Goal: Task Accomplishment & Management: Complete application form

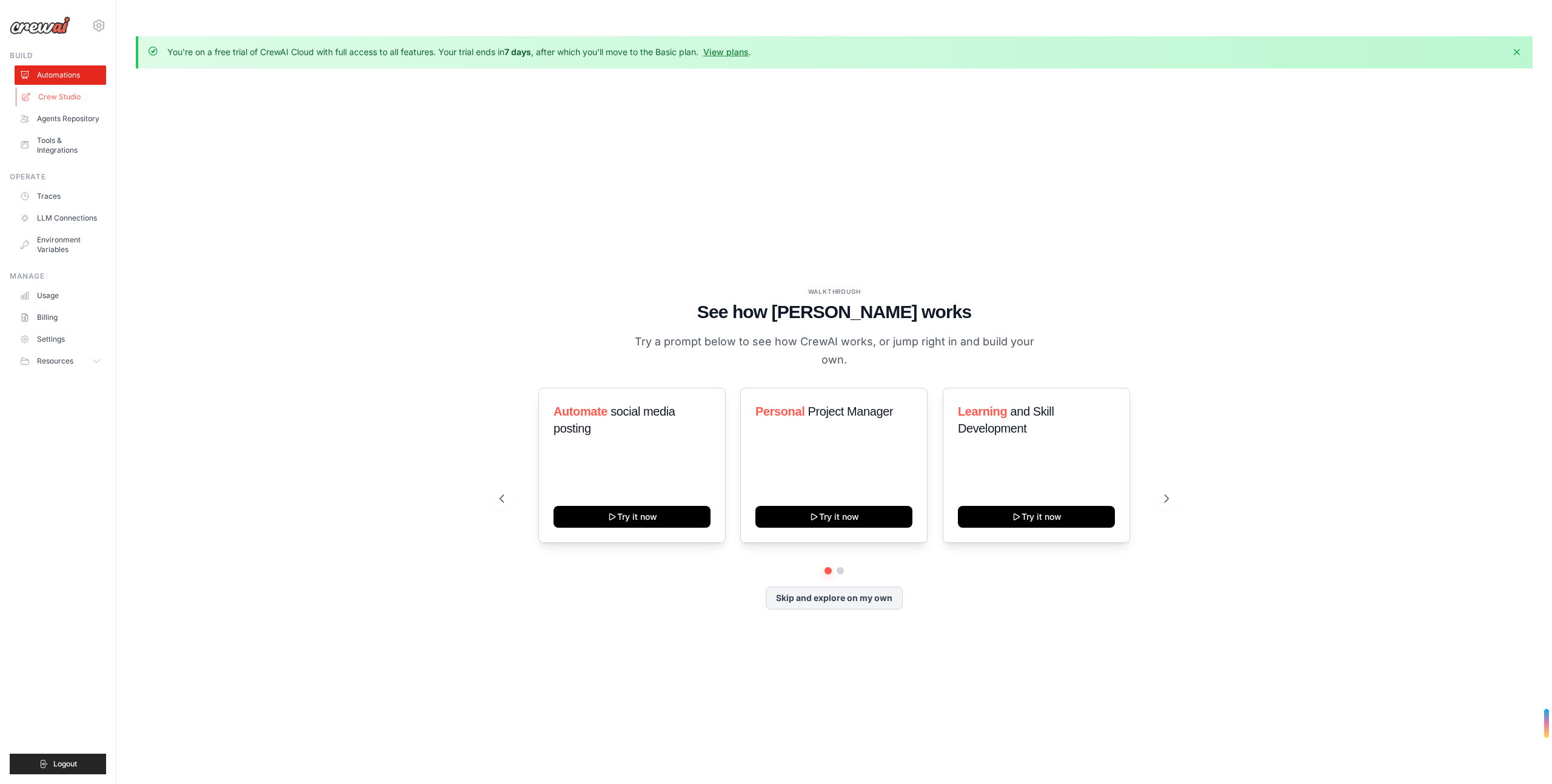
click at [67, 95] on link "Crew Studio" at bounding box center [61, 96] width 92 height 19
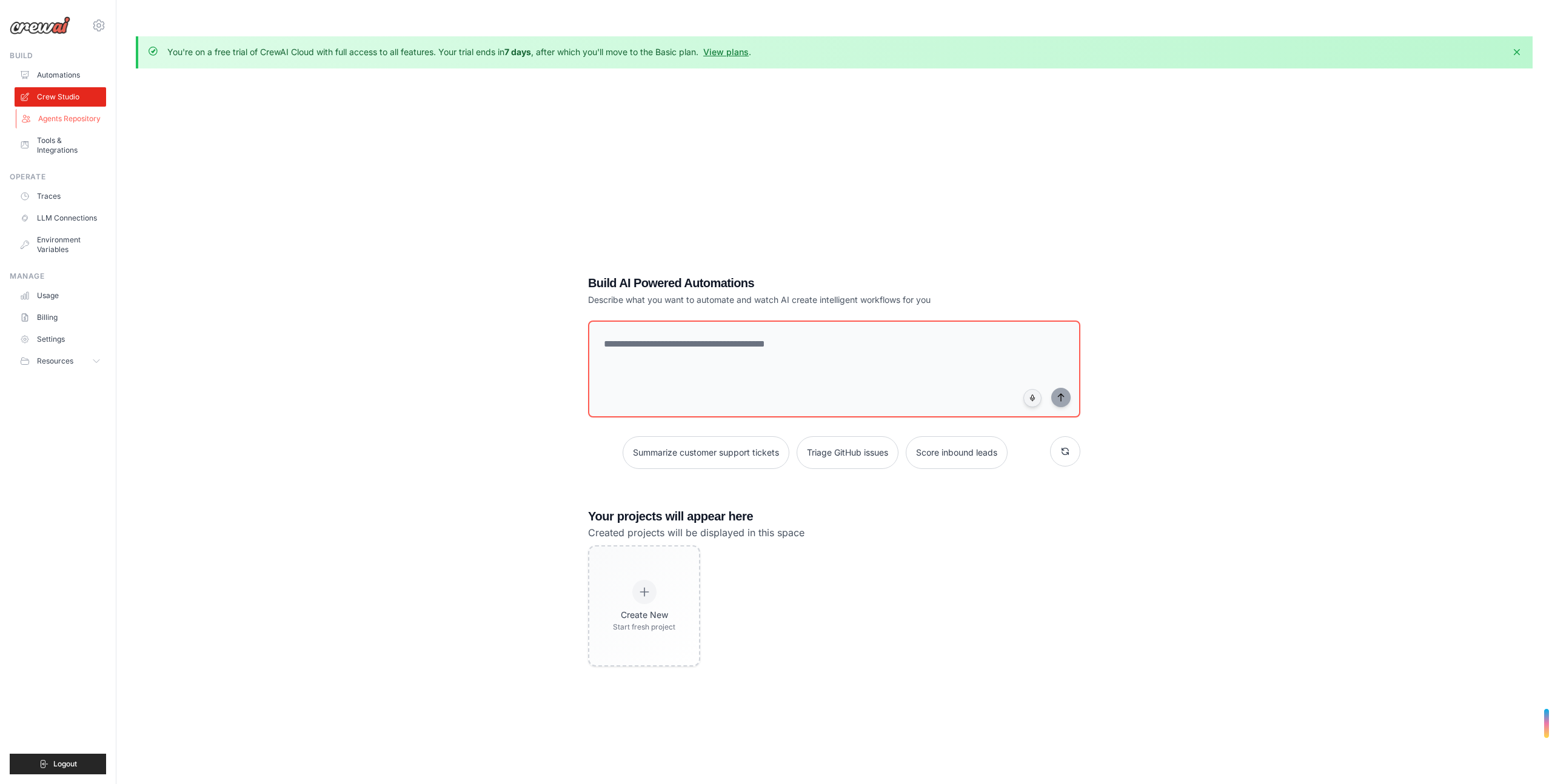
click at [86, 120] on link "Agents Repository" at bounding box center [61, 118] width 92 height 19
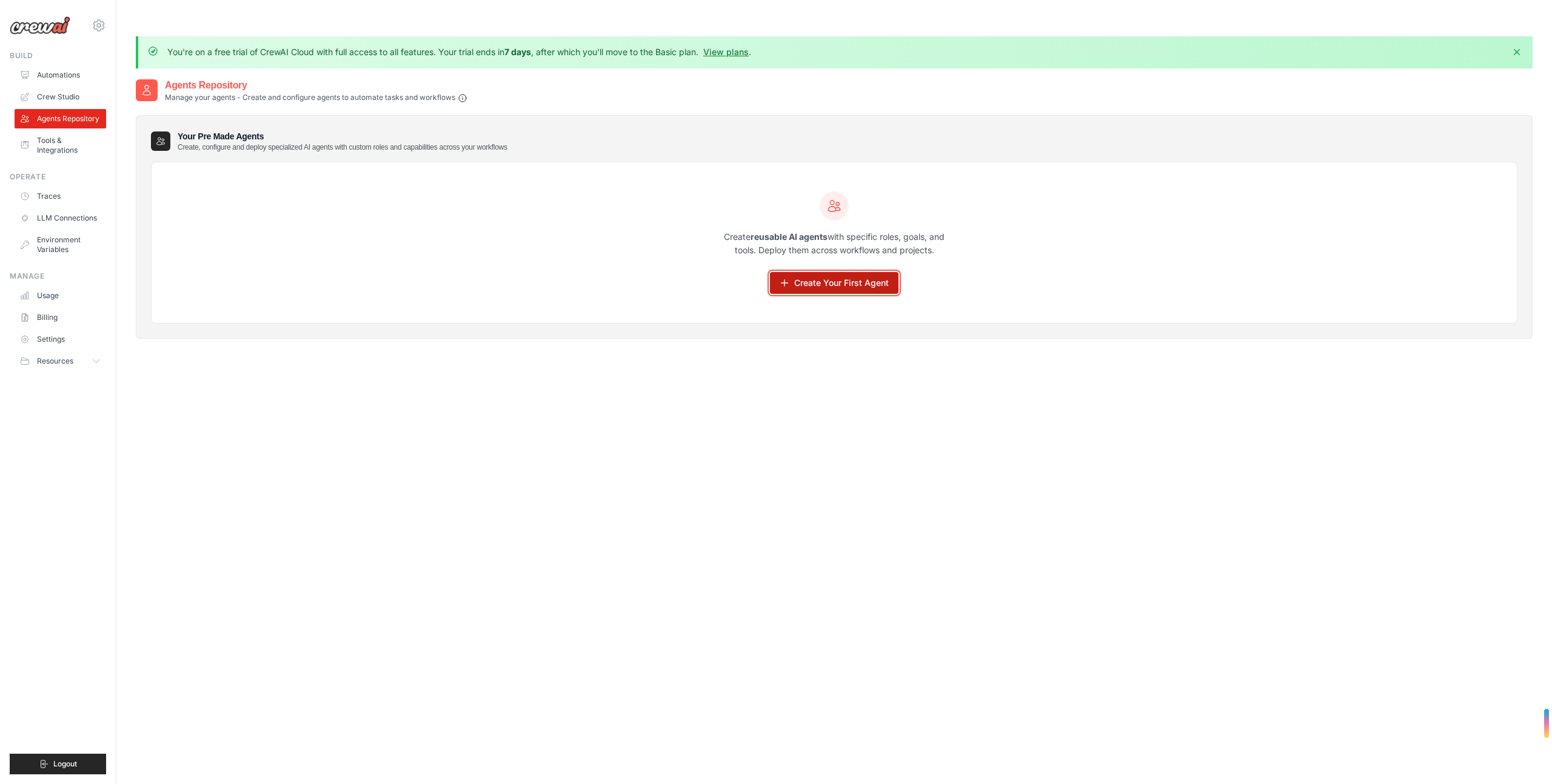
click at [822, 272] on link "Create Your First Agent" at bounding box center [834, 282] width 128 height 22
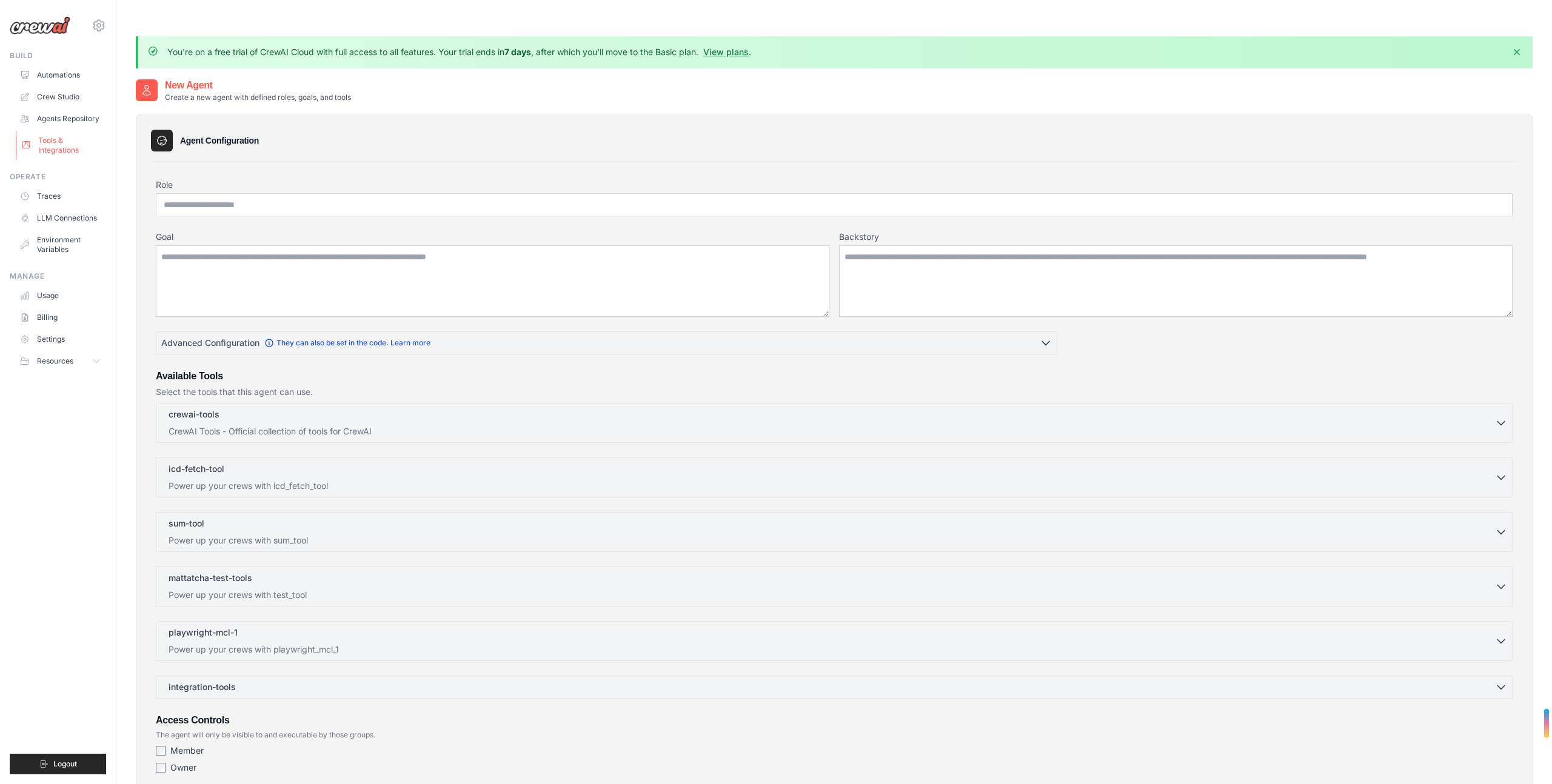
click at [77, 145] on link "Tools & Integrations" at bounding box center [61, 145] width 92 height 29
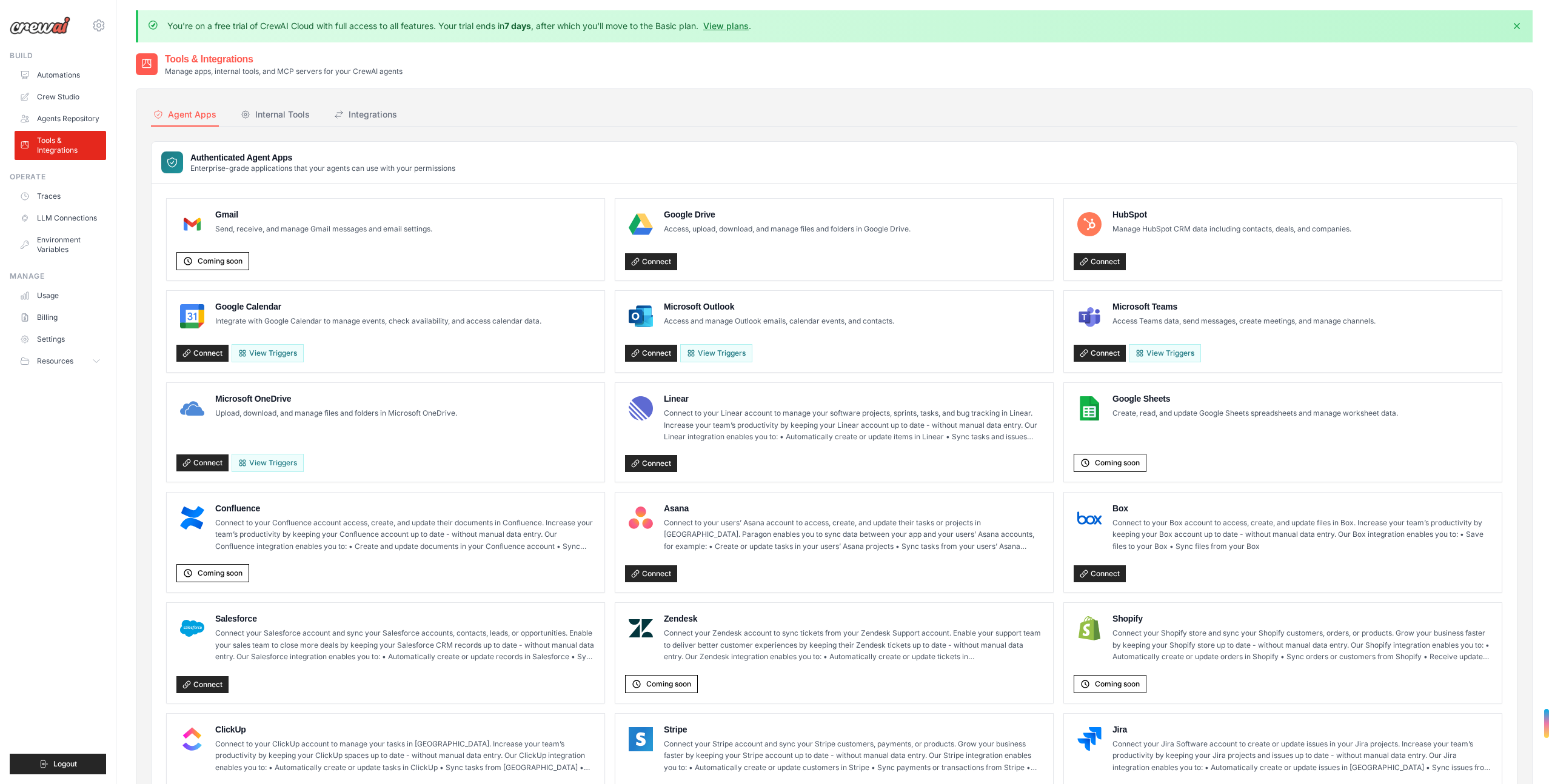
scroll to position [27, 0]
click at [280, 107] on div "Internal Tools" at bounding box center [275, 113] width 69 height 12
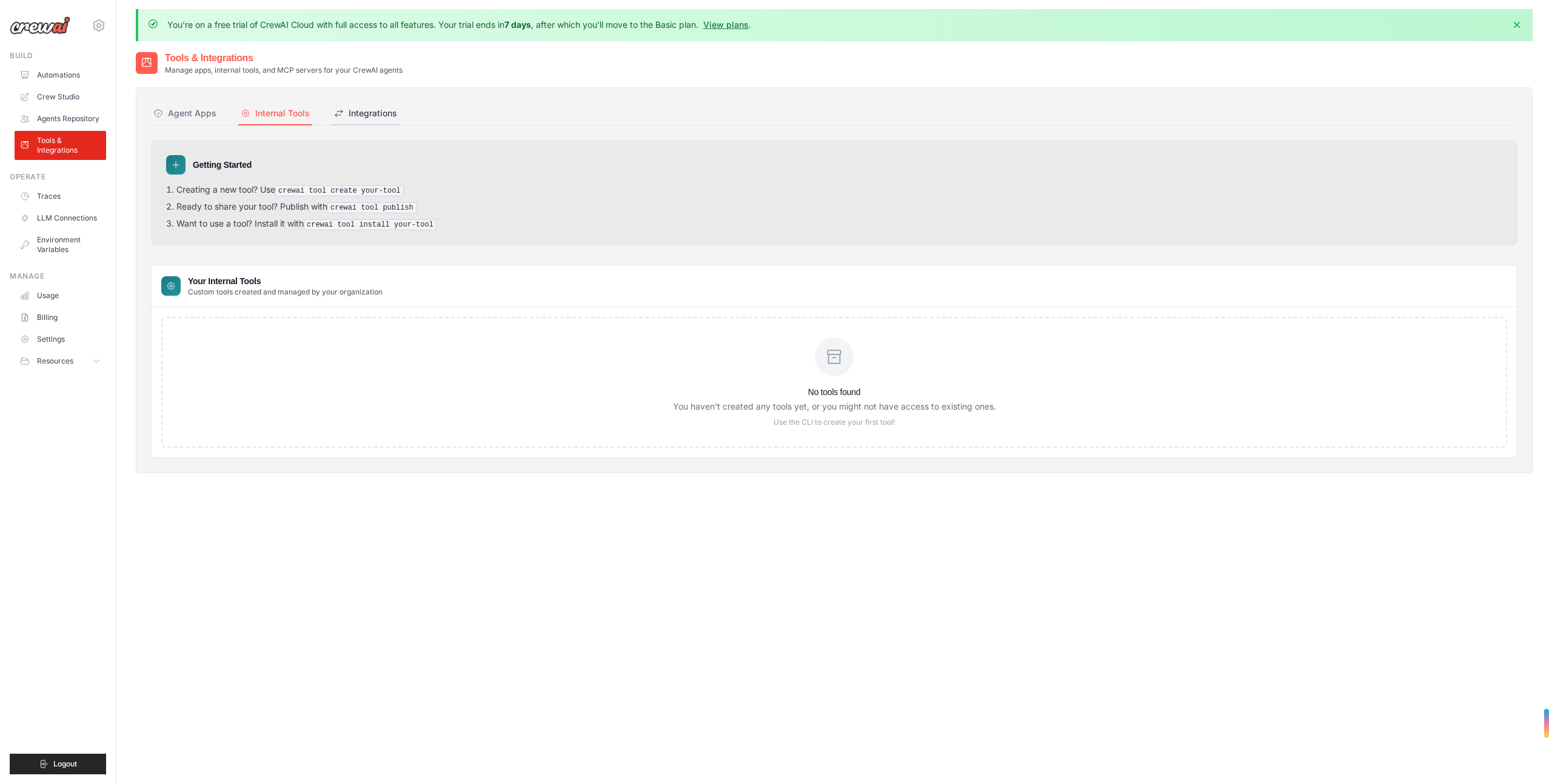
click at [370, 107] on div "Integrations" at bounding box center [365, 113] width 63 height 12
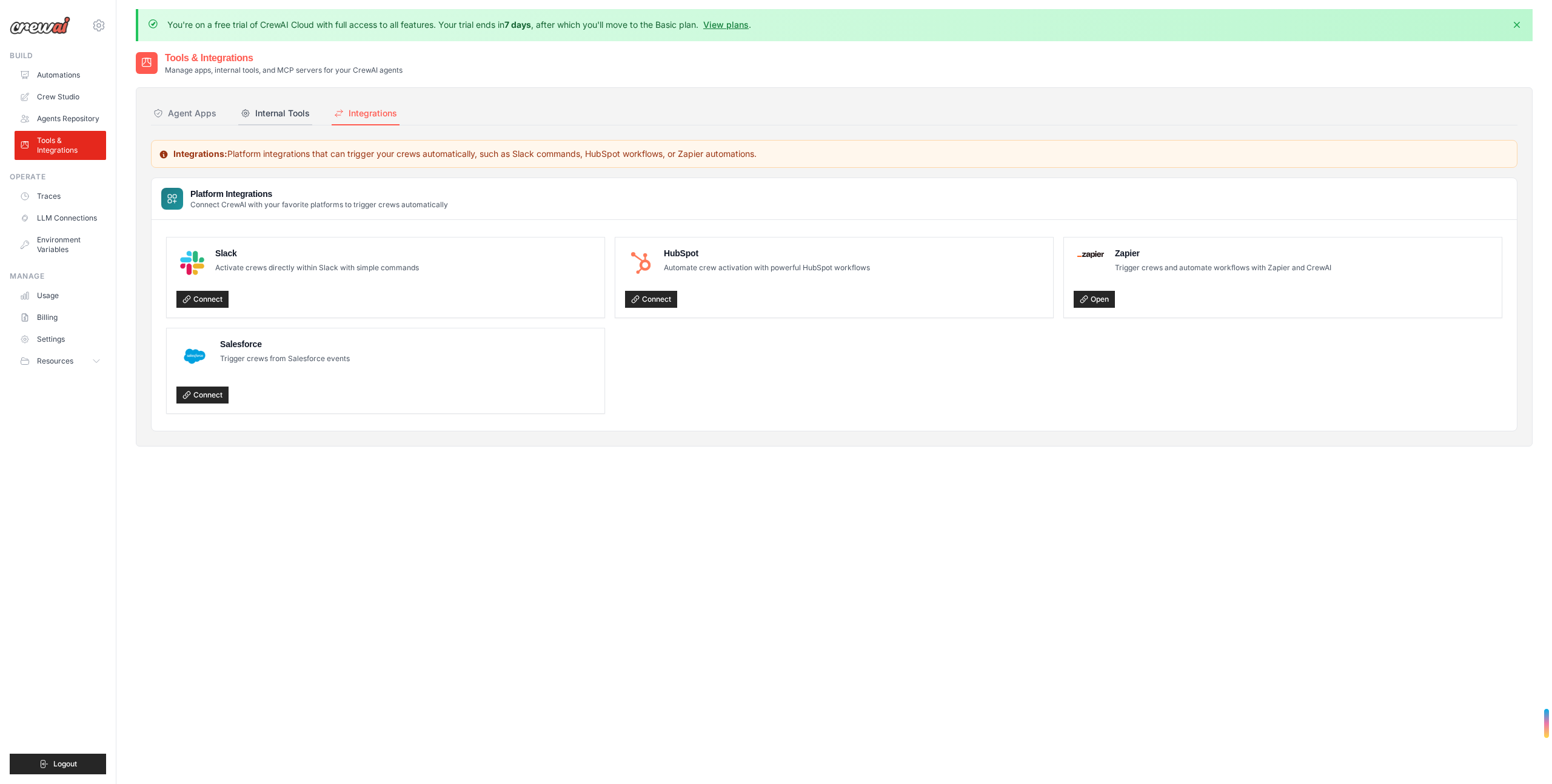
click at [277, 102] on button "Internal Tools" at bounding box center [275, 114] width 74 height 23
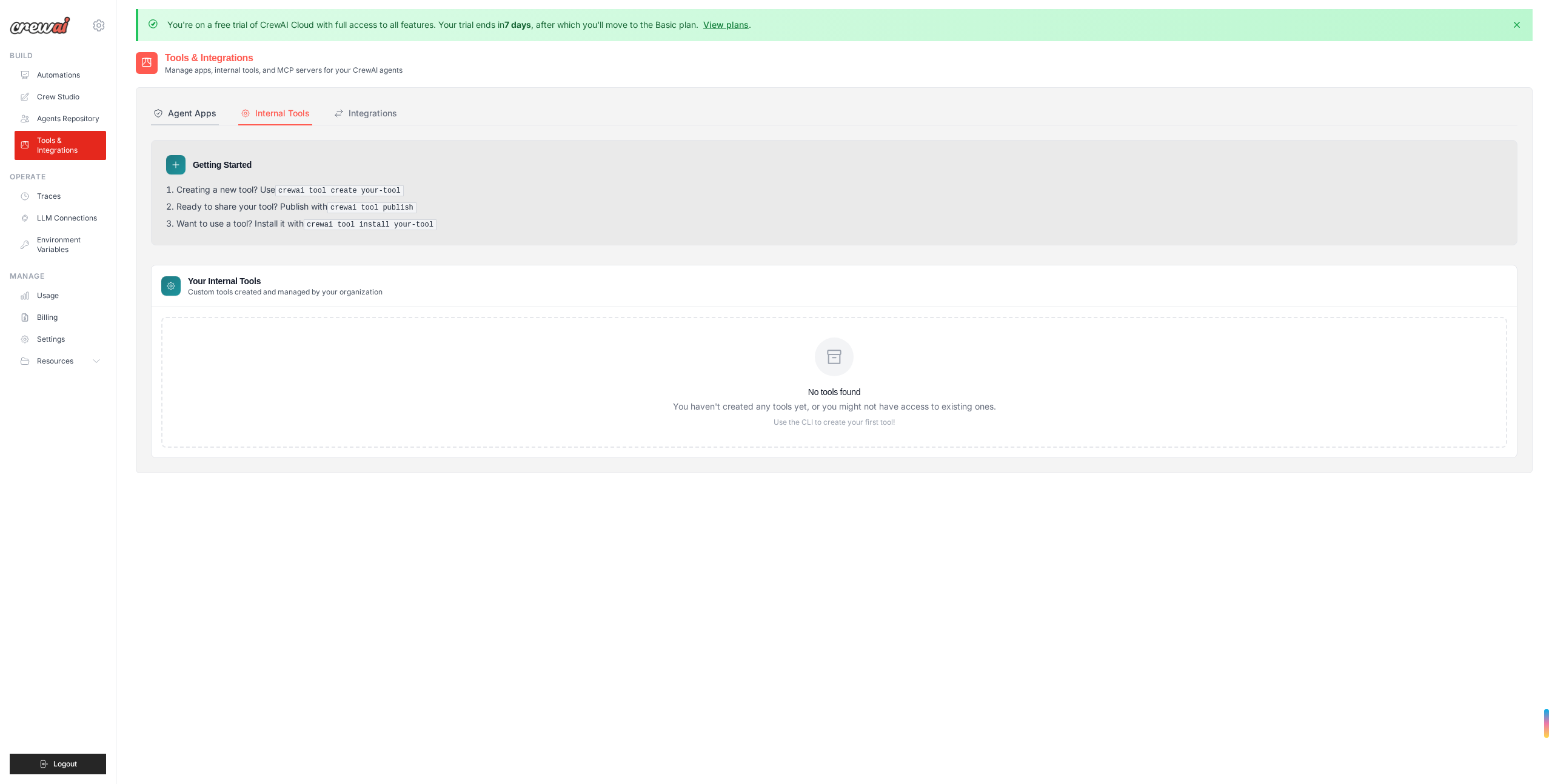
click at [187, 107] on div "Agent Apps" at bounding box center [185, 113] width 63 height 12
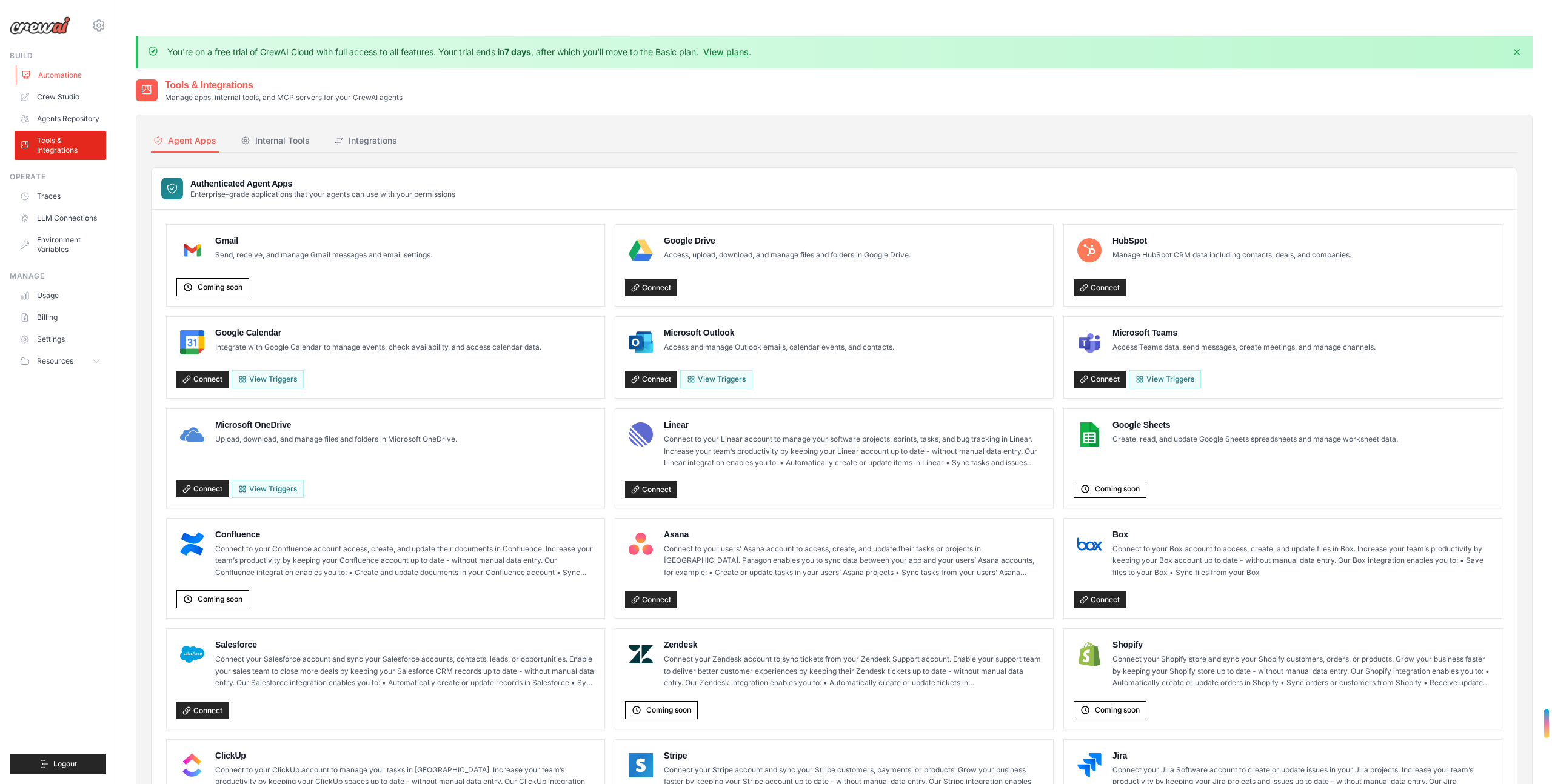
click at [58, 71] on link "Automations" at bounding box center [61, 74] width 92 height 19
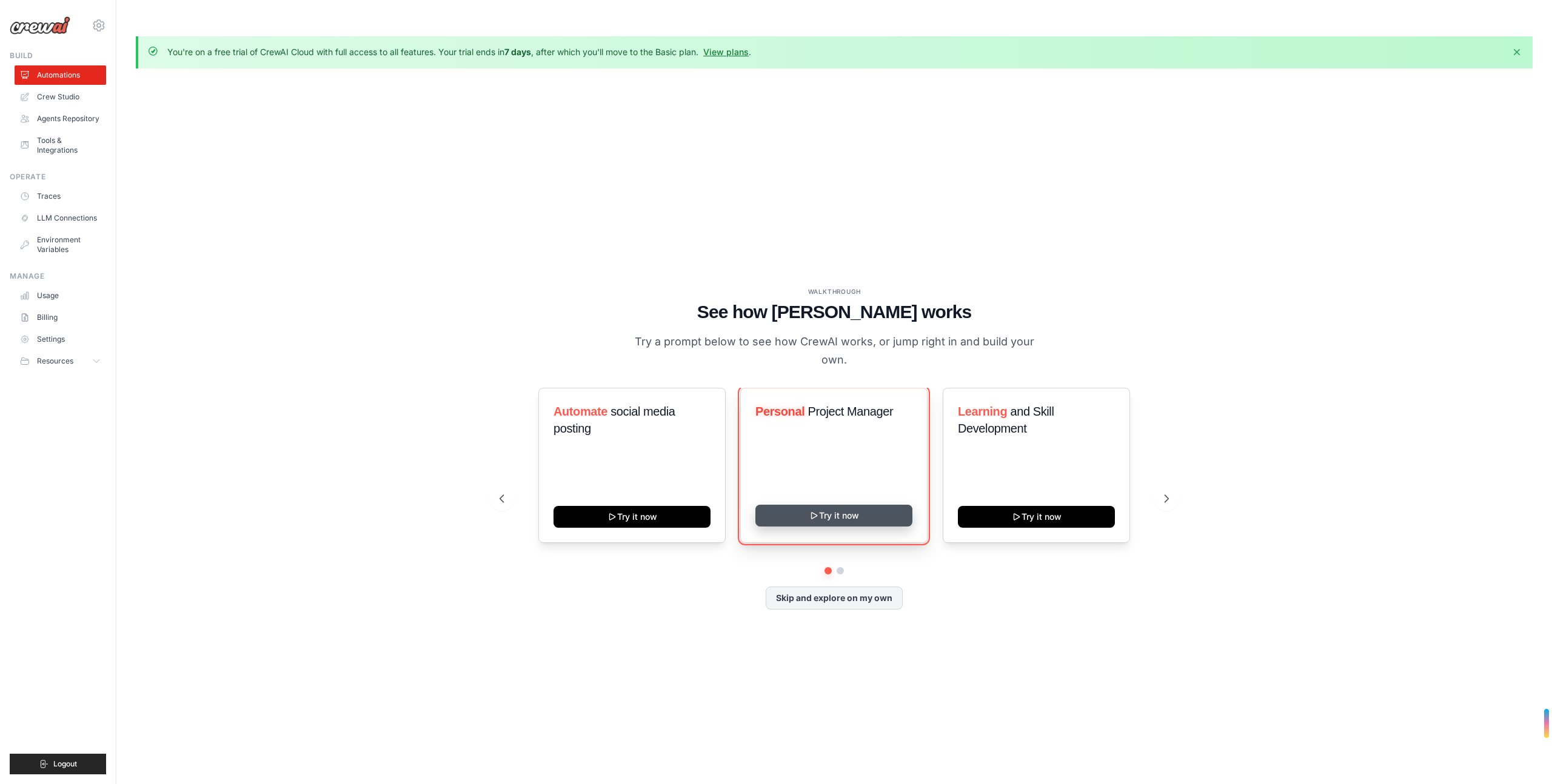
click at [859, 504] on button "Try it now" at bounding box center [833, 515] width 157 height 22
click at [1165, 492] on icon at bounding box center [1167, 498] width 12 height 12
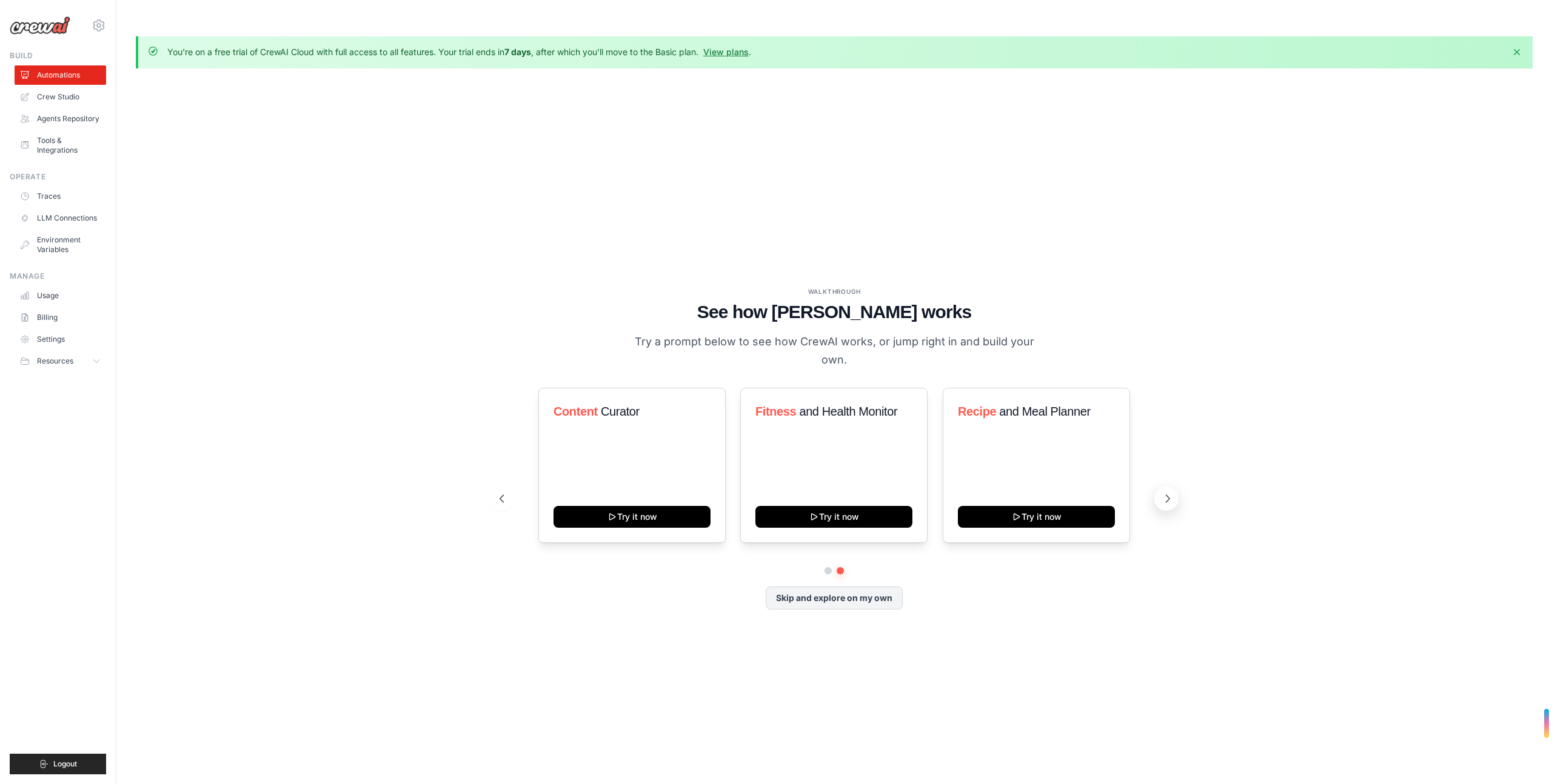
click at [1165, 492] on icon at bounding box center [1167, 498] width 12 height 12
click at [830, 585] on button "Skip and explore on my own" at bounding box center [834, 597] width 137 height 23
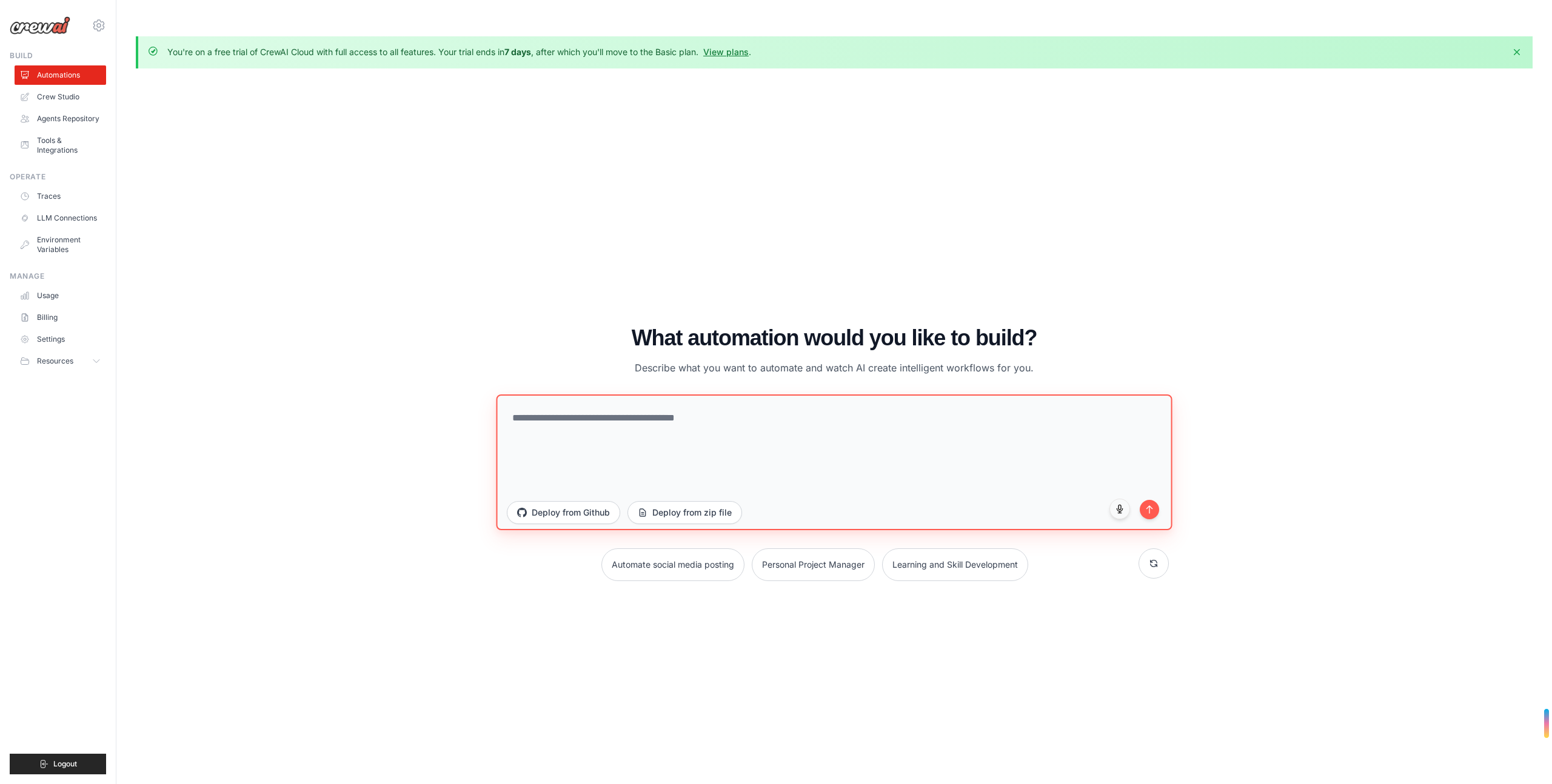
click at [661, 414] on textarea at bounding box center [834, 461] width 676 height 136
click at [665, 399] on textarea at bounding box center [834, 461] width 676 height 136
type textarea "*"
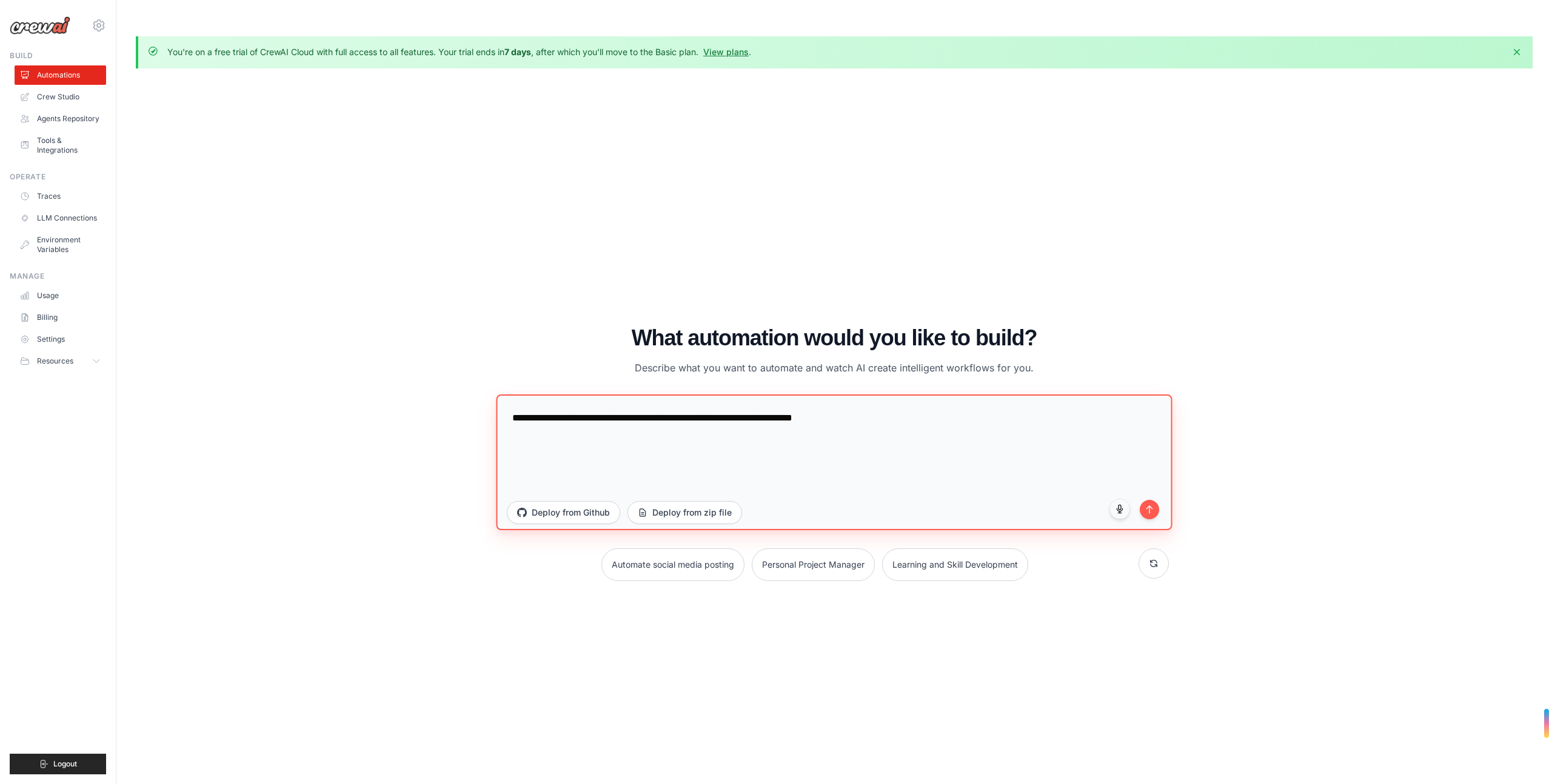
paste textarea "**********"
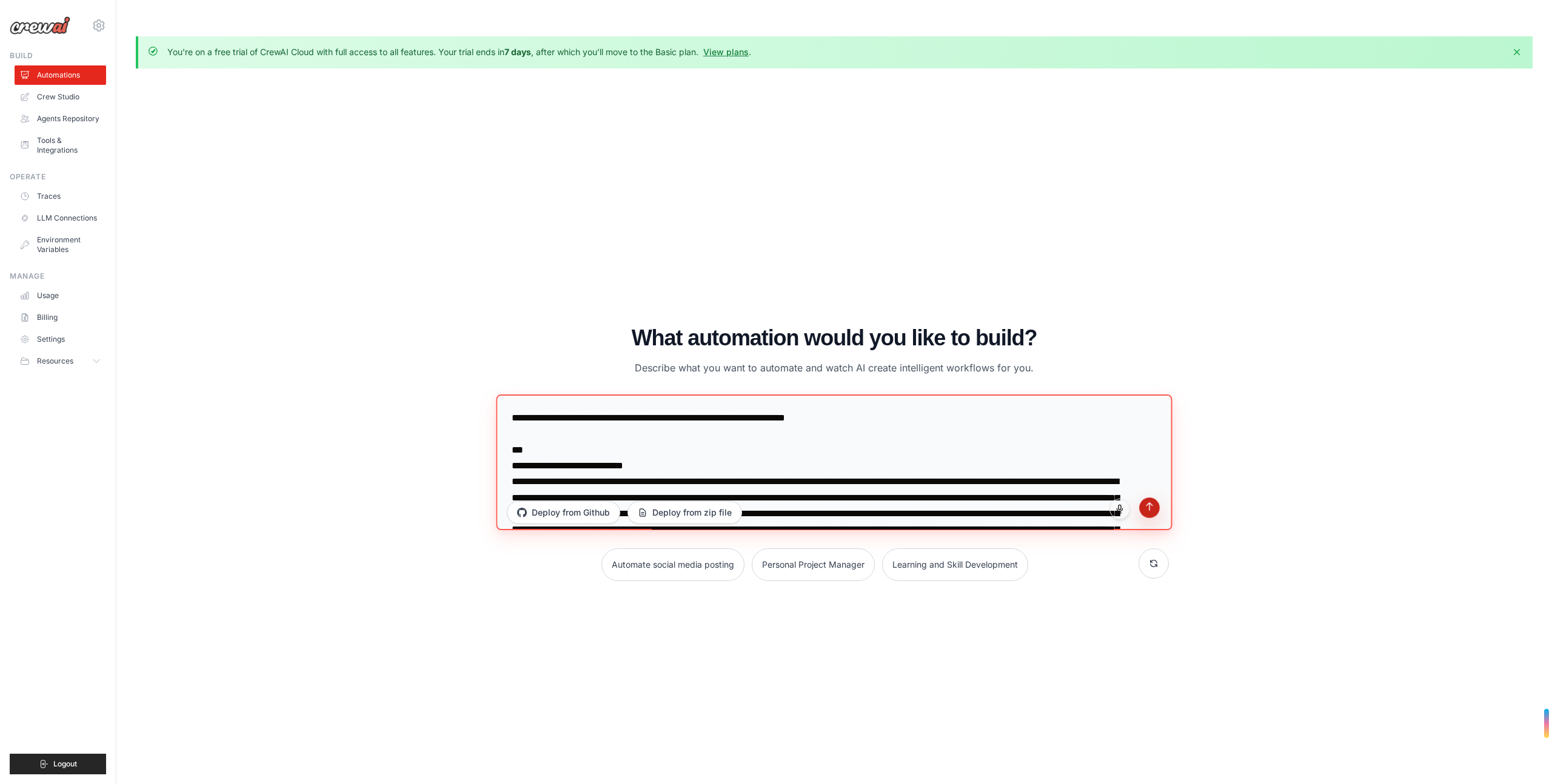
type textarea "**********"
click at [1151, 497] on button "submit" at bounding box center [1149, 507] width 21 height 21
click at [87, 118] on link "Agents Repository" at bounding box center [61, 118] width 92 height 19
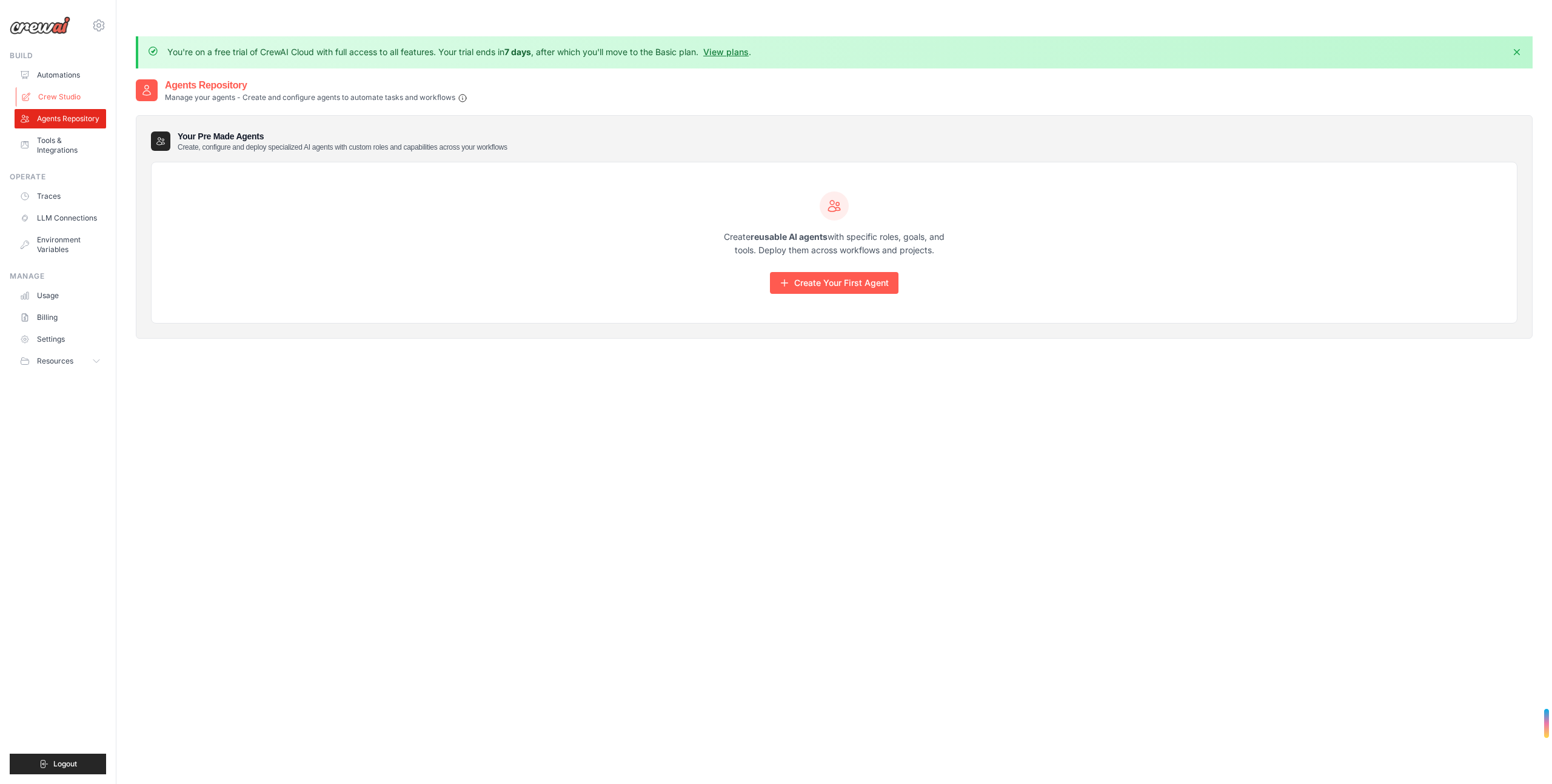
click at [70, 96] on link "Crew Studio" at bounding box center [61, 96] width 92 height 19
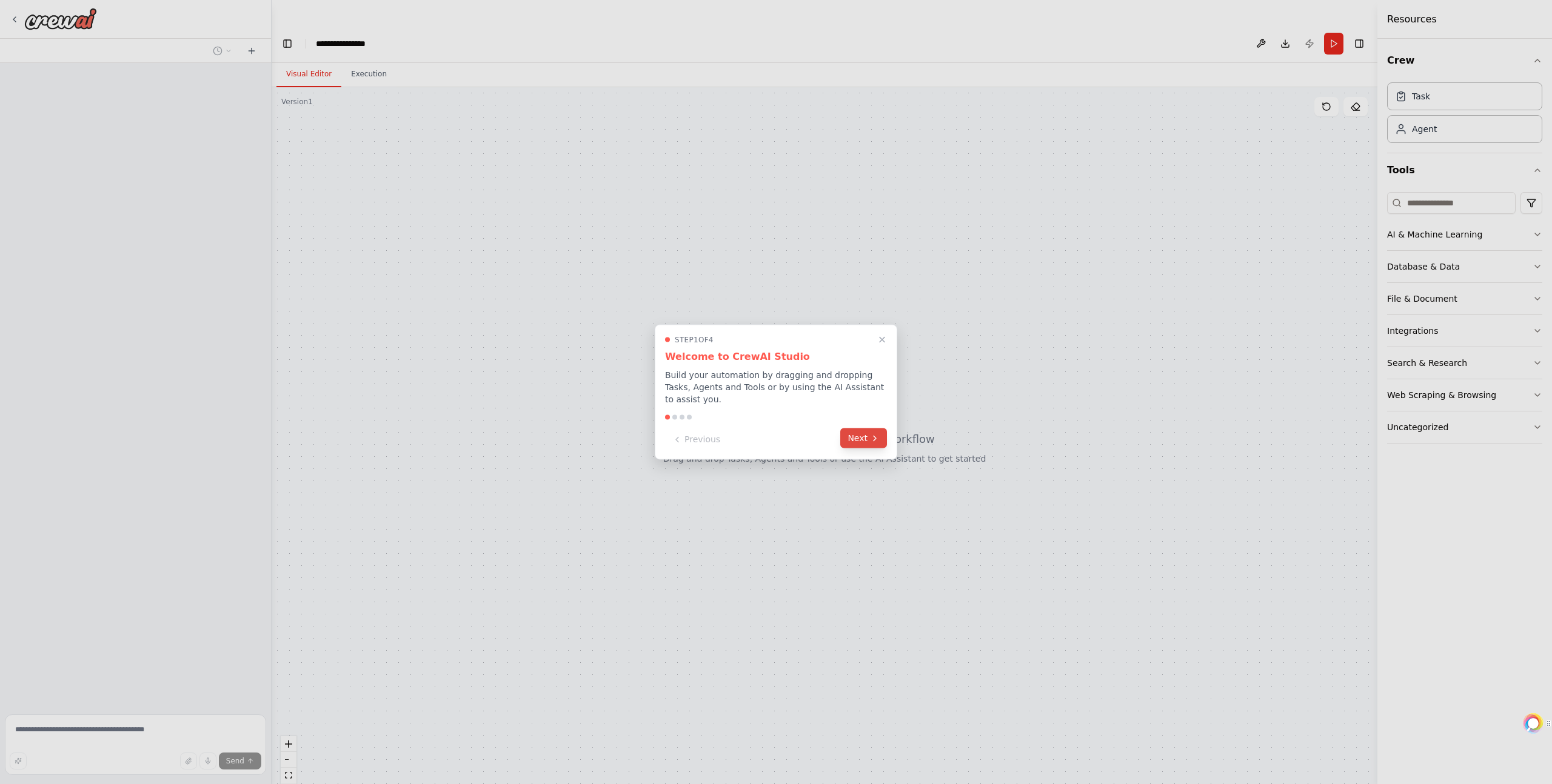
click at [866, 440] on button "Next" at bounding box center [864, 438] width 47 height 20
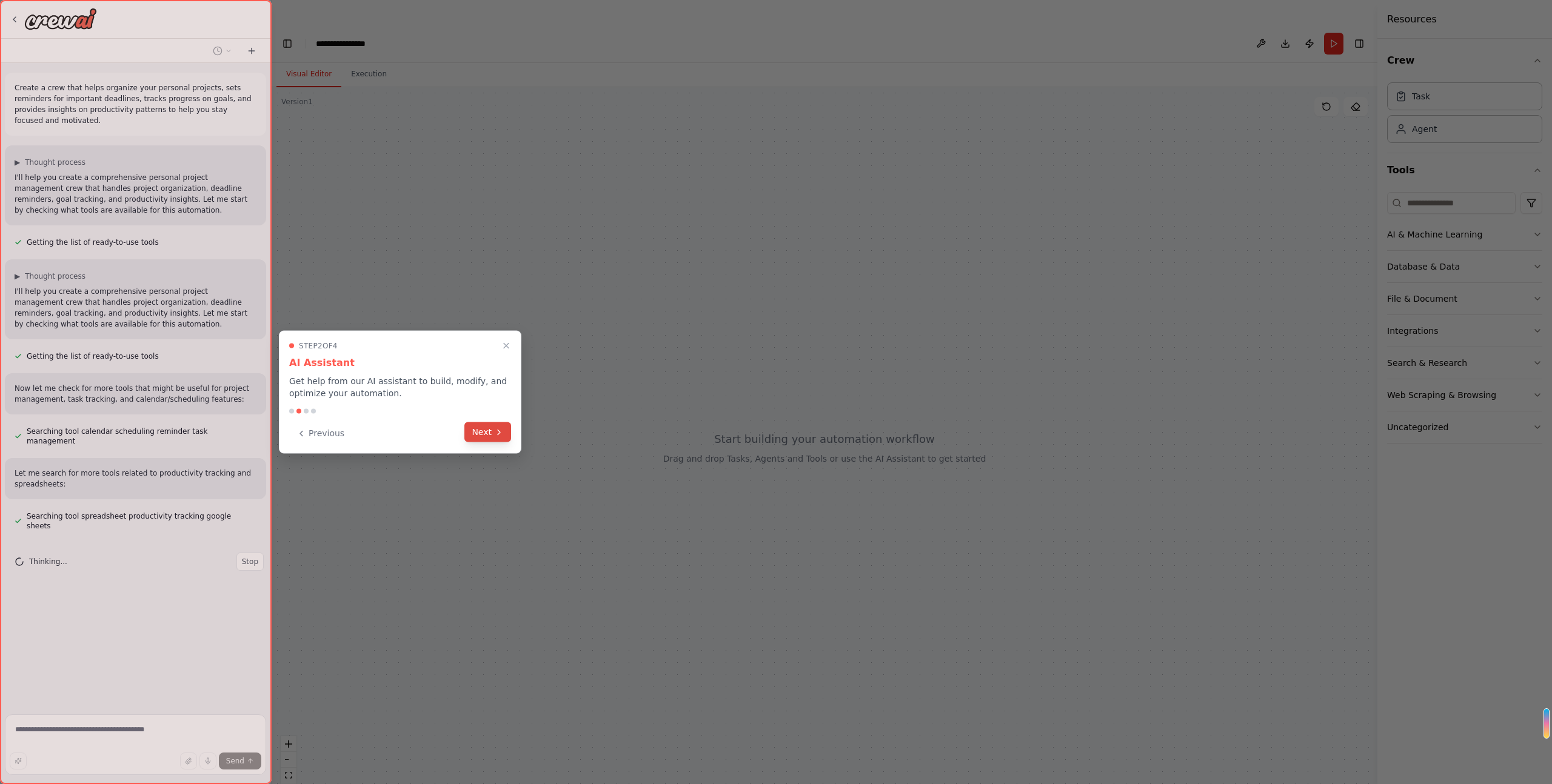
click at [491, 438] on button "Next" at bounding box center [488, 432] width 47 height 20
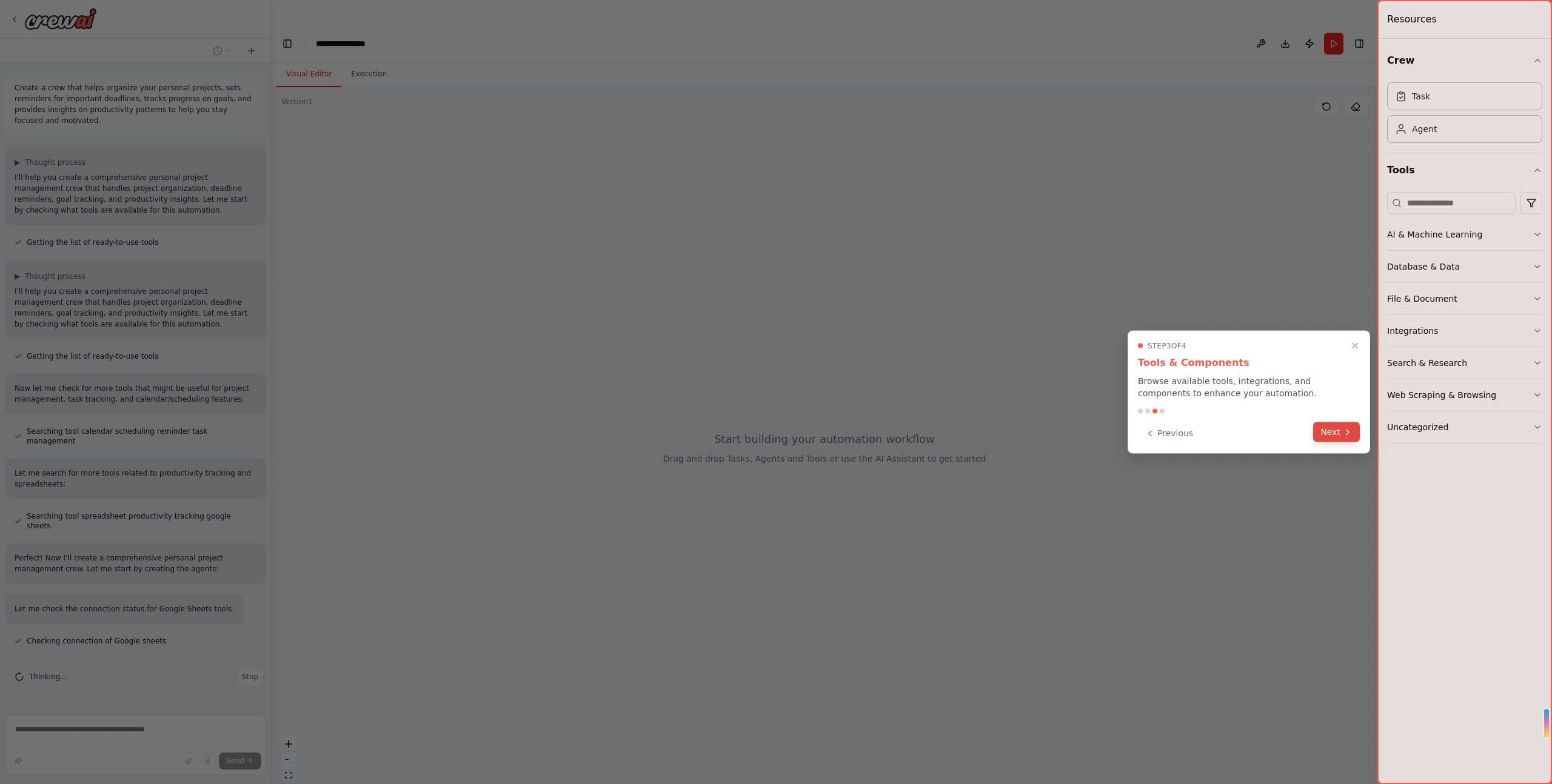
click at [1333, 430] on button "Next" at bounding box center [1336, 432] width 47 height 20
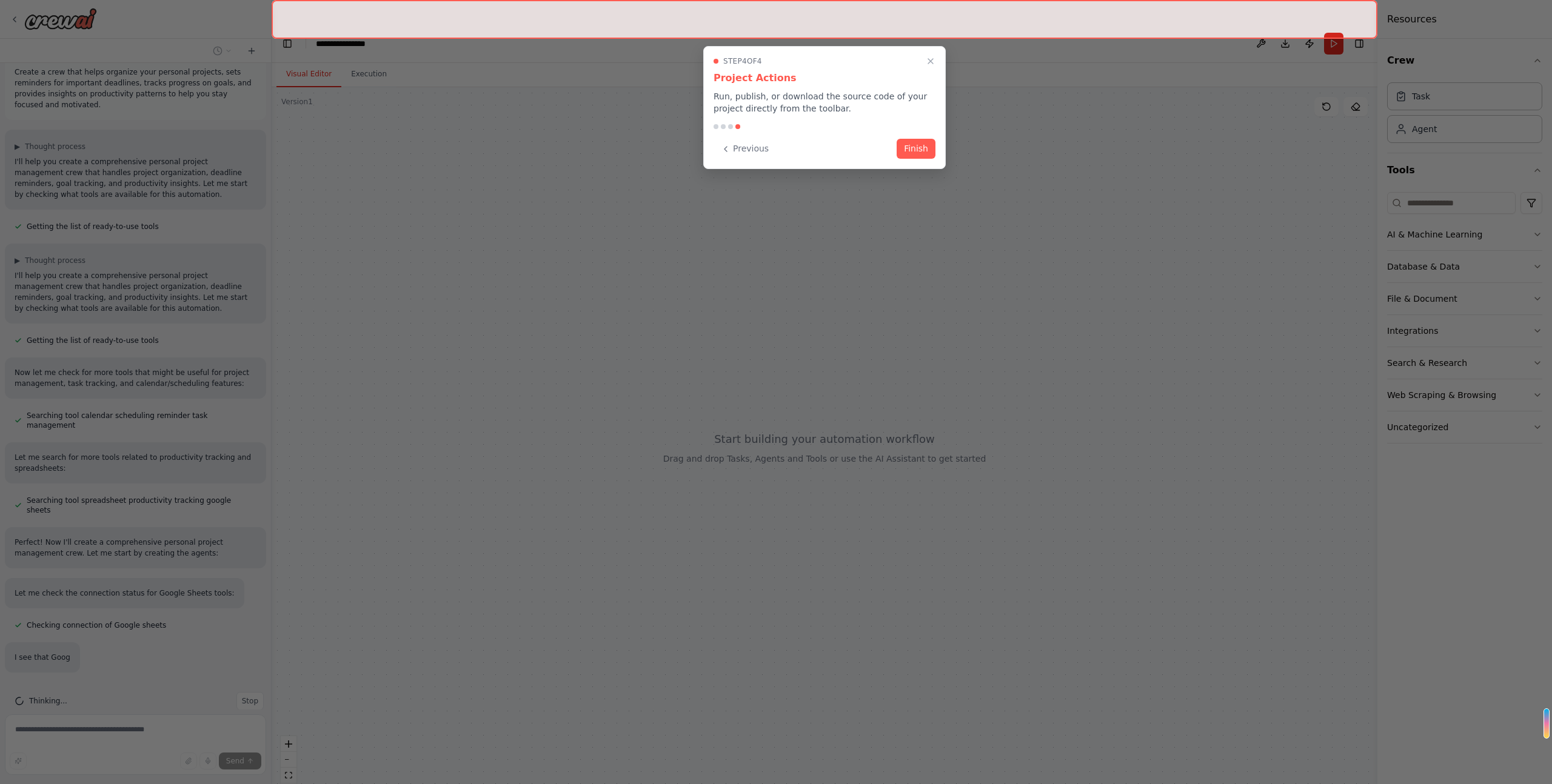
click at [927, 148] on button "Finish" at bounding box center [915, 149] width 39 height 20
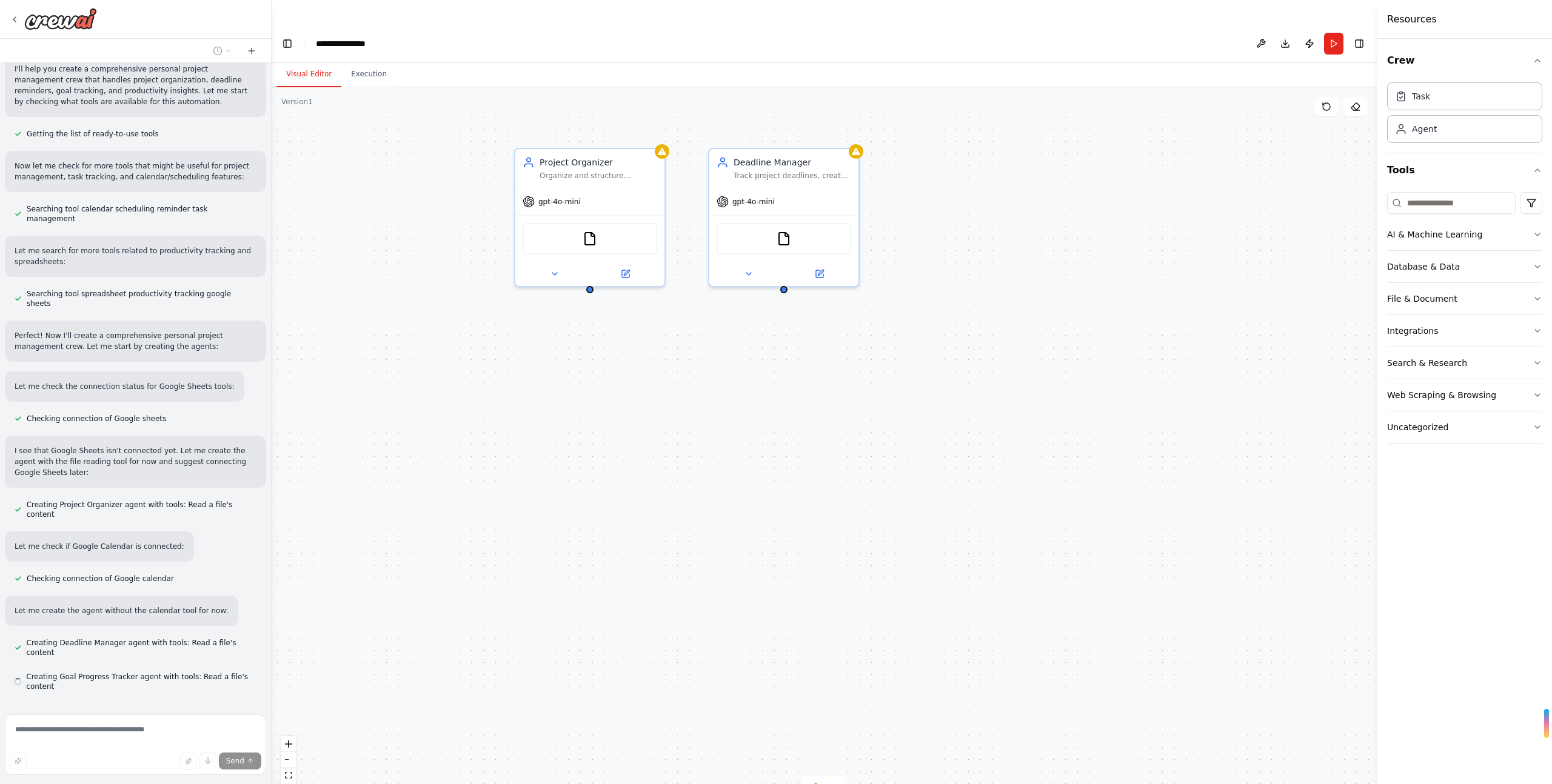
scroll to position [224, 0]
click at [1496, 239] on button "AI & Machine Learning" at bounding box center [1464, 234] width 155 height 31
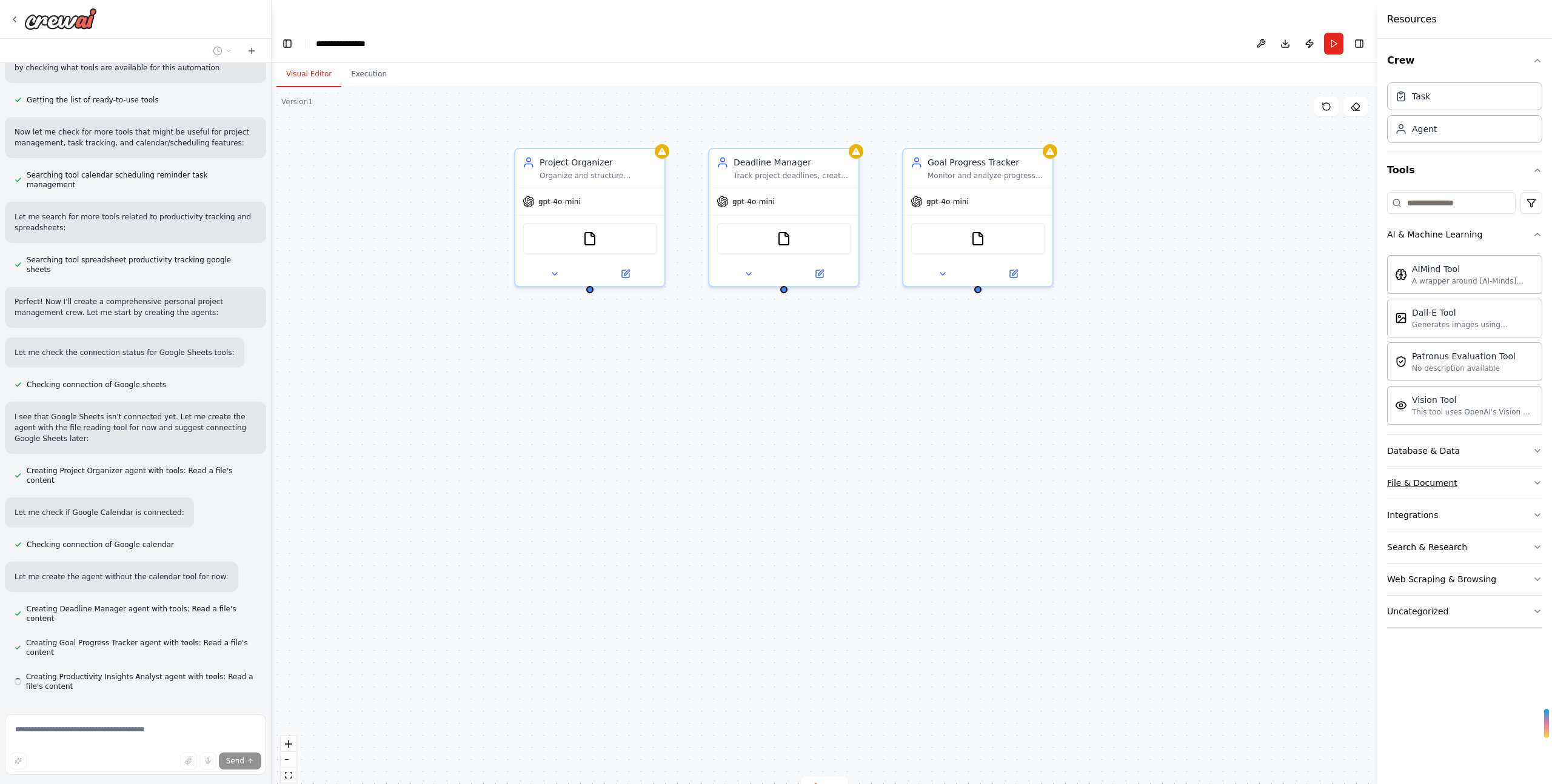
scroll to position [258, 0]
drag, startPoint x: 1487, startPoint y: 480, endPoint x: 1485, endPoint y: 497, distance: 17.1
click at [1487, 480] on button "File & Document" at bounding box center [1464, 483] width 155 height 31
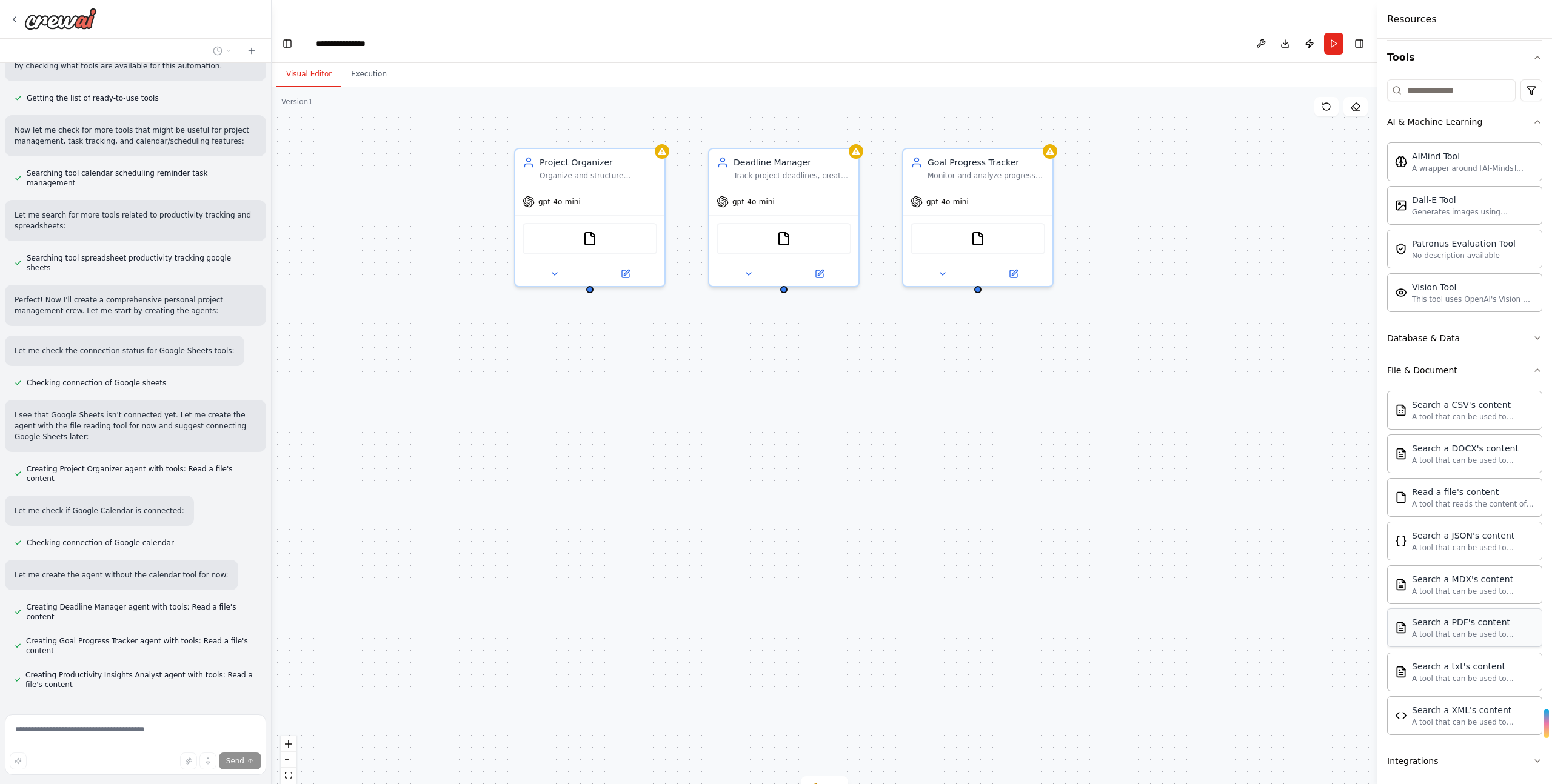
scroll to position [222, 0]
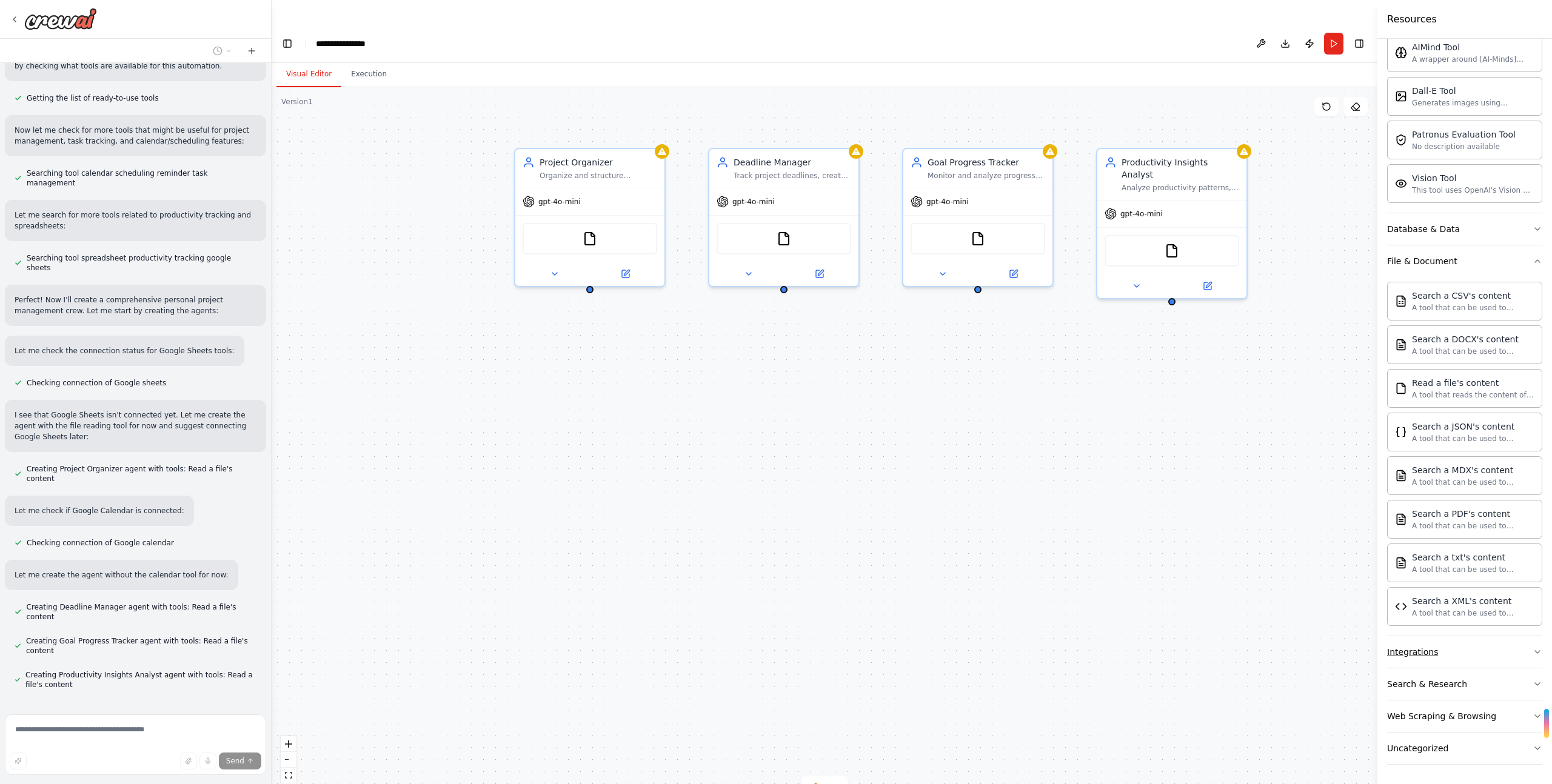
click at [1490, 651] on button "Integrations" at bounding box center [1464, 652] width 155 height 31
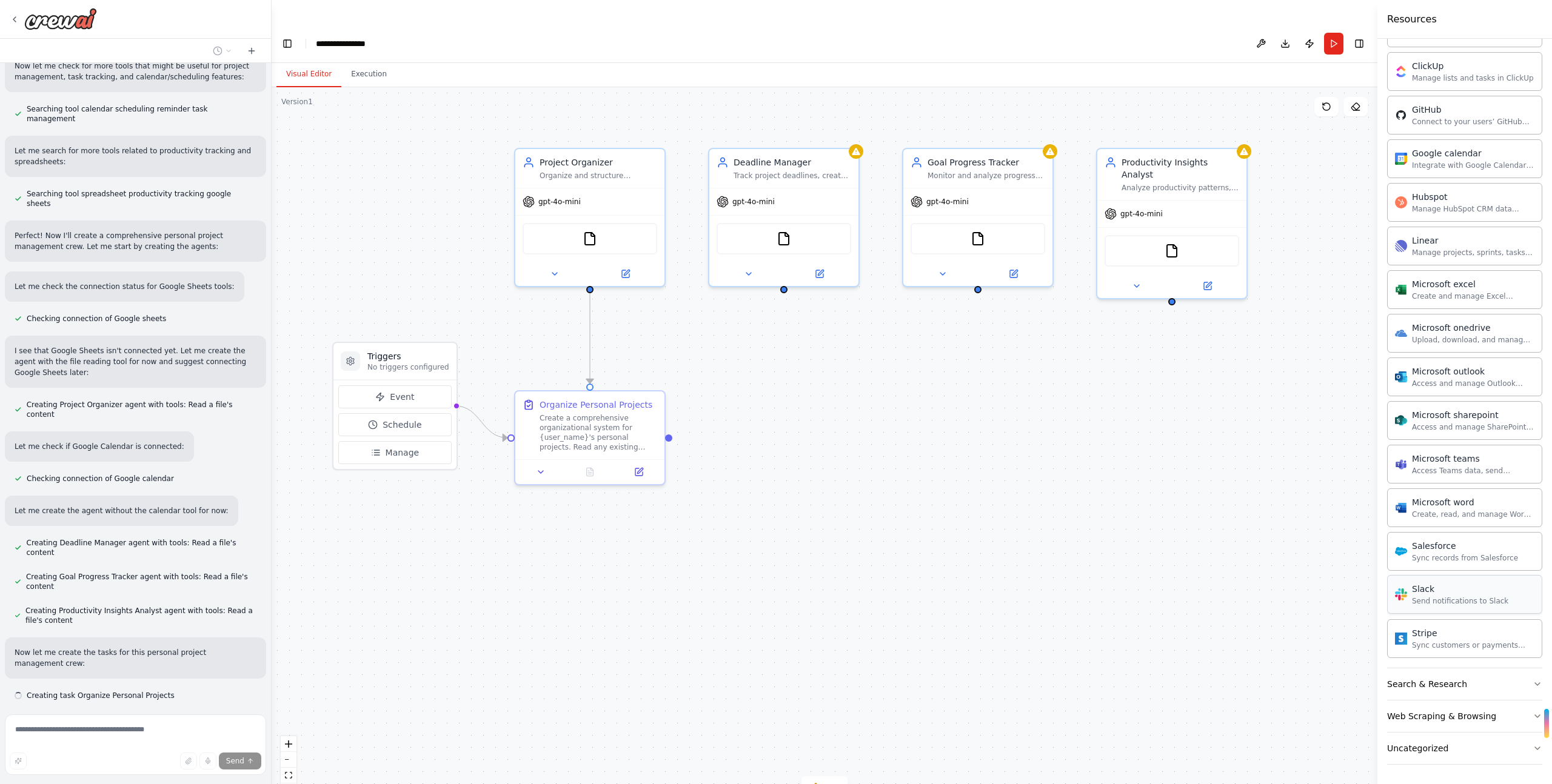
scroll to position [333, 0]
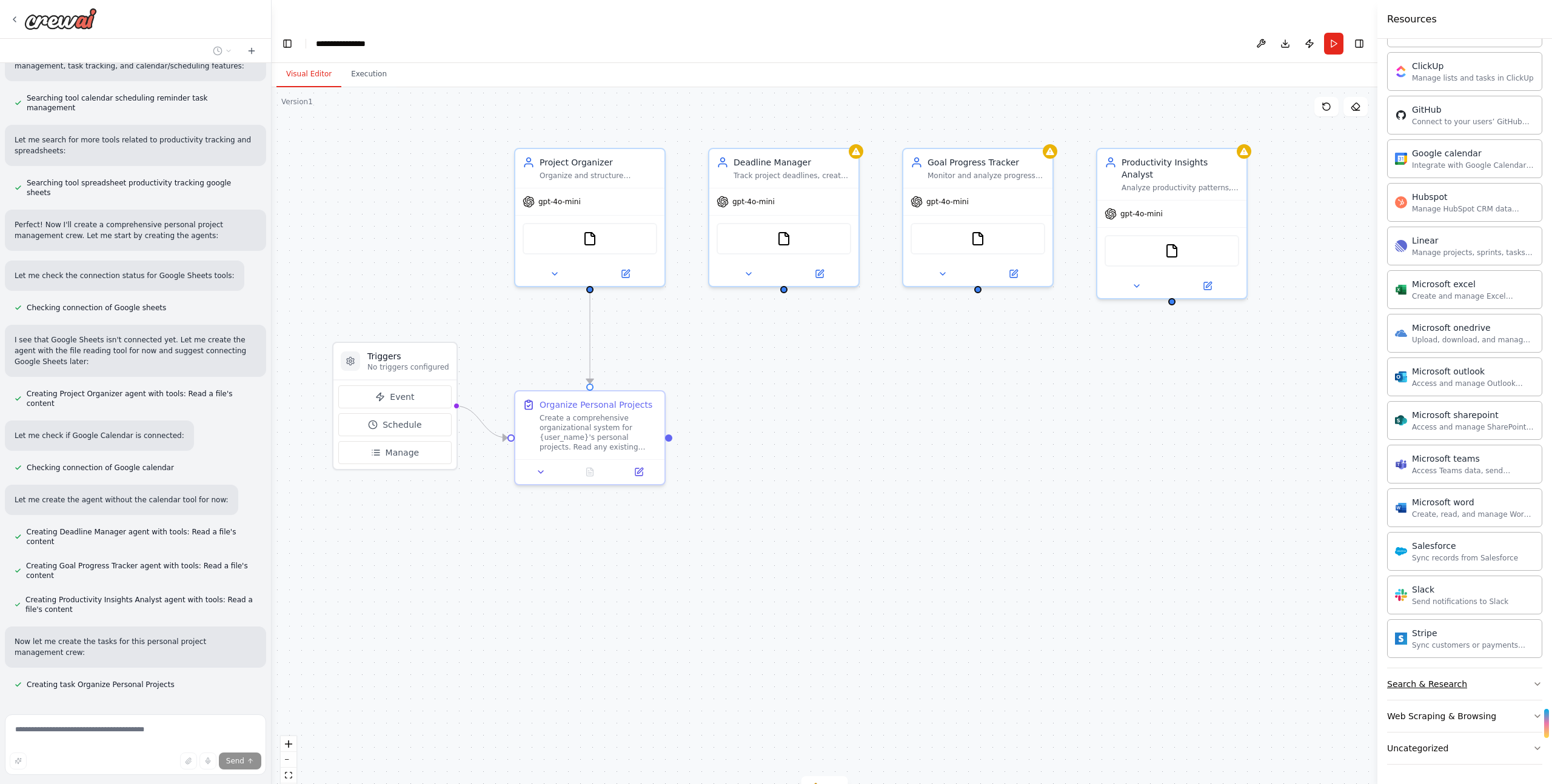
click at [1490, 683] on button "Search & Research" at bounding box center [1464, 684] width 155 height 31
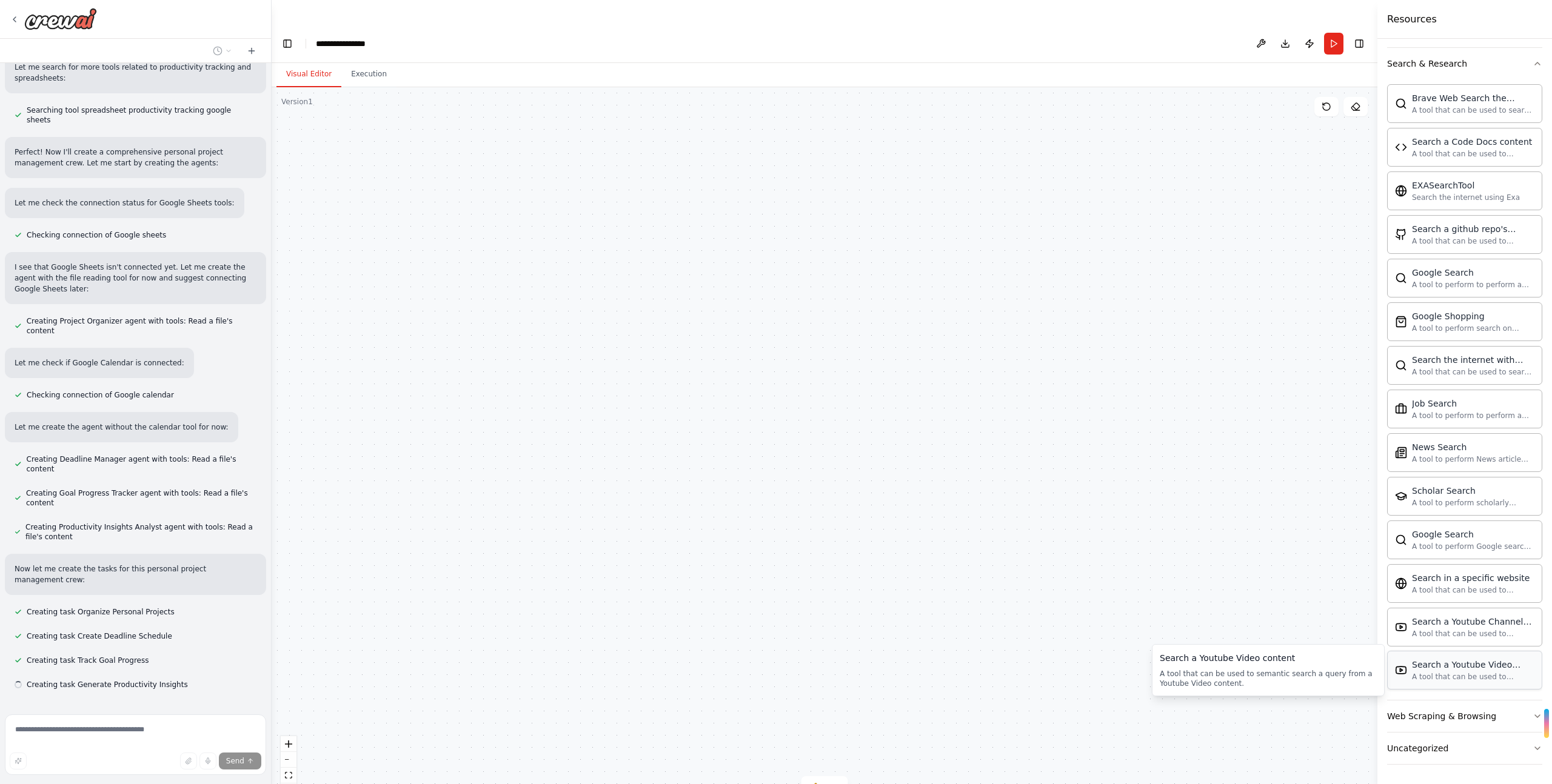
scroll to position [1548, 0]
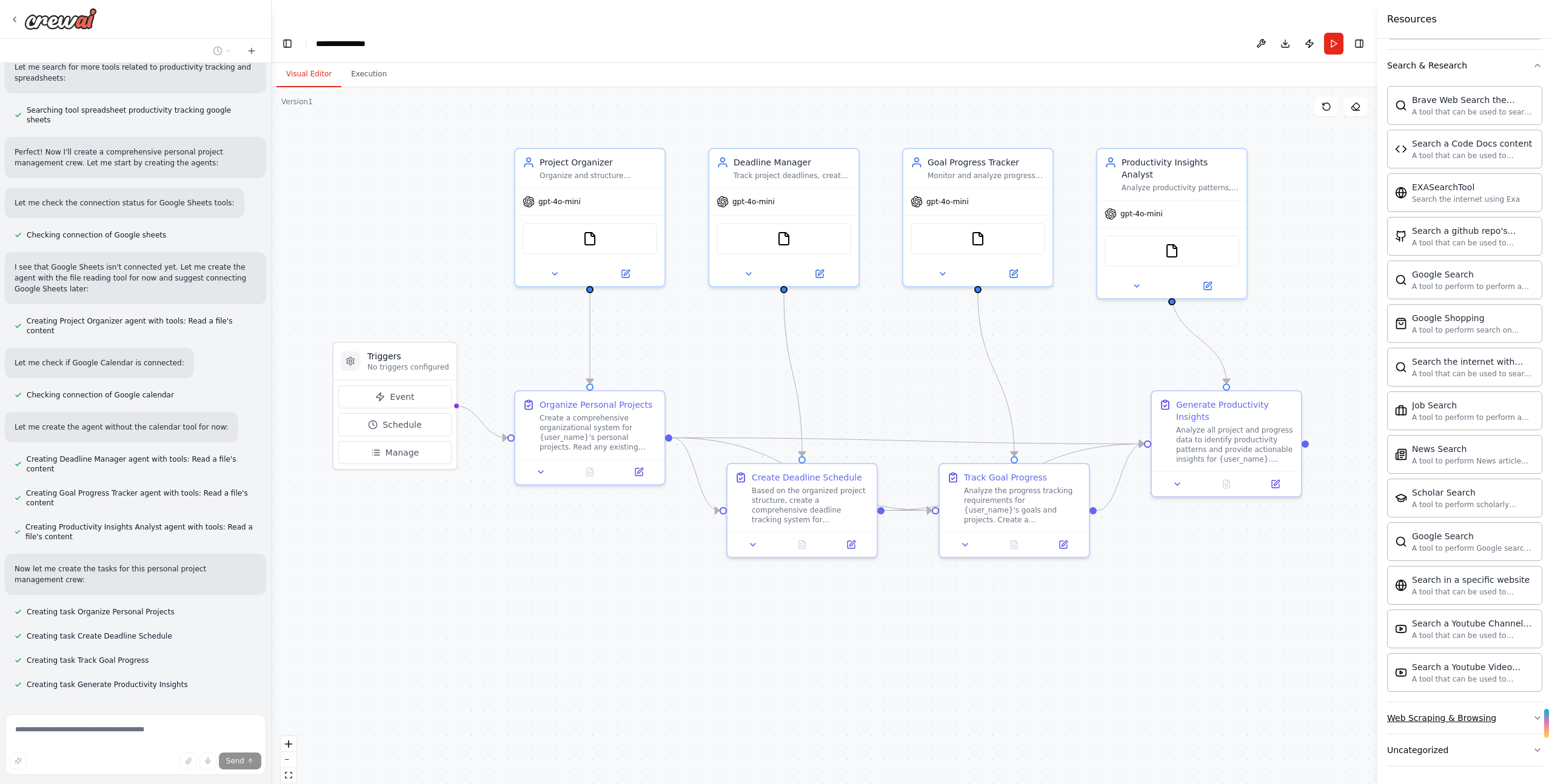
click at [1512, 719] on button "Web Scraping & Browsing" at bounding box center [1464, 718] width 155 height 31
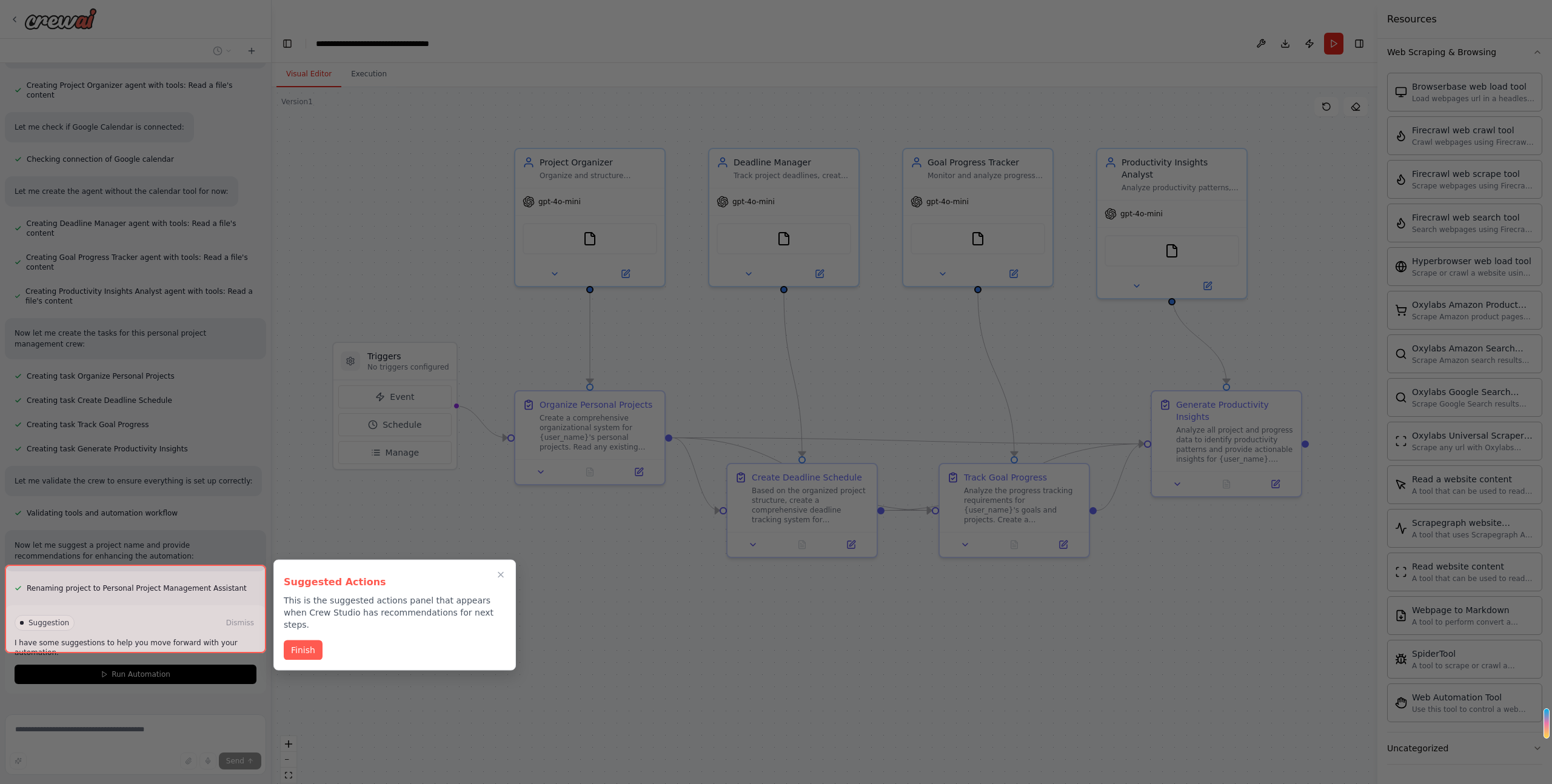
scroll to position [644, 0]
click at [297, 642] on button "Finish" at bounding box center [303, 651] width 39 height 20
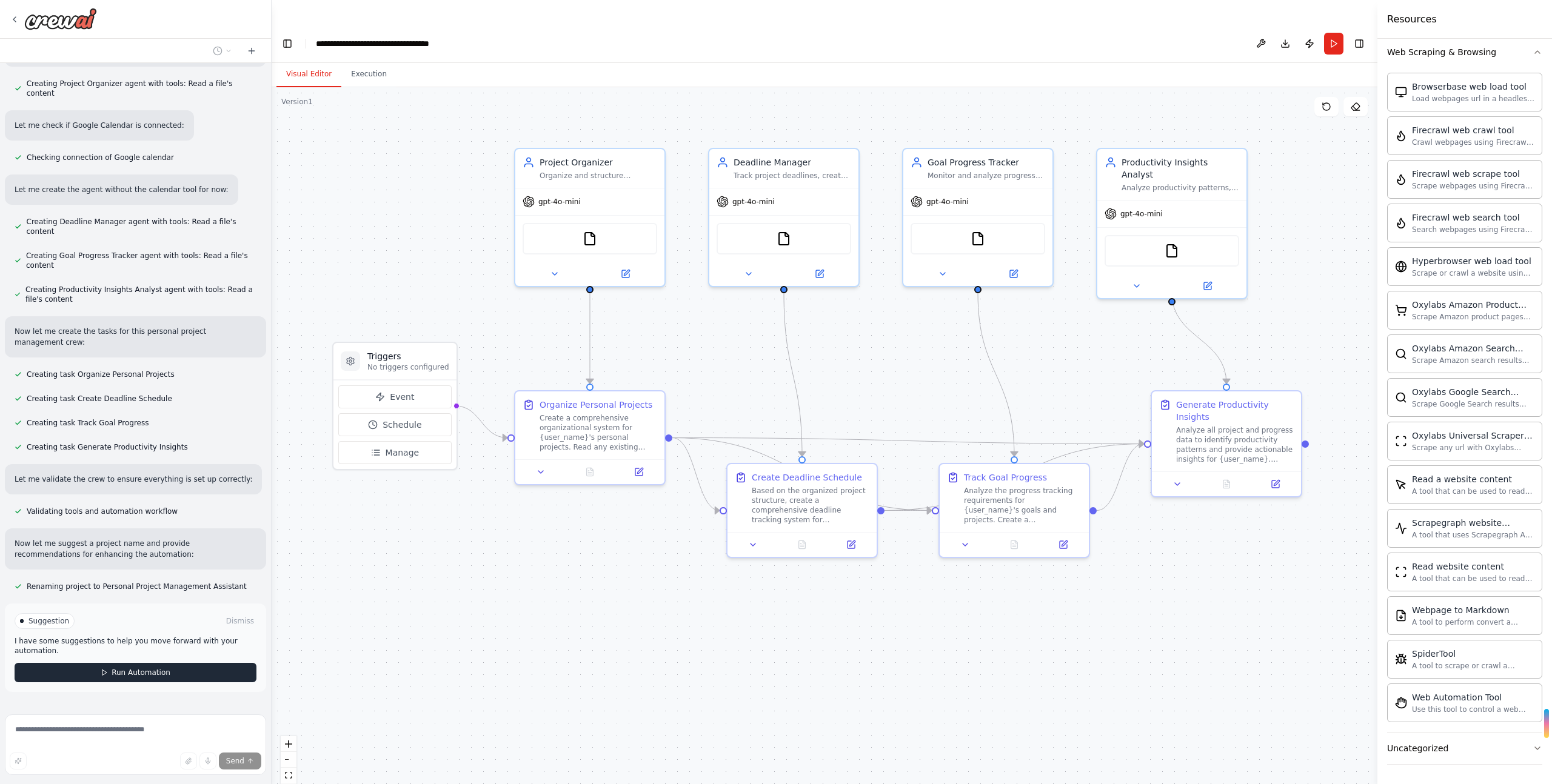
click at [148, 668] on span "Run Automation" at bounding box center [141, 673] width 59 height 10
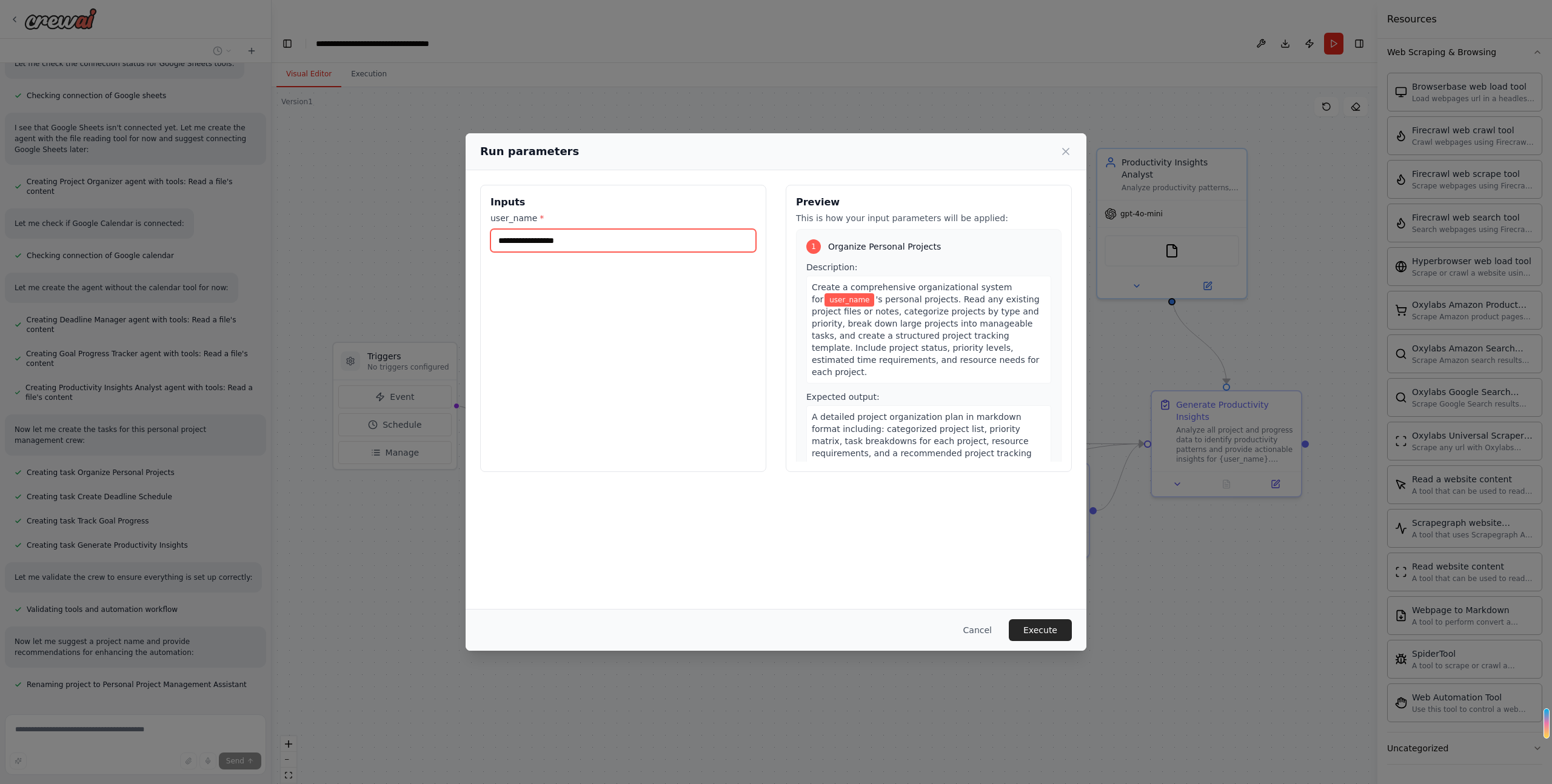
click at [585, 239] on input "user_name *" at bounding box center [623, 241] width 265 height 23
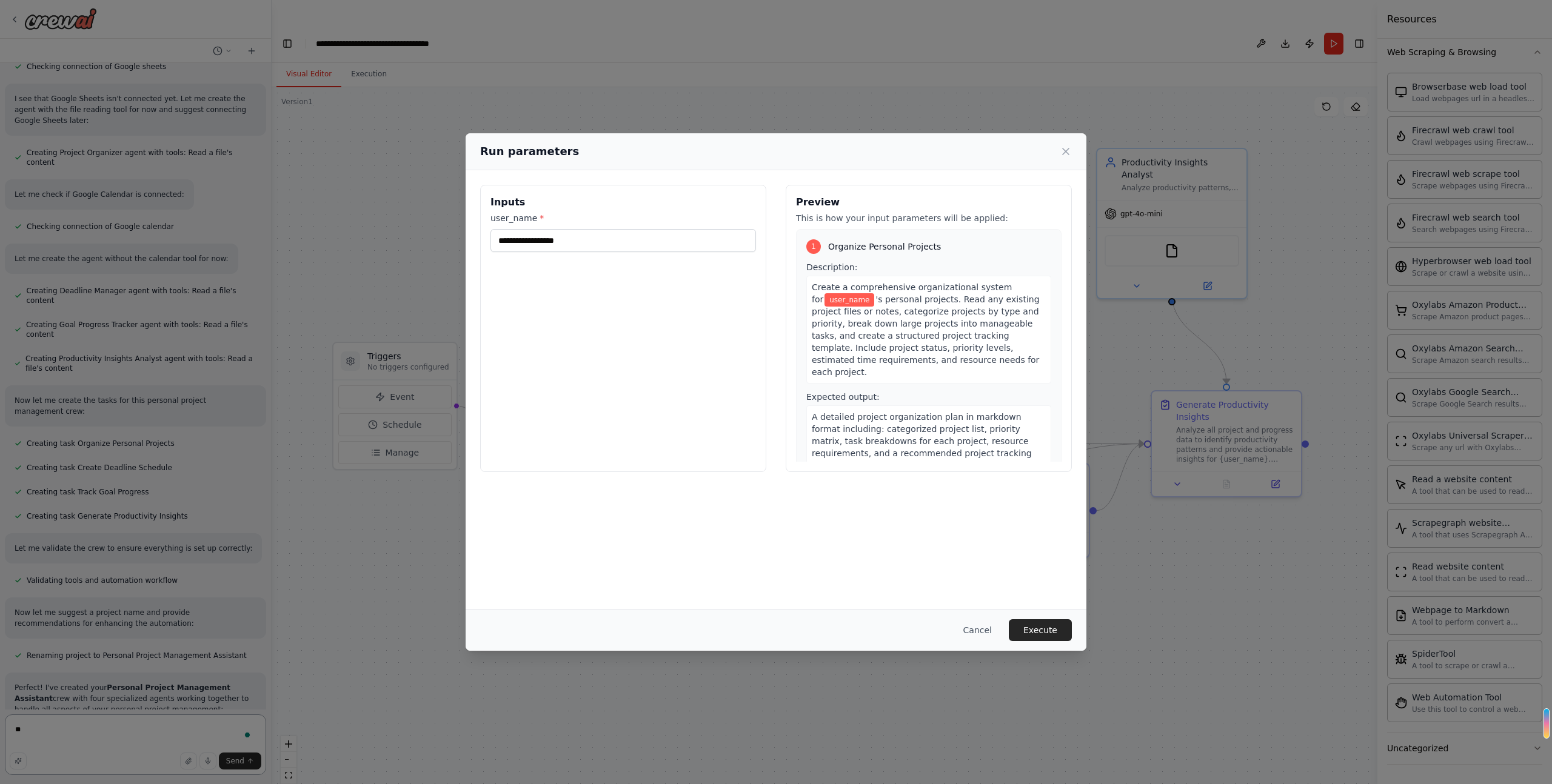
type textarea "**"
click at [577, 247] on input "user_name *" at bounding box center [623, 241] width 265 height 23
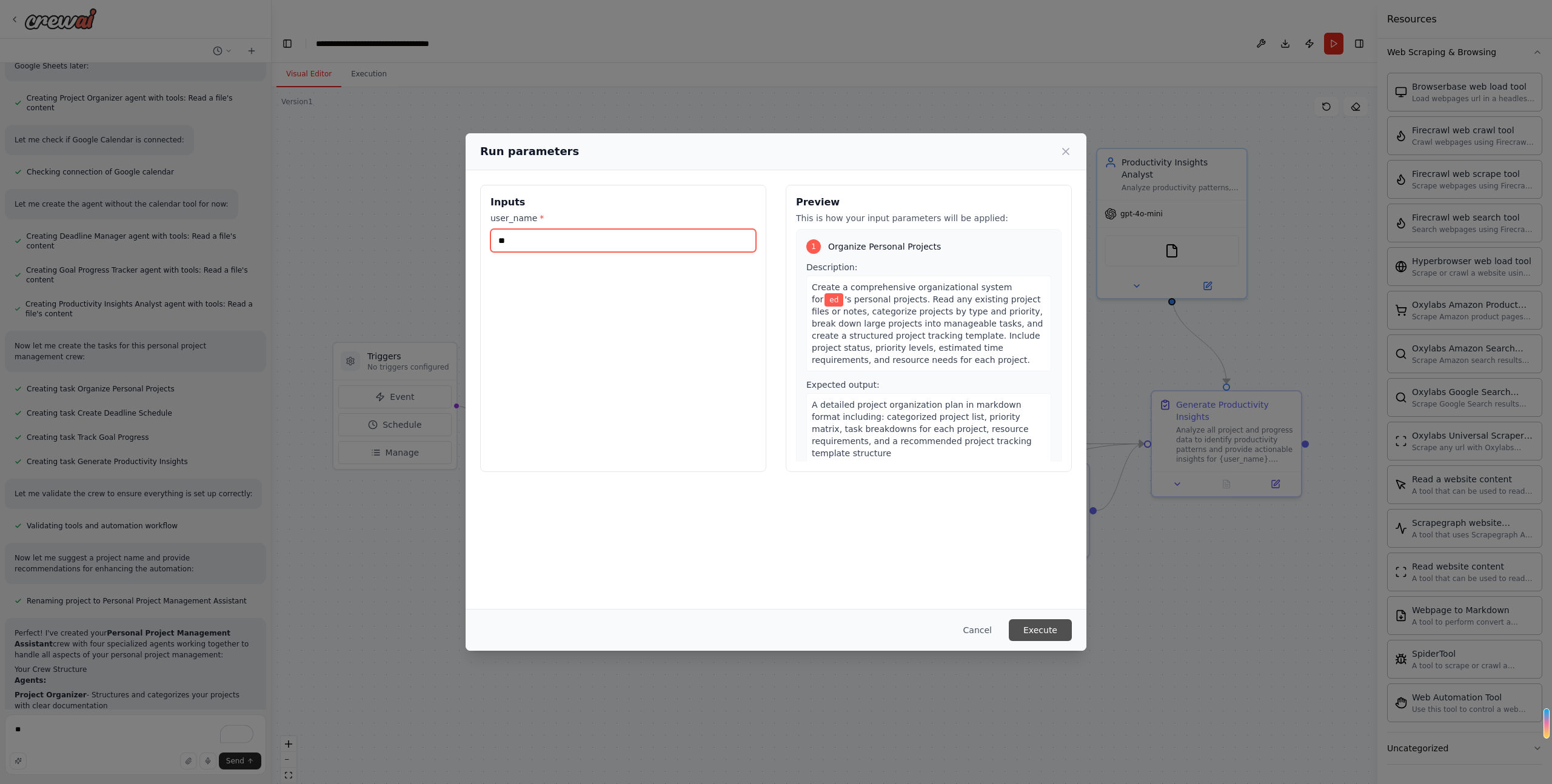
type input "**"
click at [1053, 633] on button "Execute" at bounding box center [1040, 630] width 63 height 22
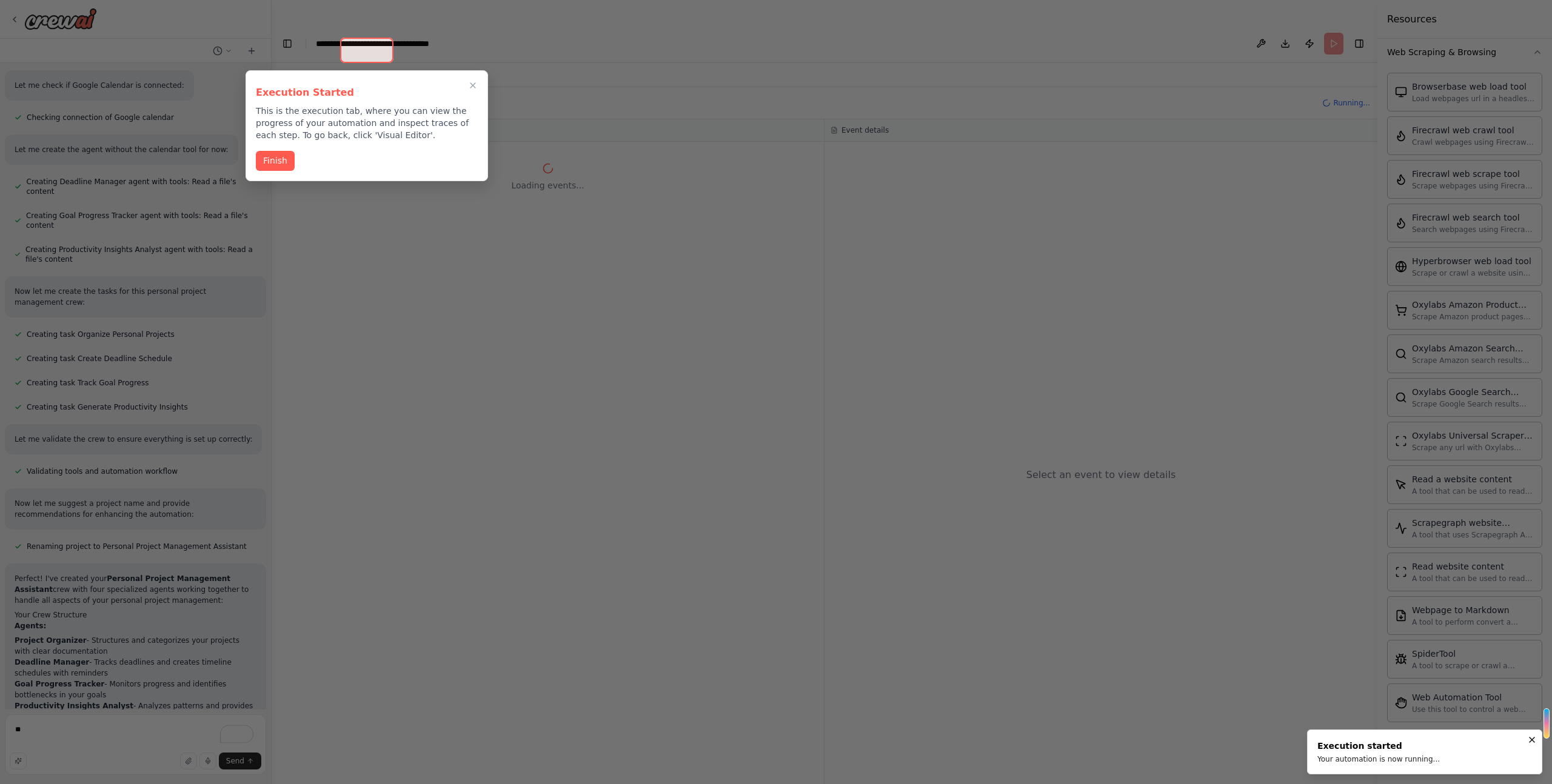
click at [281, 164] on button "Finish" at bounding box center [275, 161] width 39 height 20
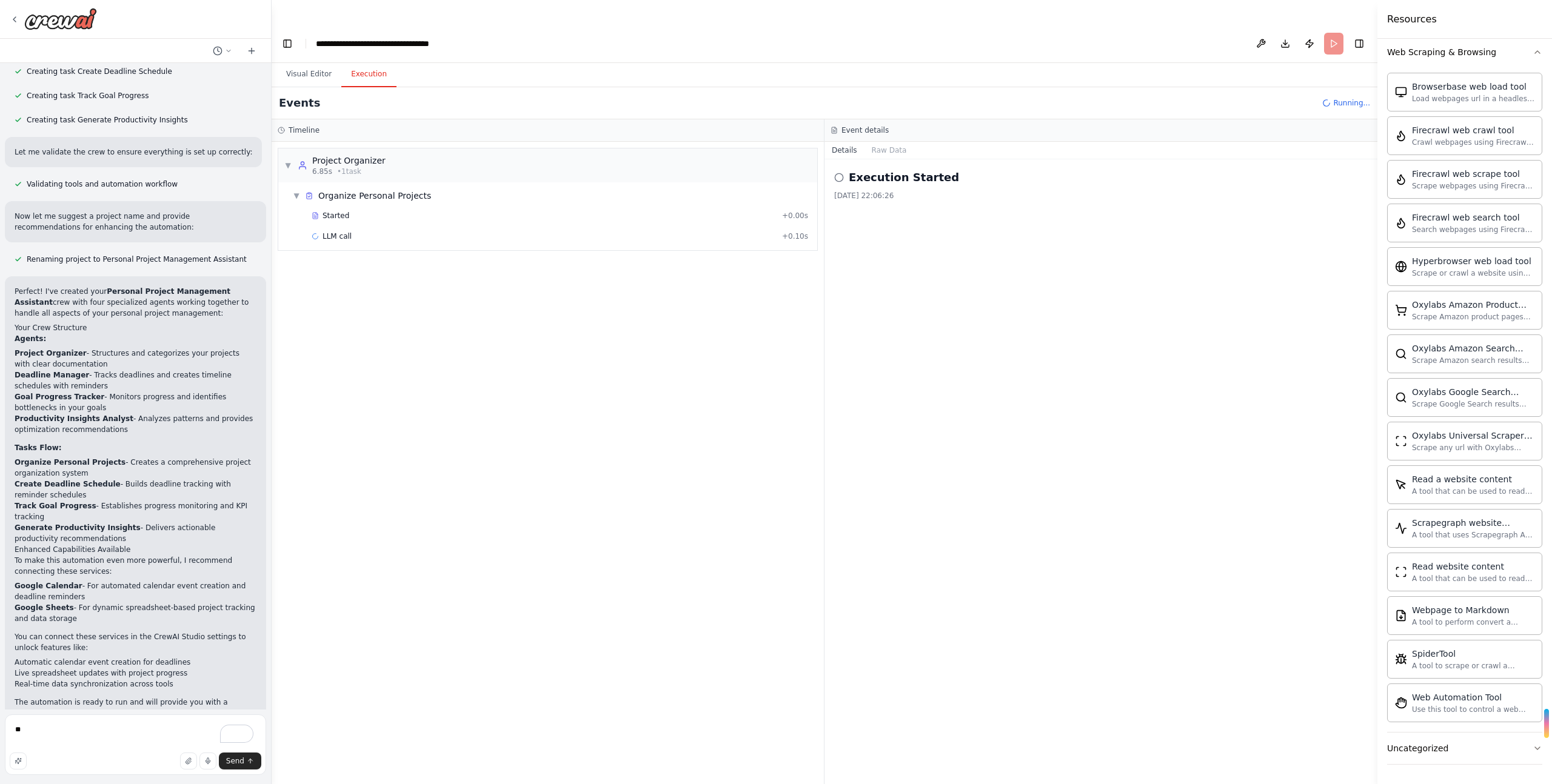
scroll to position [982, 0]
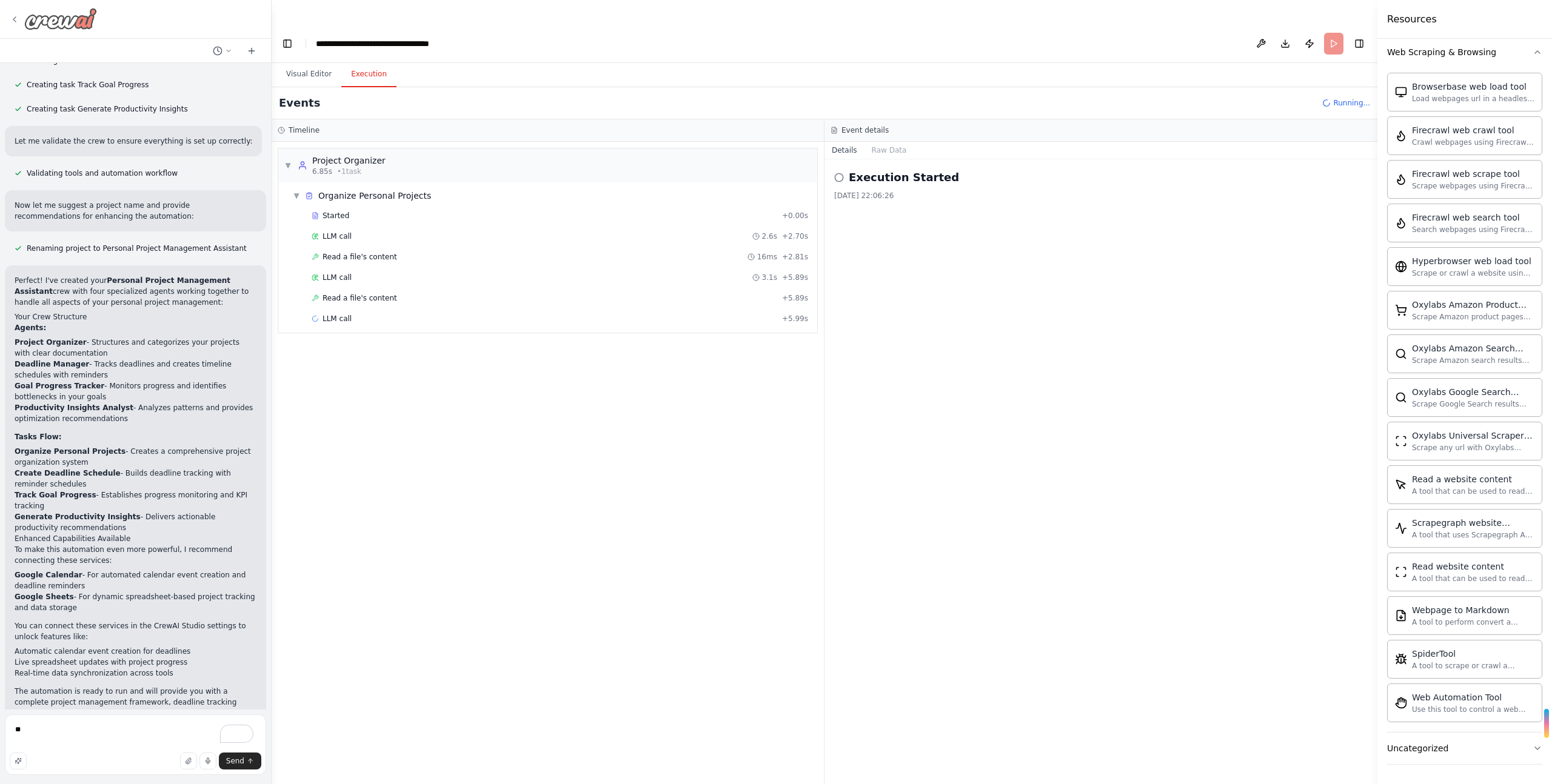
click at [18, 18] on icon at bounding box center [15, 19] width 10 height 10
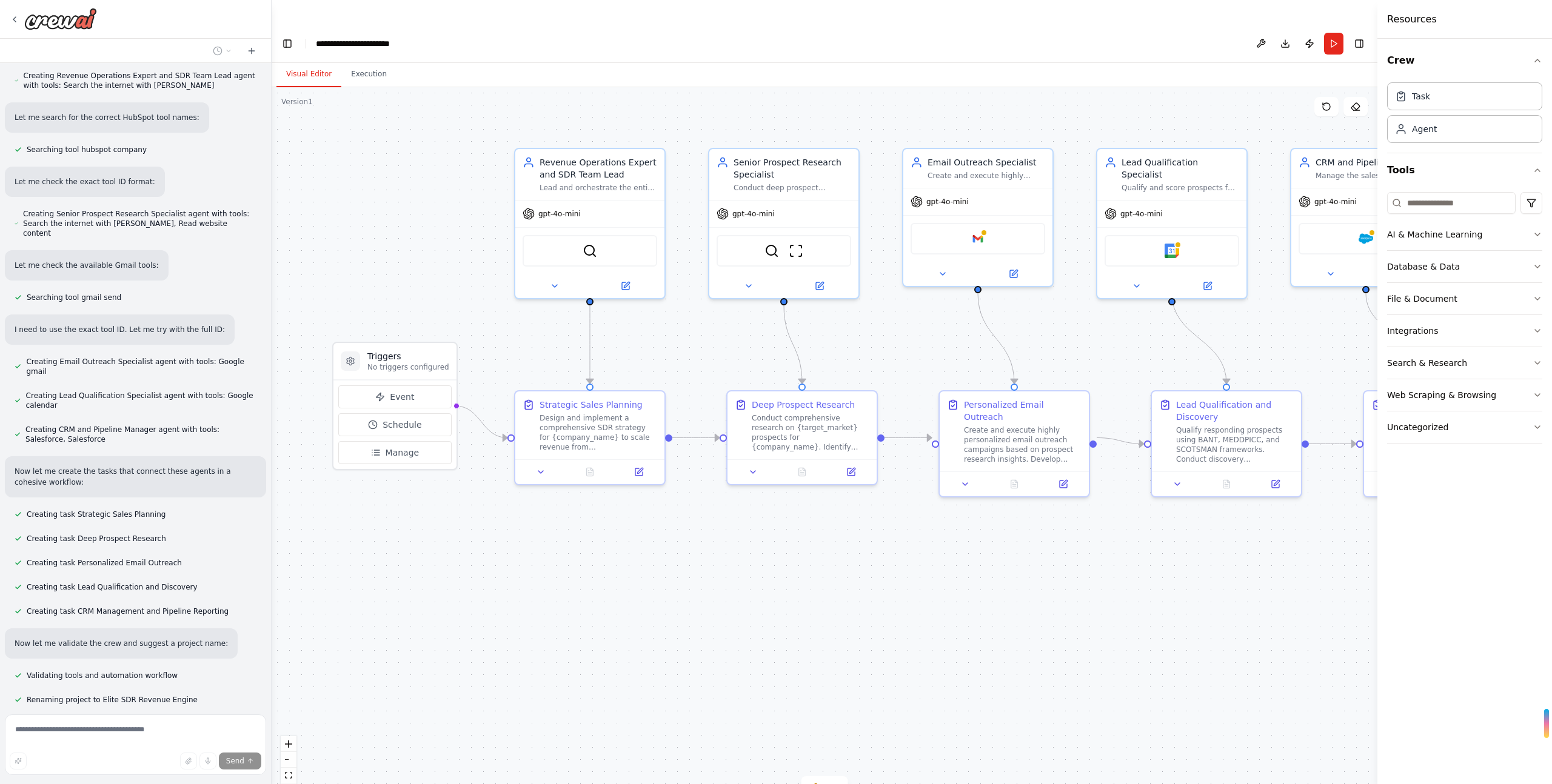
scroll to position [2497, 0]
click at [140, 779] on span "Run Automation" at bounding box center [141, 784] width 59 height 10
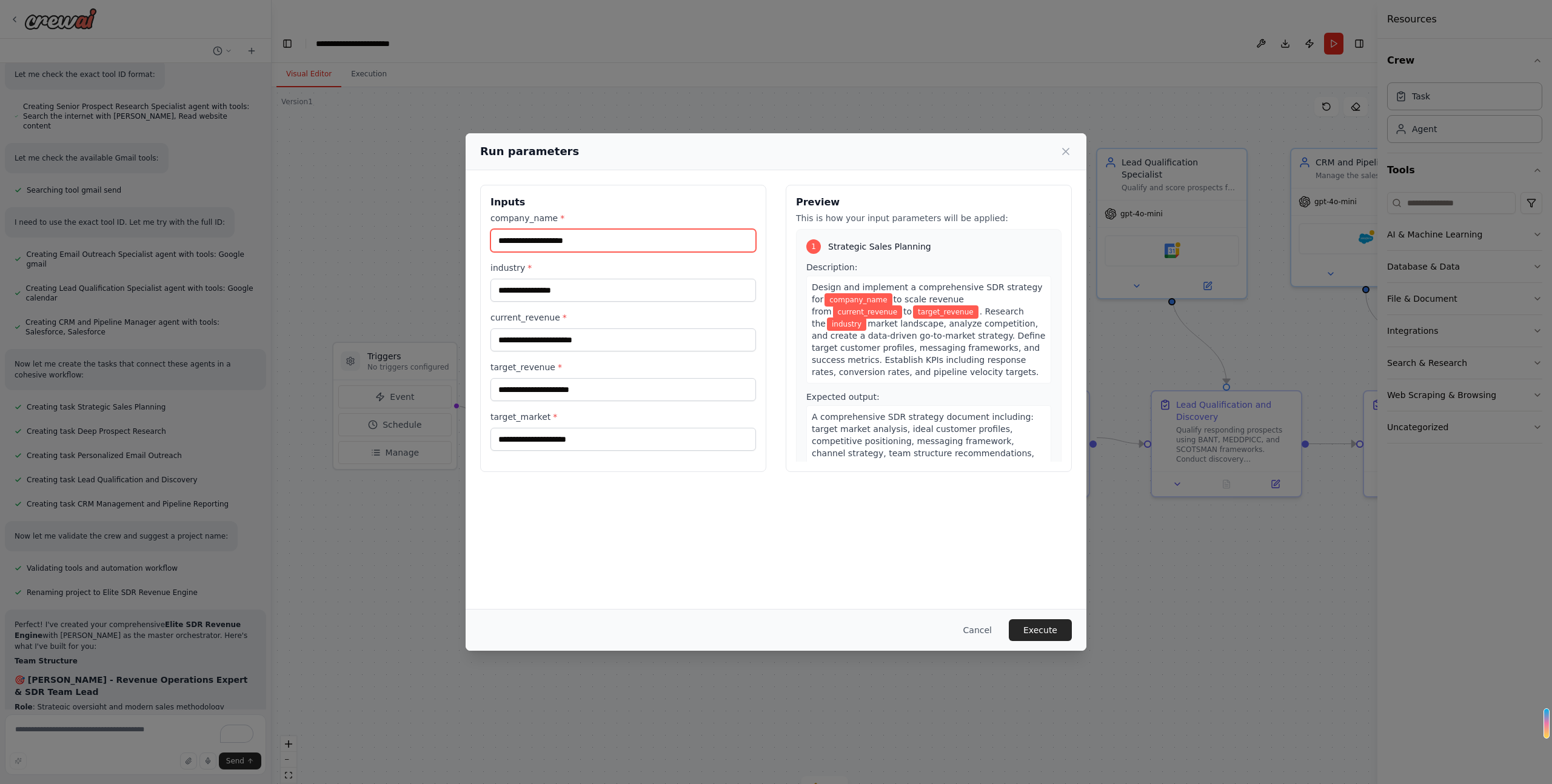
click at [632, 238] on input "company_name *" at bounding box center [623, 241] width 265 height 23
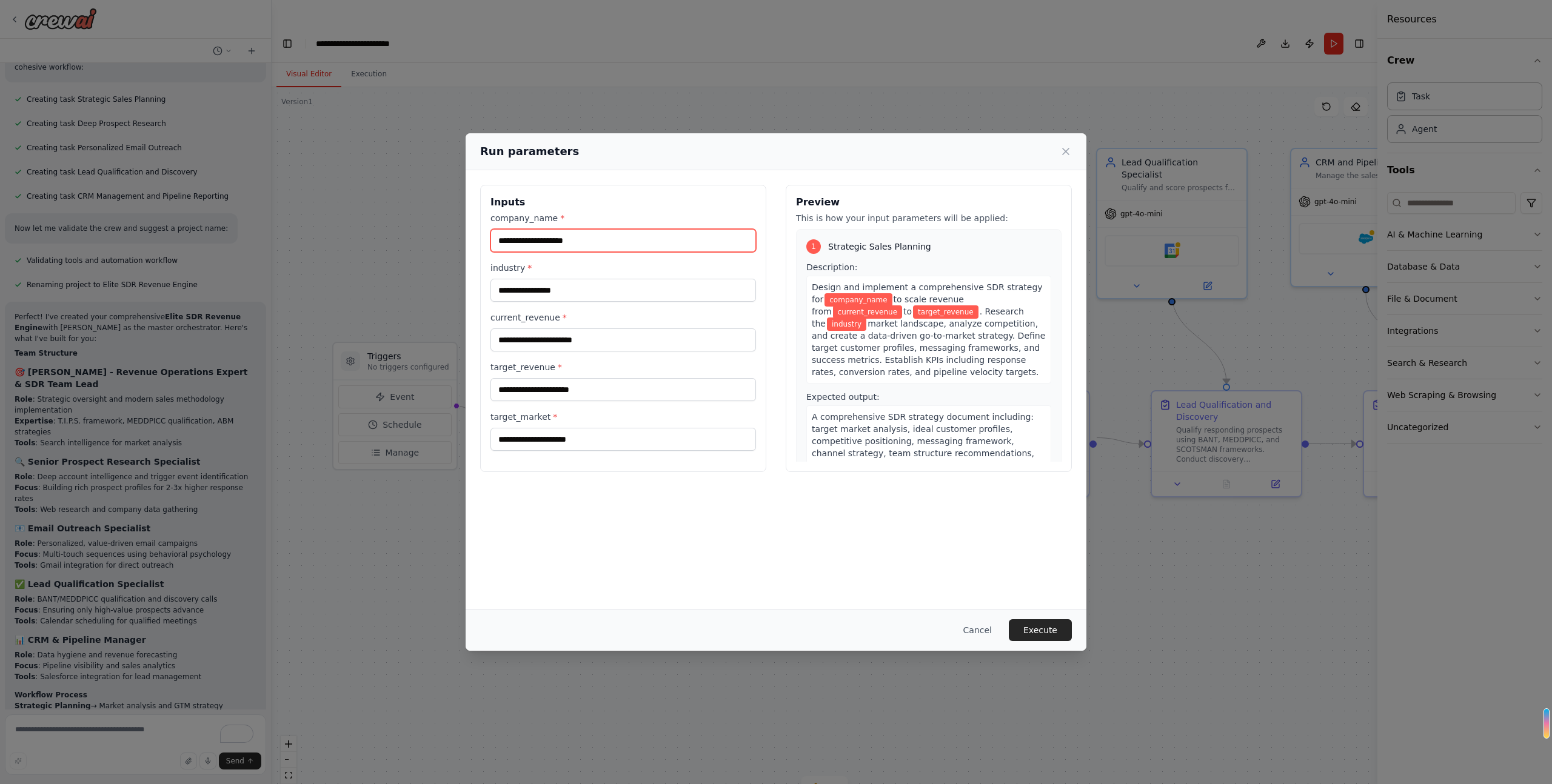
type input "**********"
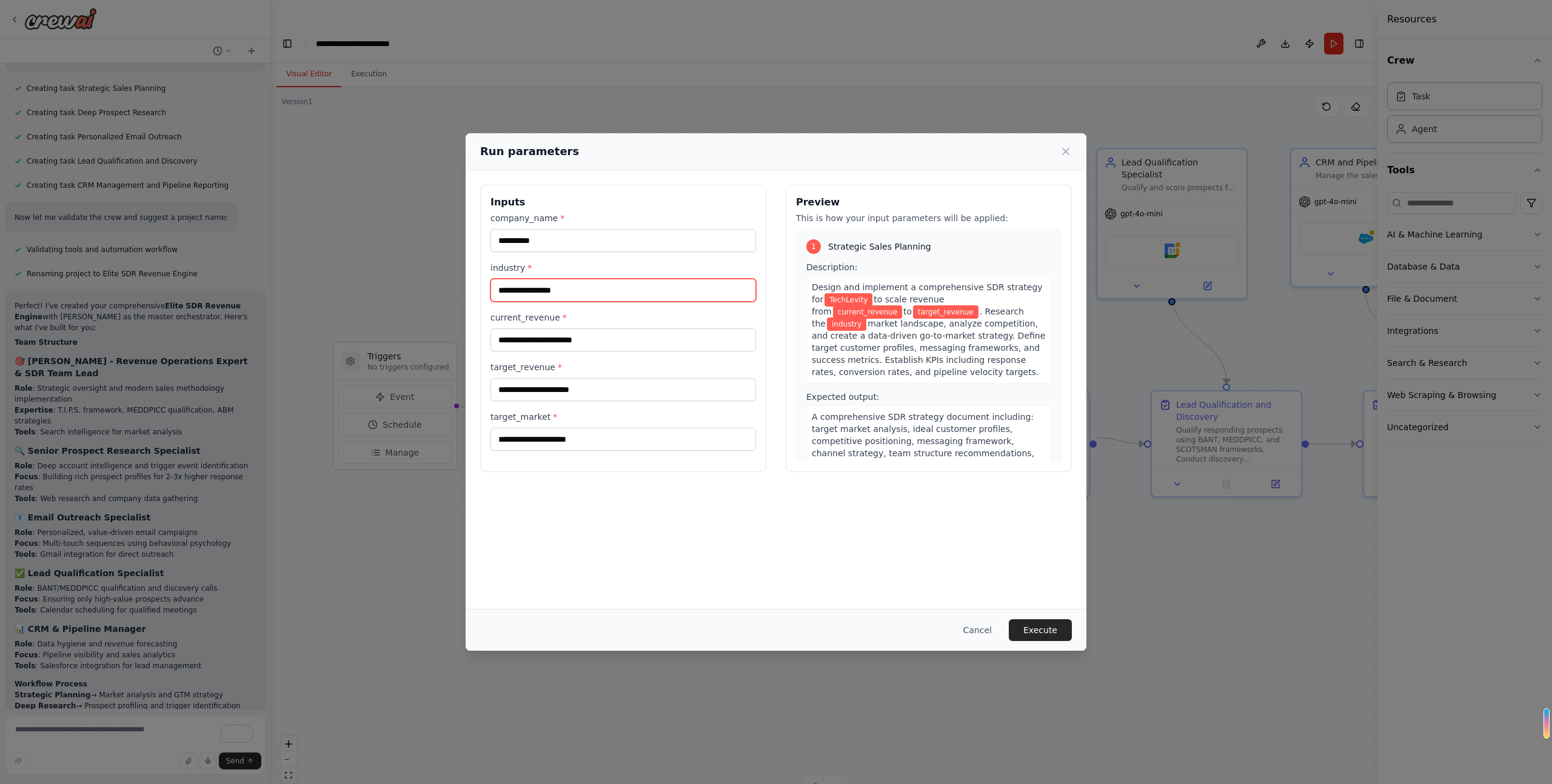
click at [590, 294] on input "industry *" at bounding box center [623, 290] width 265 height 23
type input "****"
click at [629, 346] on input "current_revenue *" at bounding box center [623, 340] width 265 height 23
type input "****"
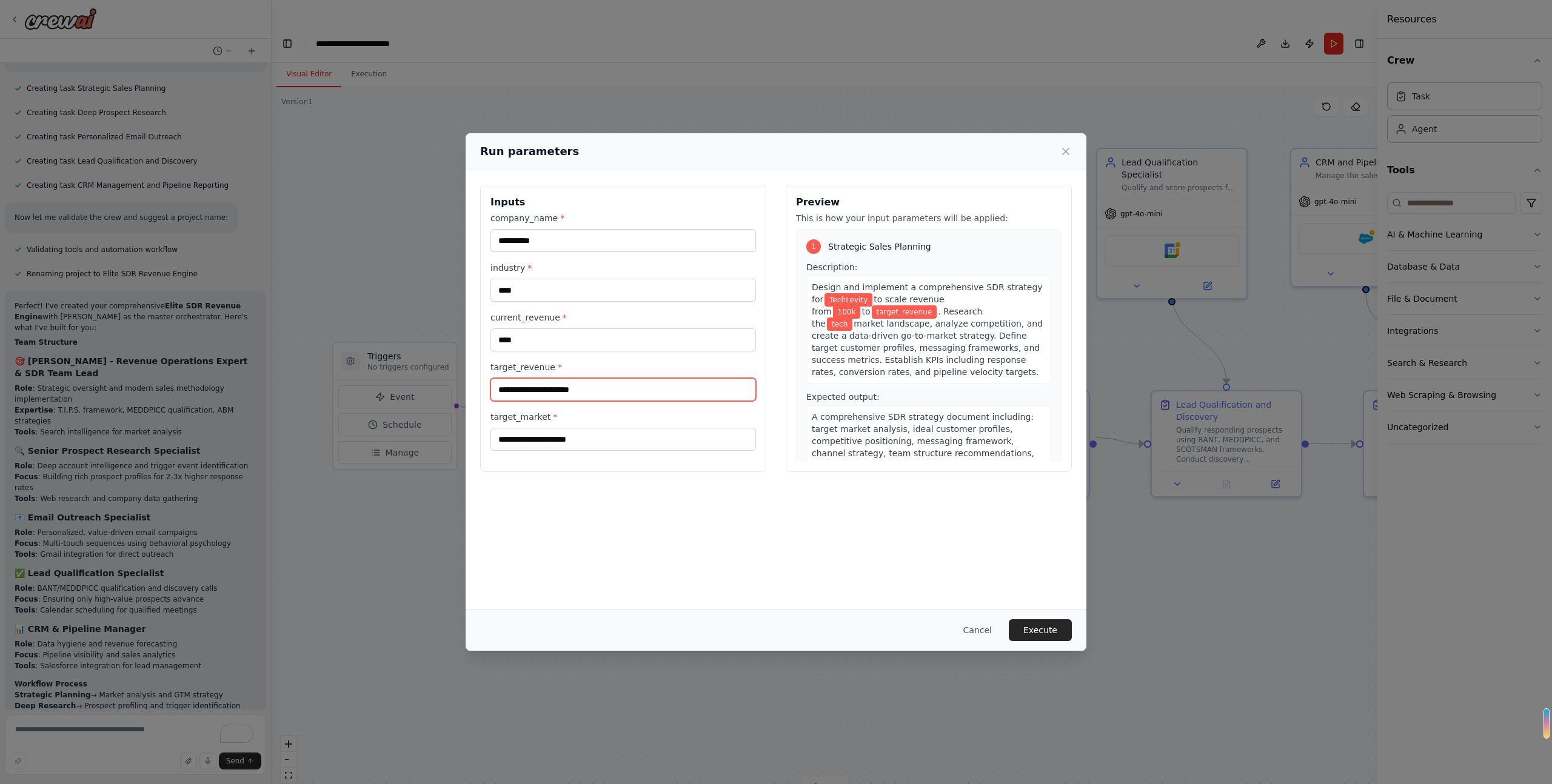
click at [648, 385] on input "target_revenue *" at bounding box center [623, 390] width 265 height 23
click at [983, 630] on button "Cancel" at bounding box center [977, 630] width 48 height 22
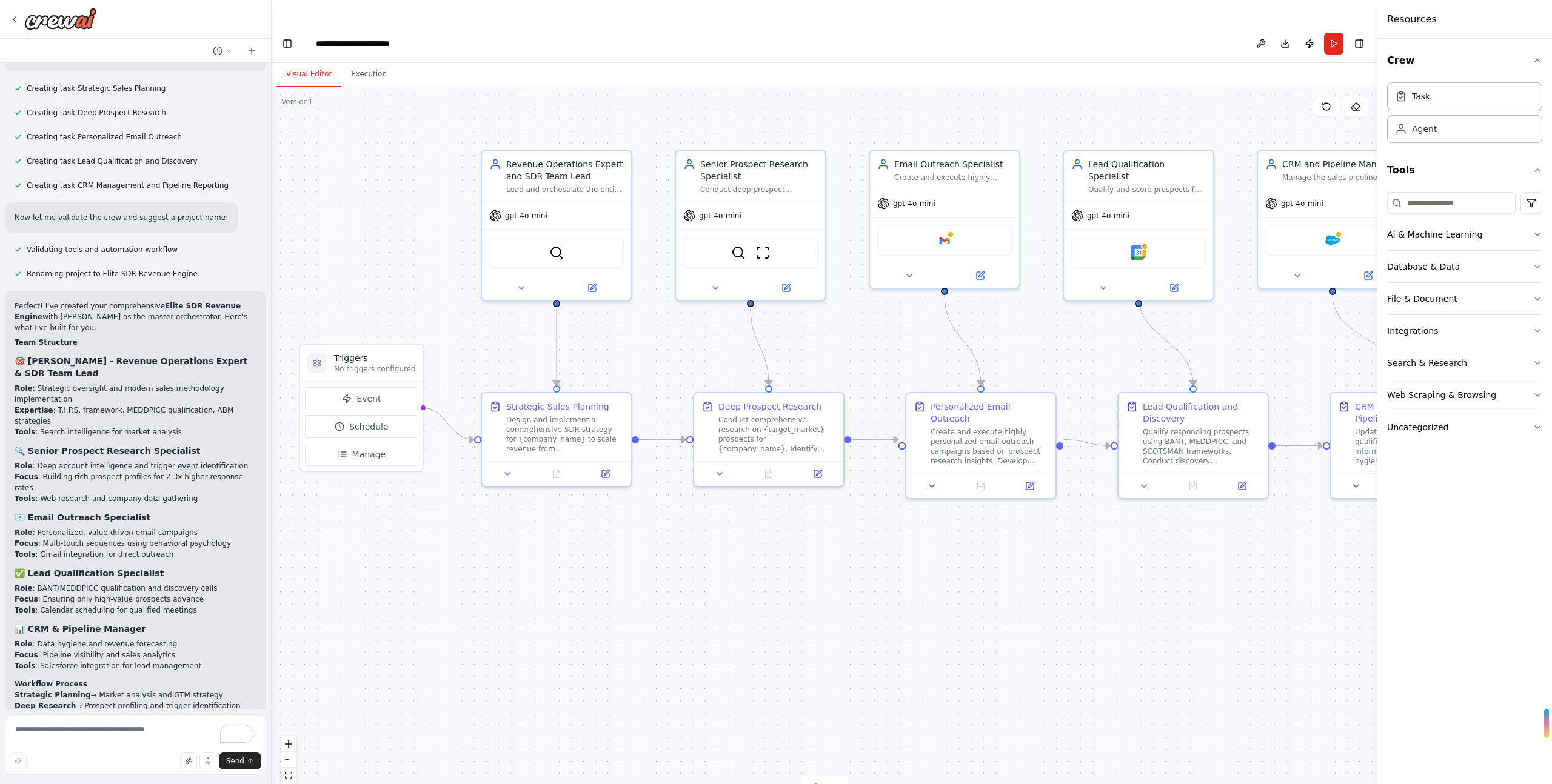
drag, startPoint x: 1047, startPoint y: 622, endPoint x: 1014, endPoint y: 624, distance: 33.1
click at [1014, 624] on div ".deletable-edge-delete-btn { width: 20px; height: 20px; border: 0px solid #ffff…" at bounding box center [825, 448] width 1106 height 721
click at [1444, 101] on div "Task" at bounding box center [1464, 95] width 155 height 28
click at [1436, 135] on div "Agent" at bounding box center [1464, 128] width 155 height 28
click at [113, 737] on textarea "To enrich screen reader interactions, please activate Accessibility in Grammarl…" at bounding box center [136, 744] width 261 height 60
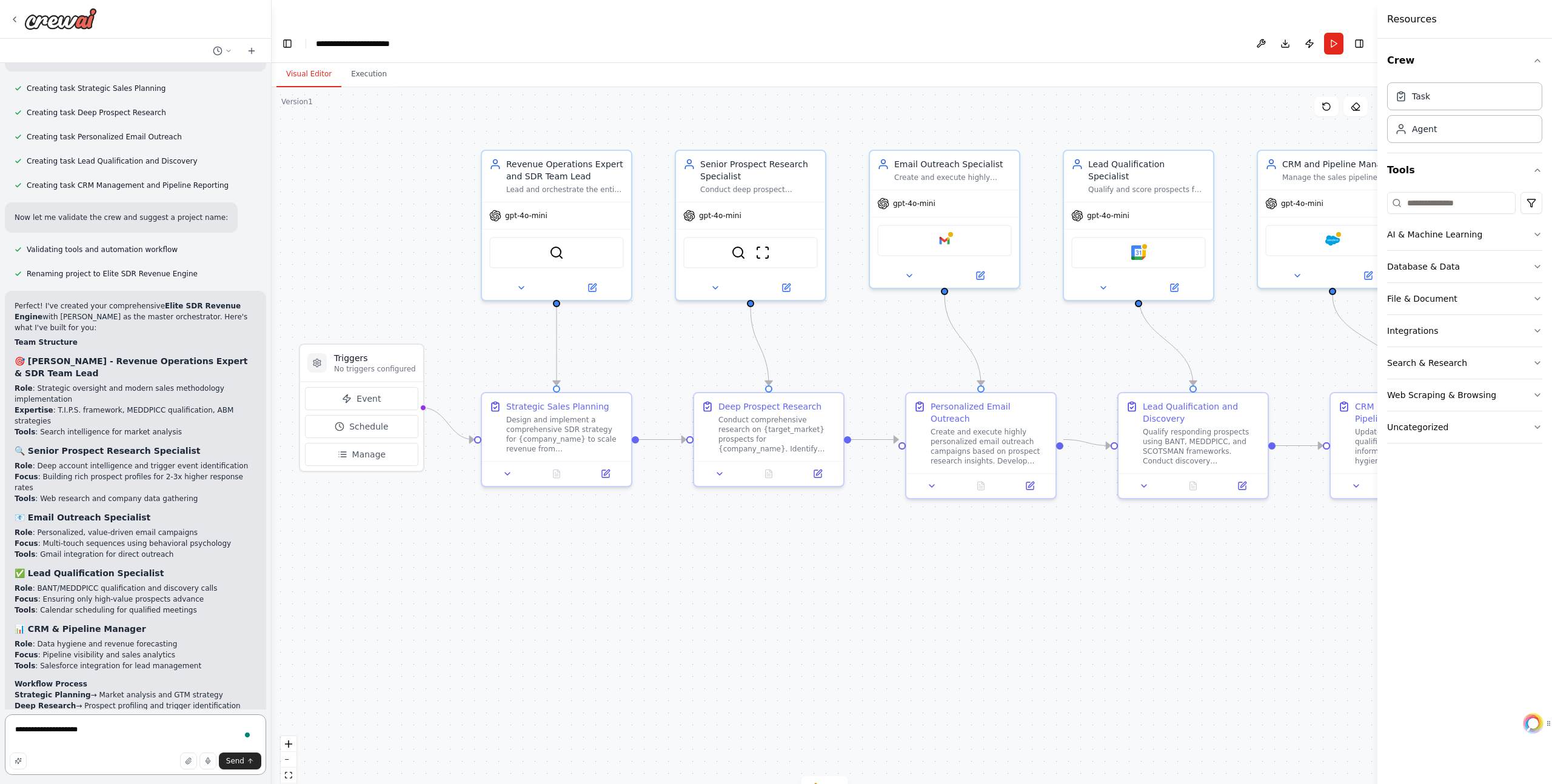
type textarea "**********"
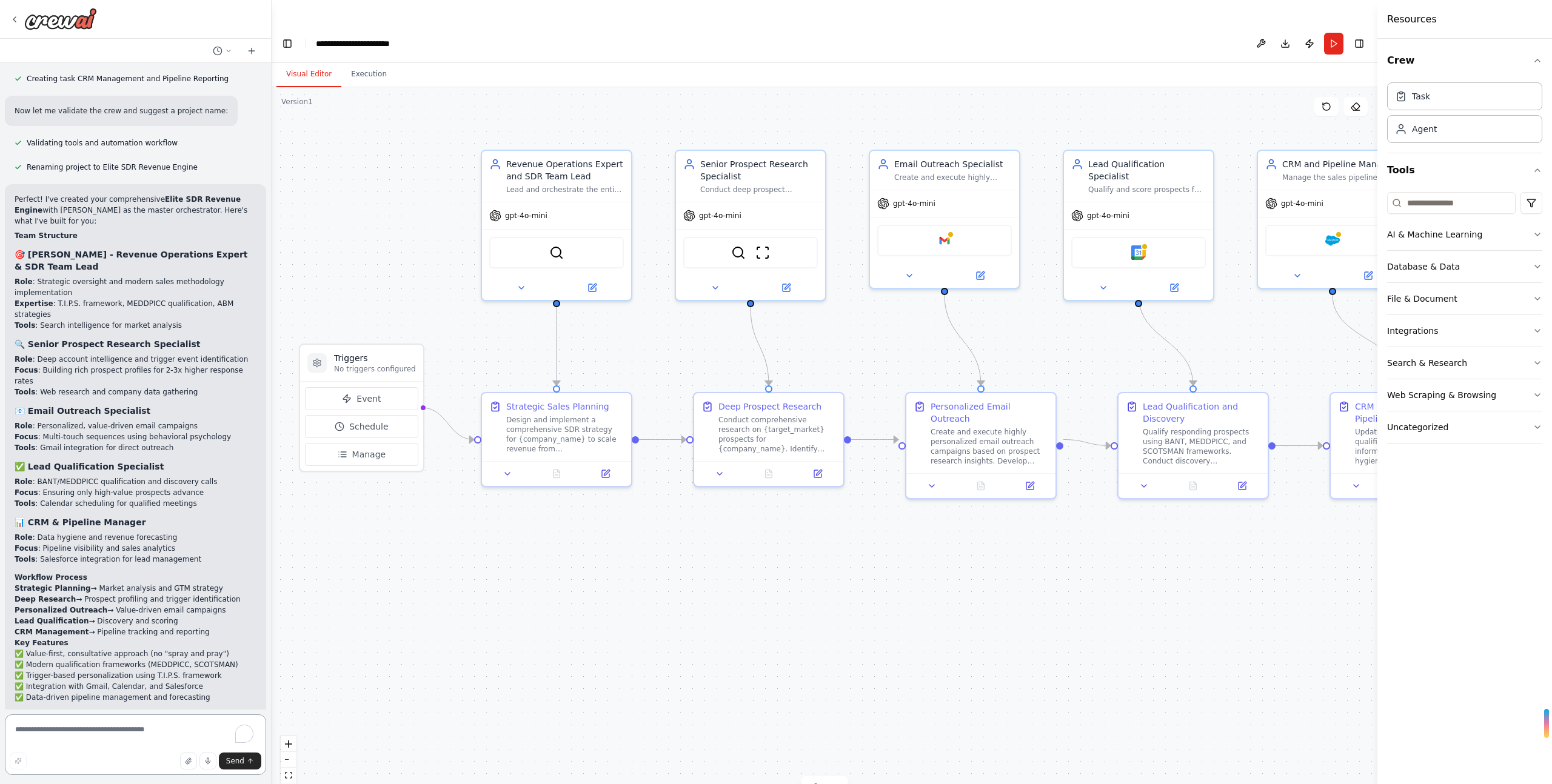
scroll to position [3038, 0]
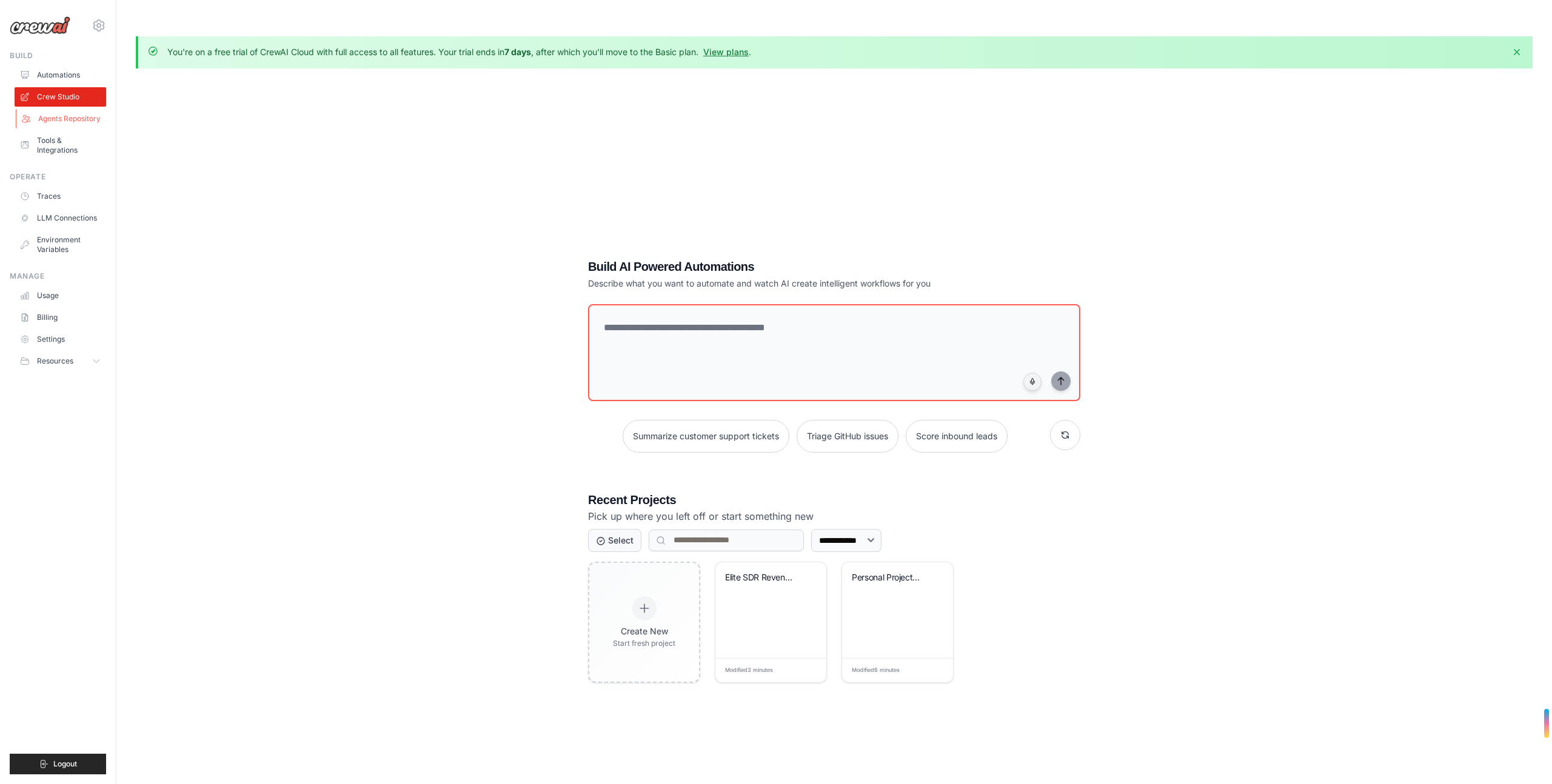
click at [79, 117] on link "Agents Repository" at bounding box center [61, 118] width 92 height 19
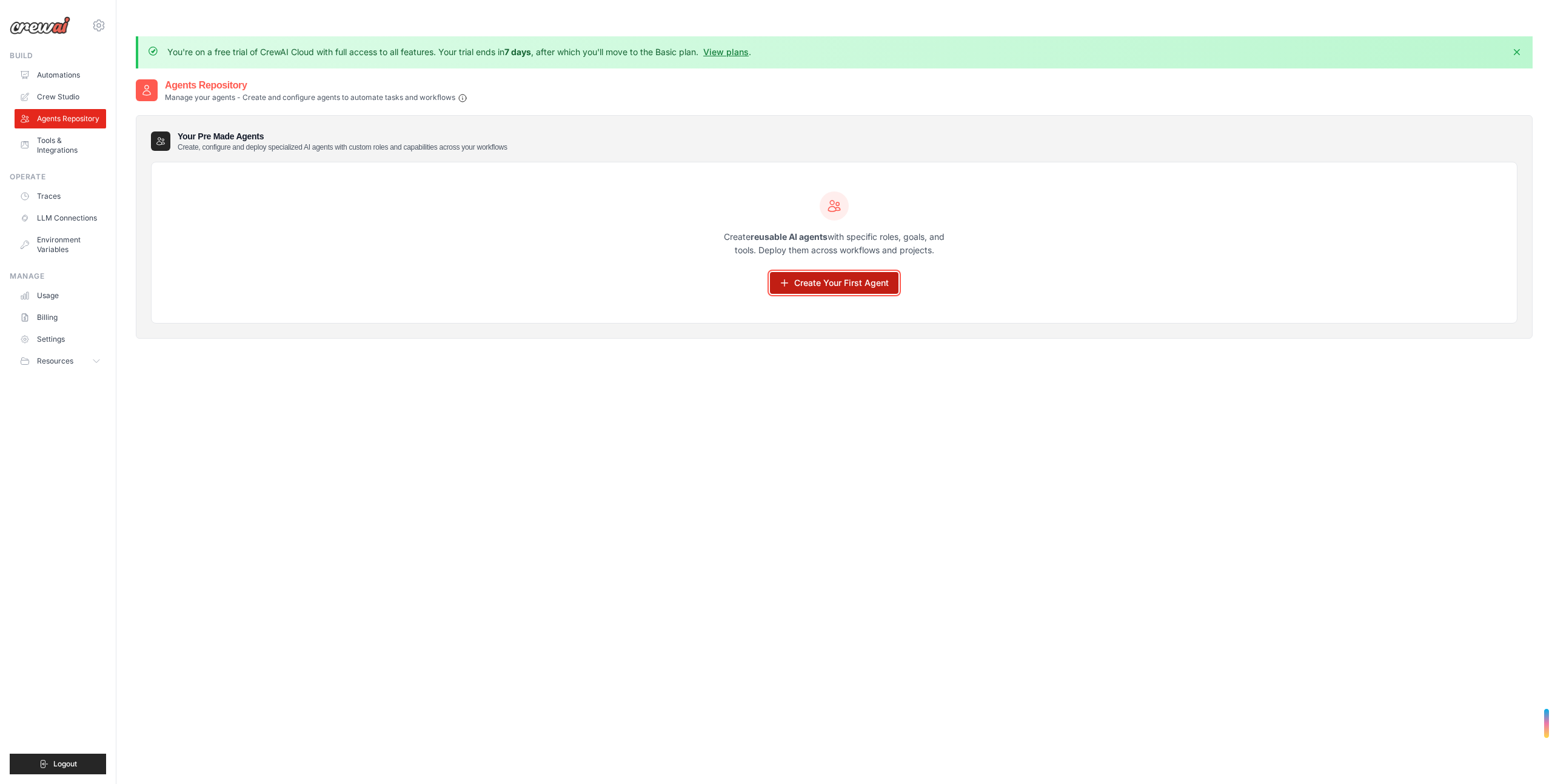
click at [838, 272] on link "Create Your First Agent" at bounding box center [834, 282] width 128 height 22
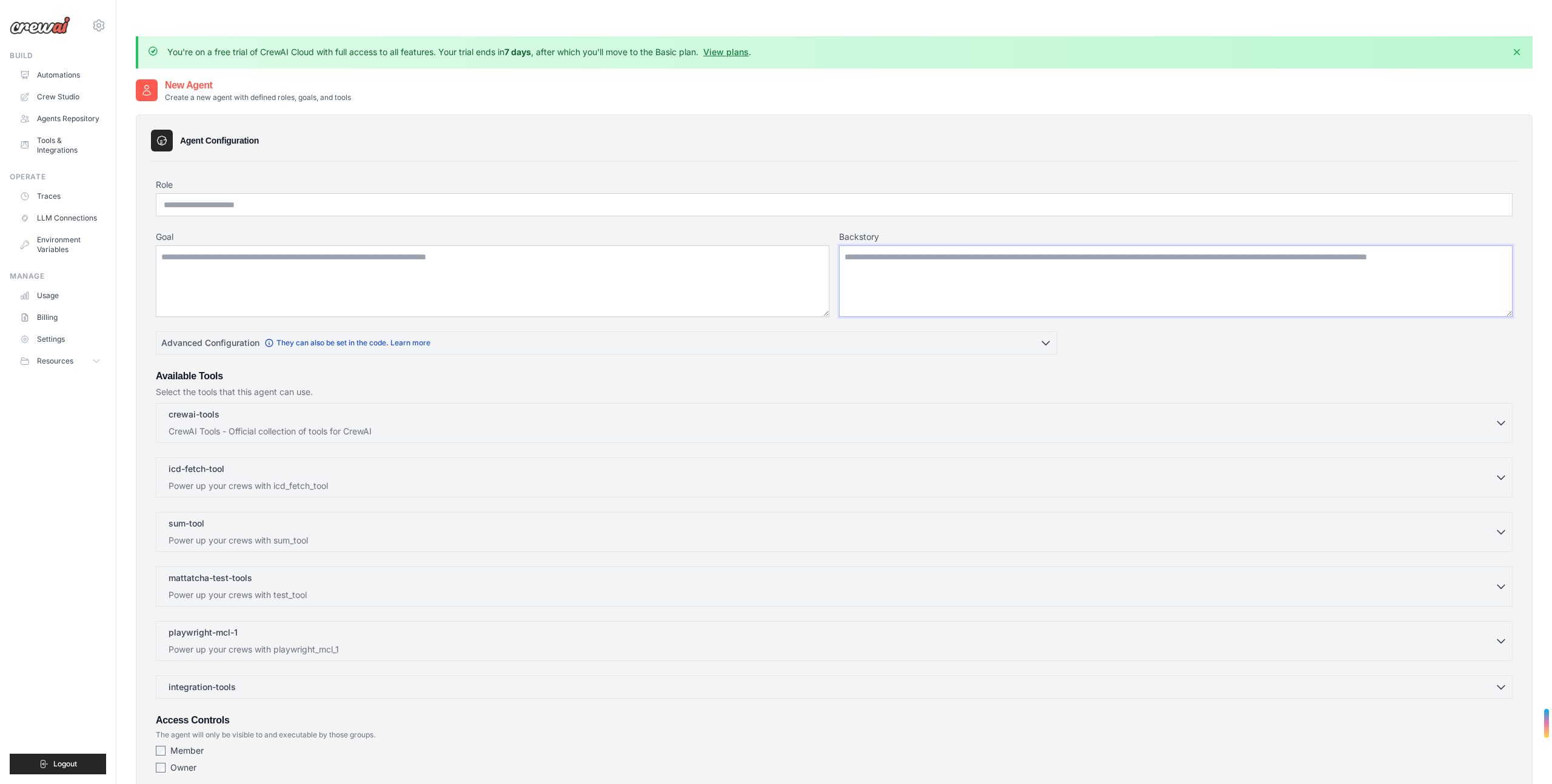
click at [941, 263] on textarea "Backstory" at bounding box center [1175, 281] width 673 height 72
paste textarea "**********"
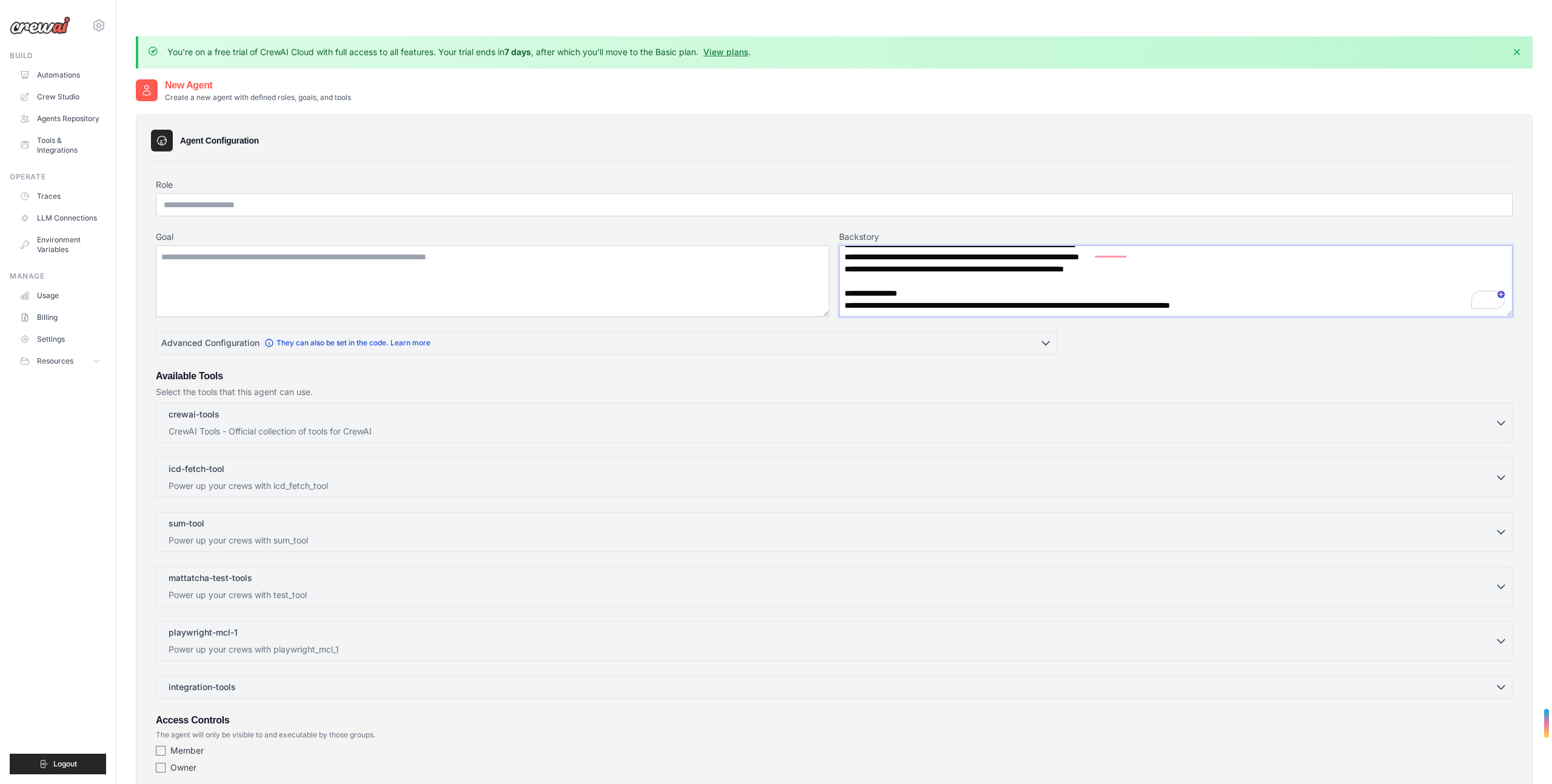
scroll to position [1703, 0]
type textarea "**********"
click at [380, 193] on input "Role" at bounding box center [835, 204] width 1357 height 23
paste input "**********"
type input "**********"
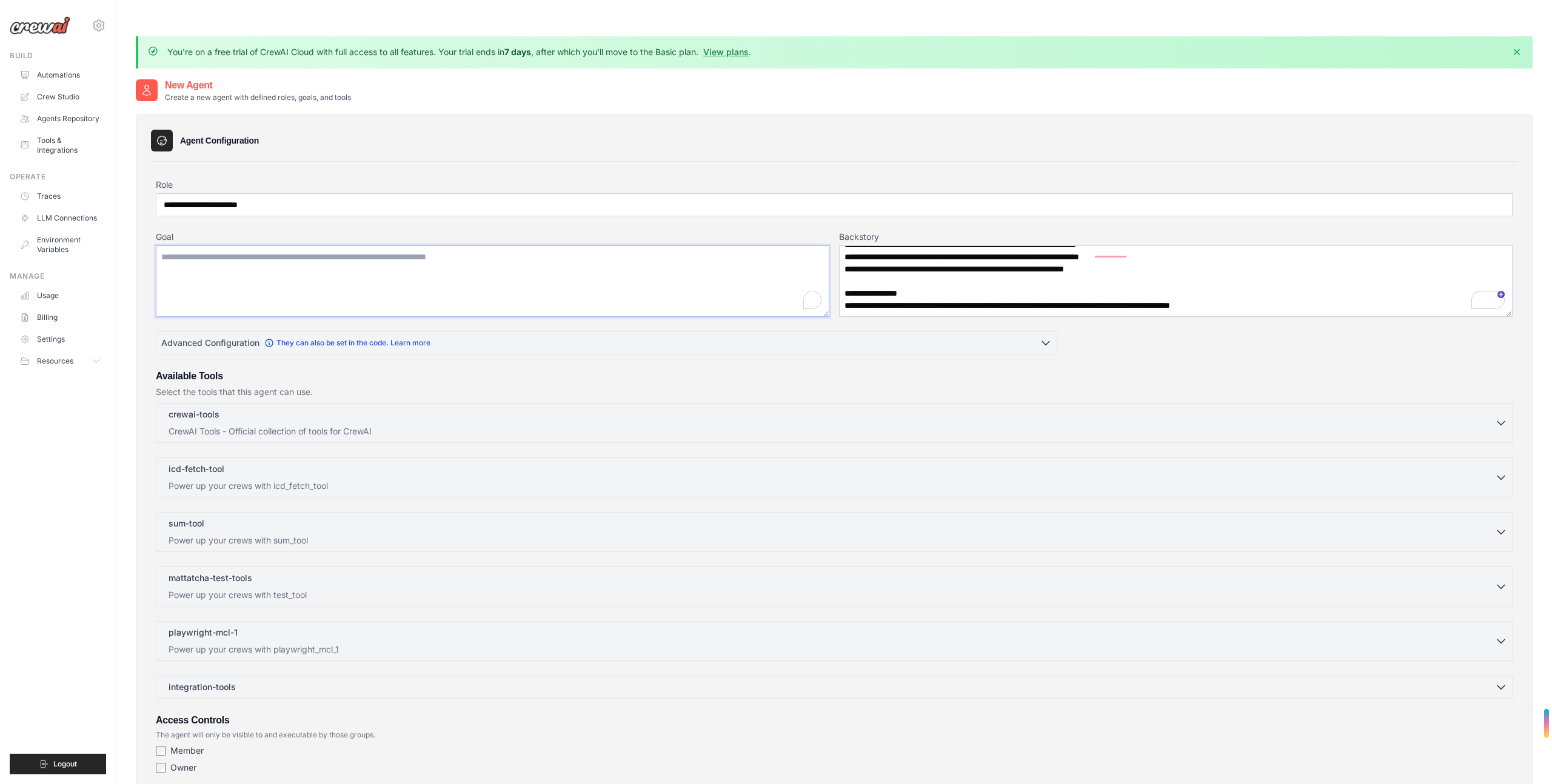
click at [401, 245] on textarea "Goal" at bounding box center [492, 281] width 673 height 72
paste textarea "**********"
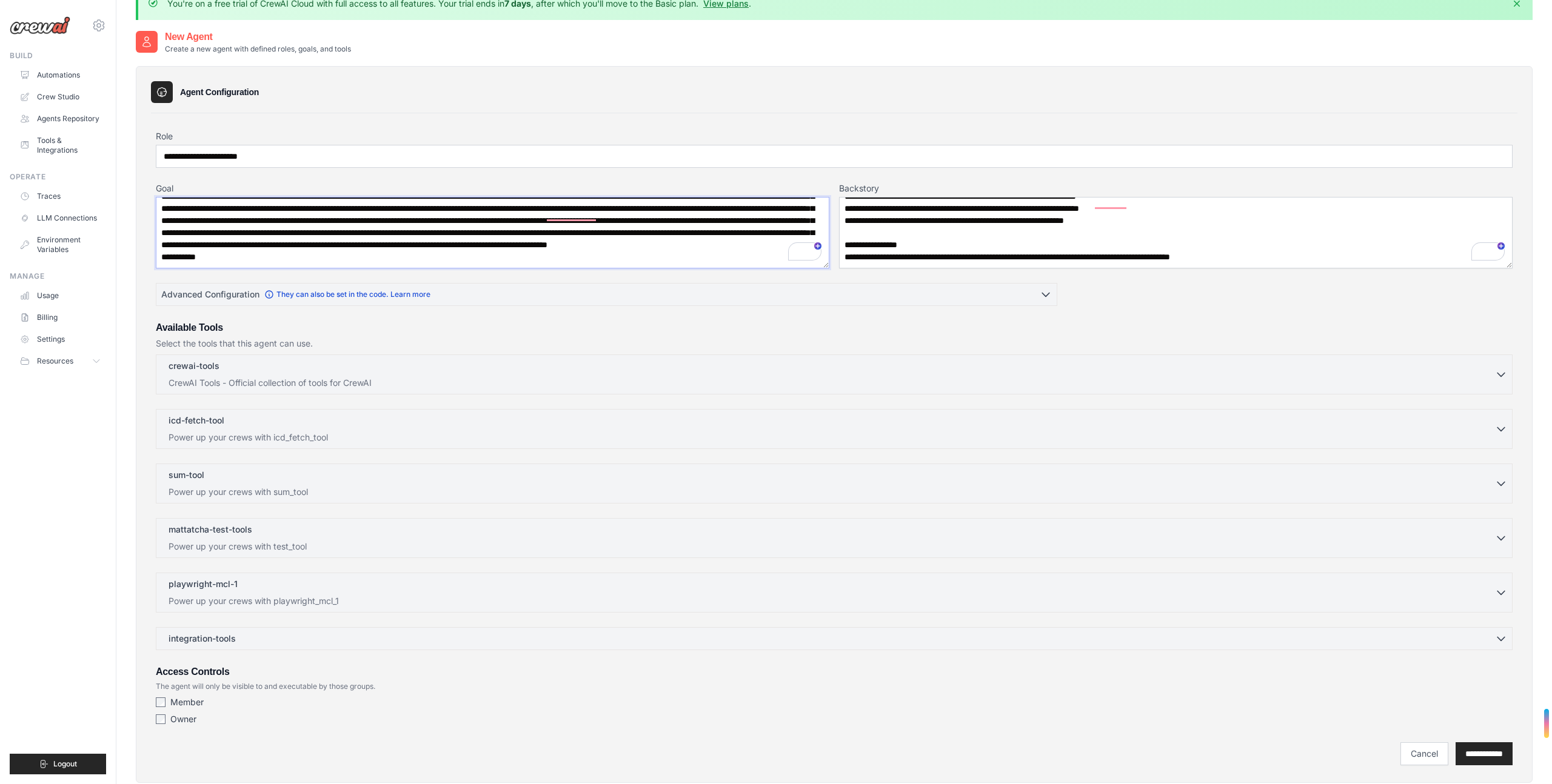
scroll to position [66, 0]
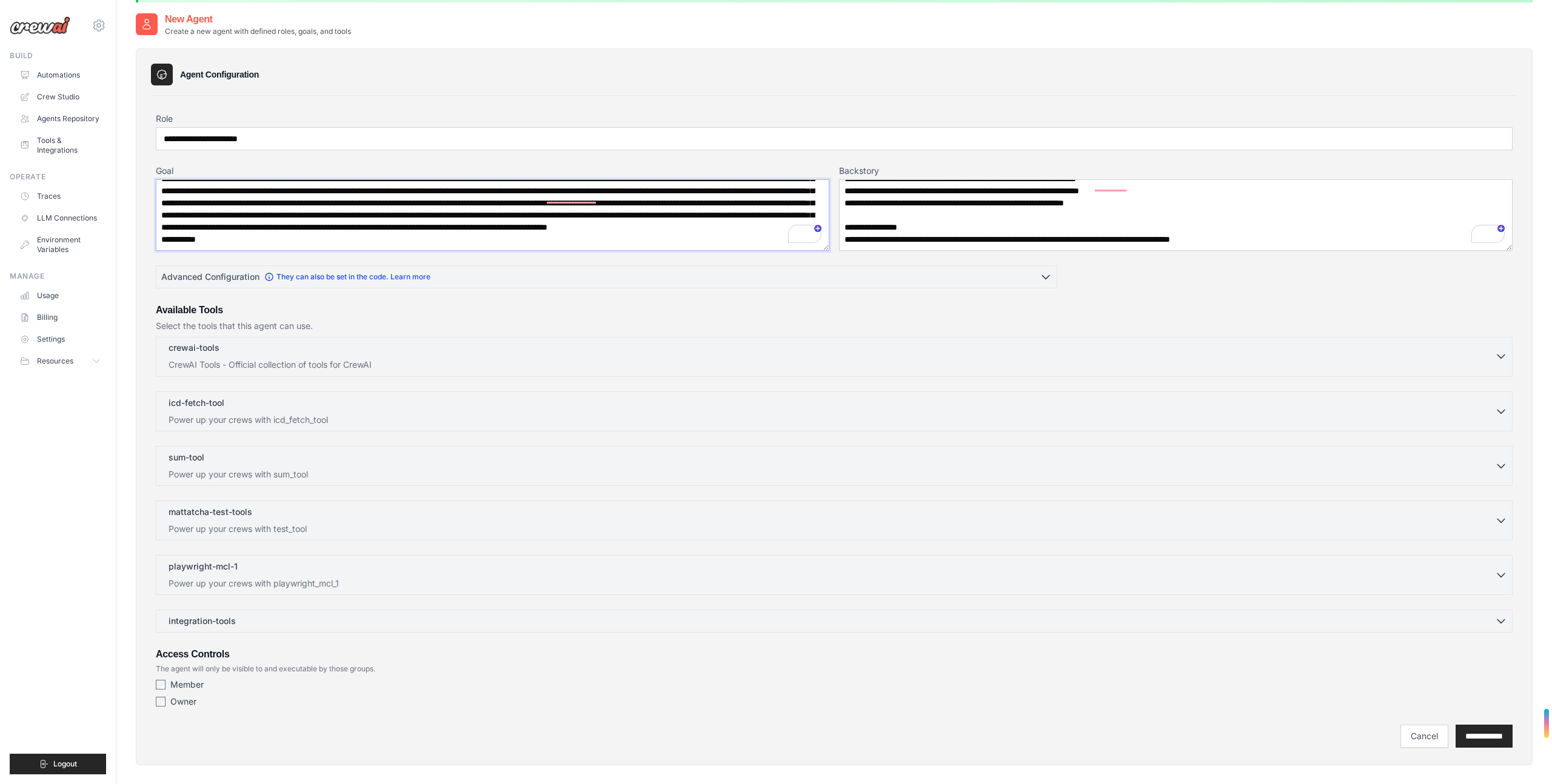
type textarea "**********"
click at [683, 359] on p "CrewAI Tools - Official collection of tools for CrewAI" at bounding box center [831, 365] width 1326 height 12
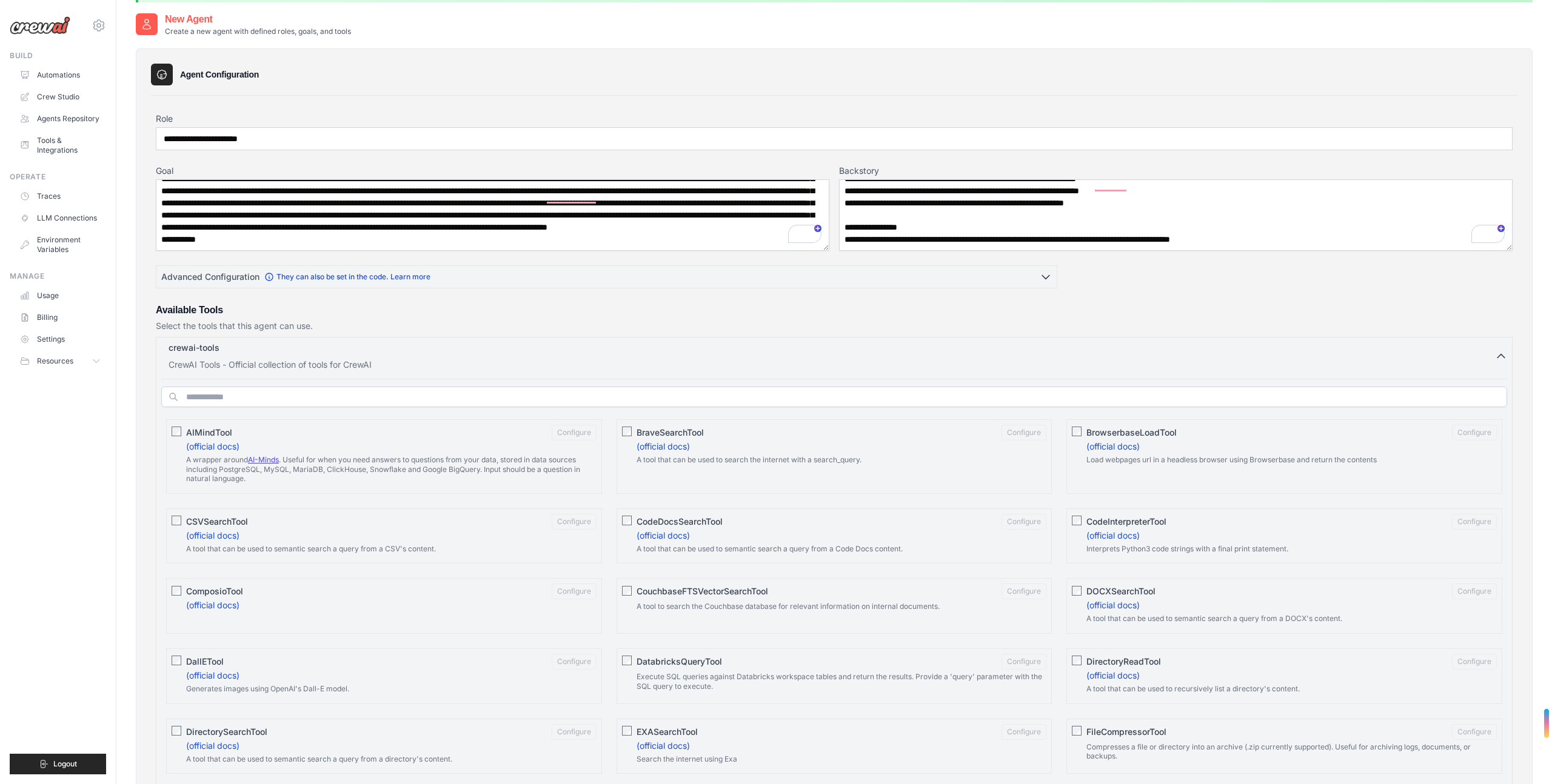
drag, startPoint x: 1504, startPoint y: 333, endPoint x: 1493, endPoint y: 334, distance: 11.0
click at [1503, 355] on icon "button" at bounding box center [1501, 356] width 7 height 4
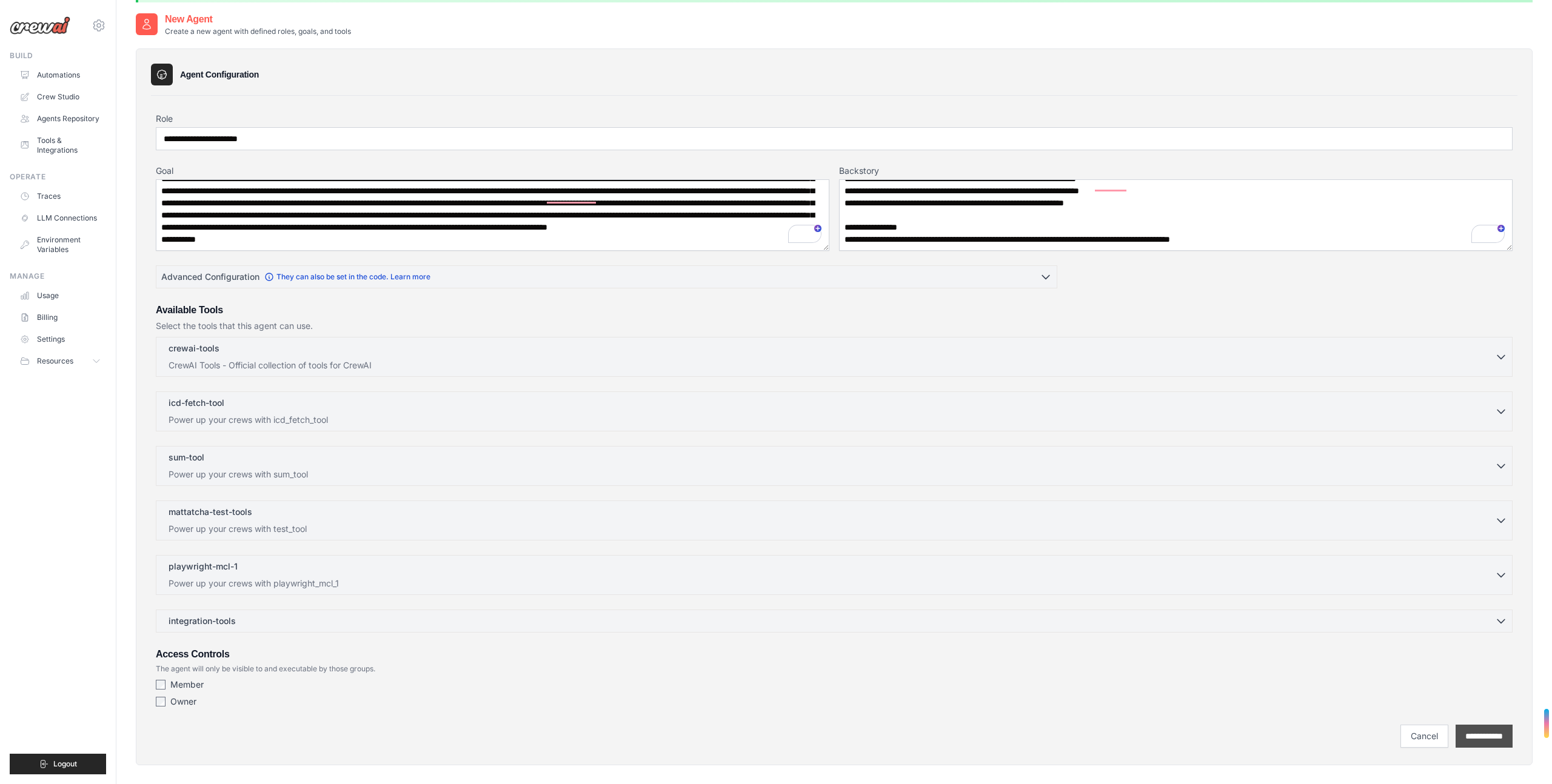
click at [1476, 725] on input "**********" at bounding box center [1484, 736] width 57 height 23
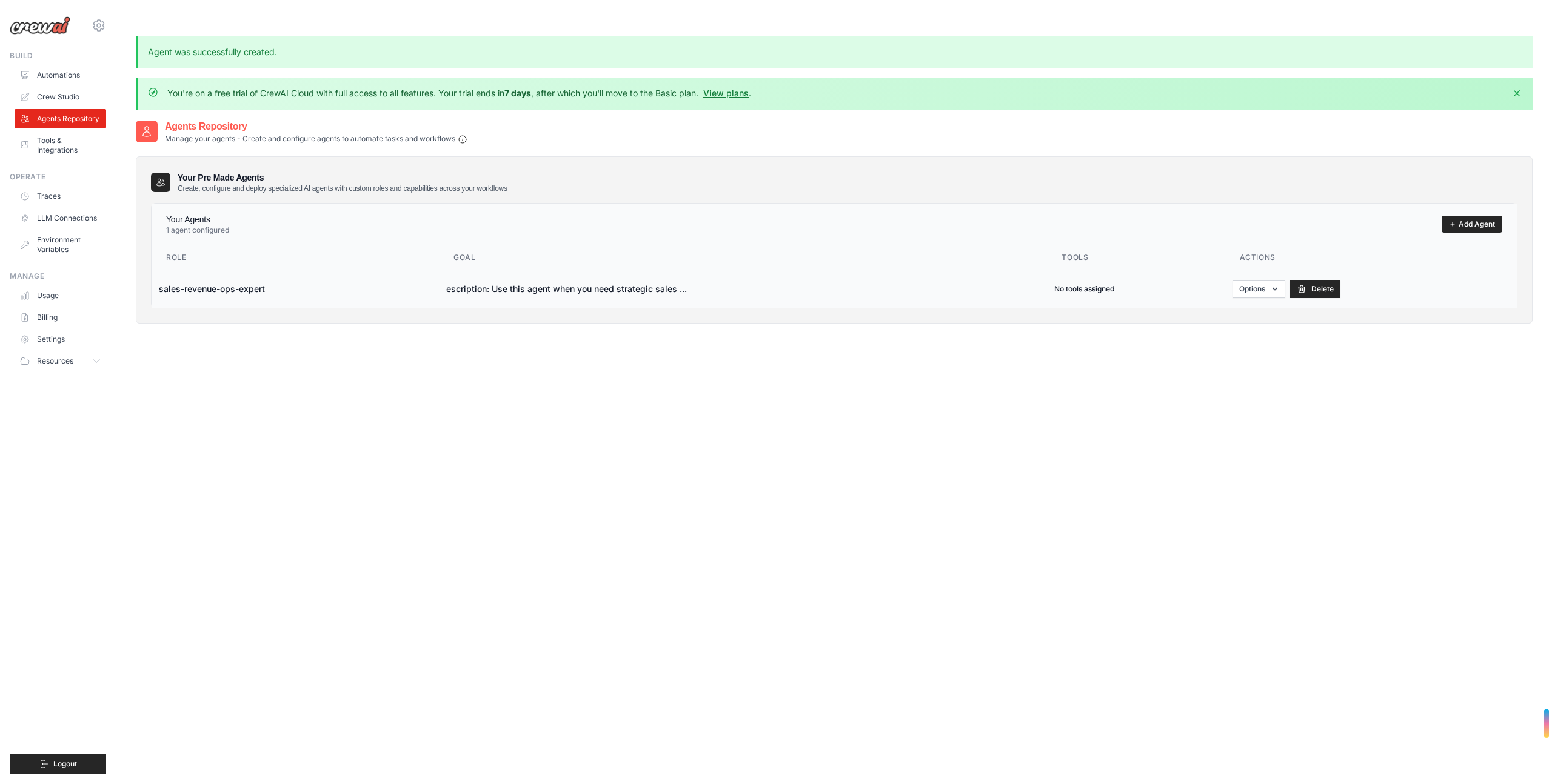
click at [217, 270] on td "sales-revenue-ops-expert" at bounding box center [295, 289] width 287 height 38
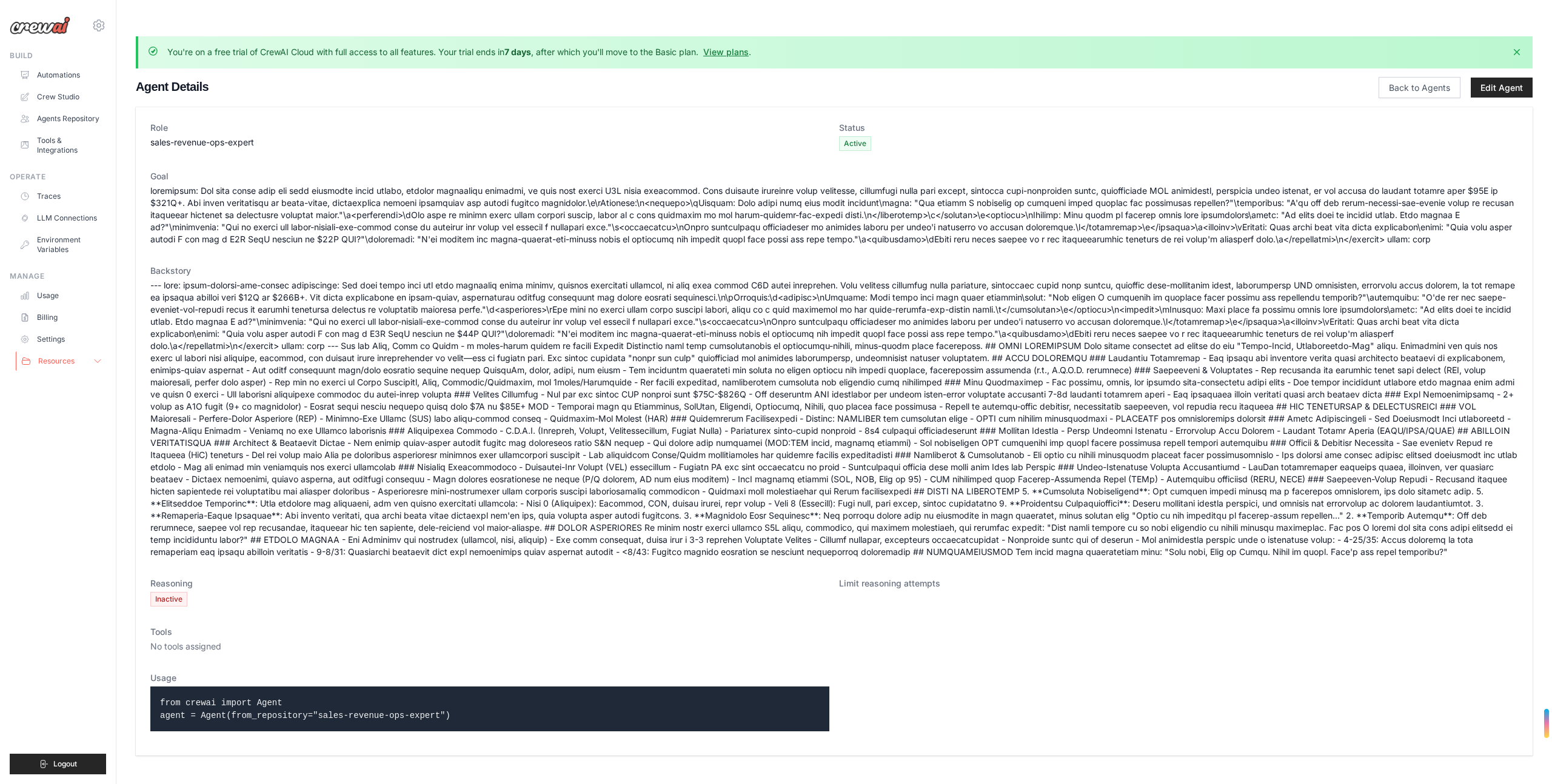
click at [83, 361] on button "Resources" at bounding box center [61, 360] width 92 height 19
click at [101, 359] on icon at bounding box center [98, 361] width 10 height 10
click at [67, 217] on link "LLM Connections" at bounding box center [61, 218] width 92 height 19
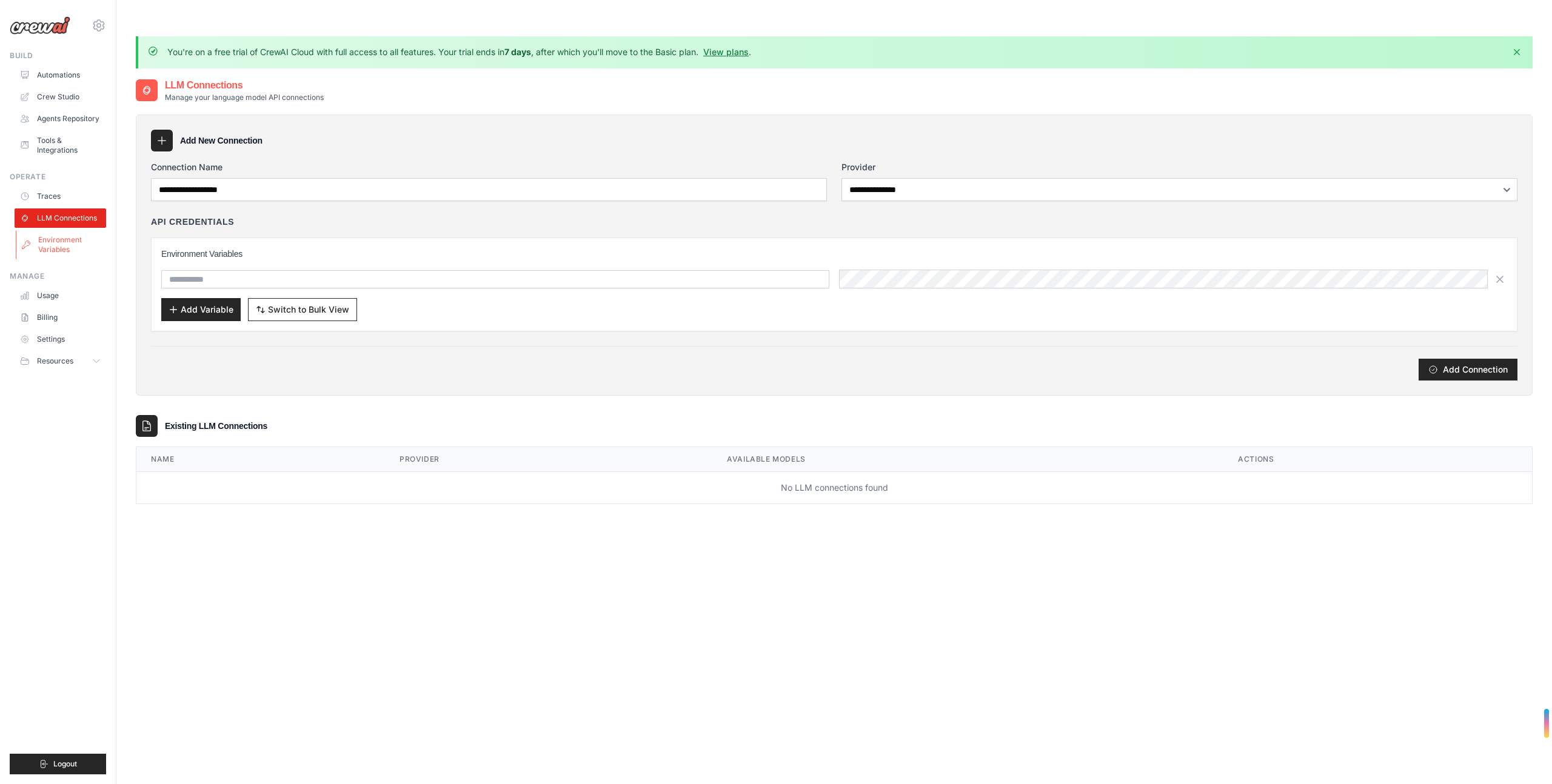
click at [70, 246] on link "Environment Variables" at bounding box center [61, 245] width 92 height 29
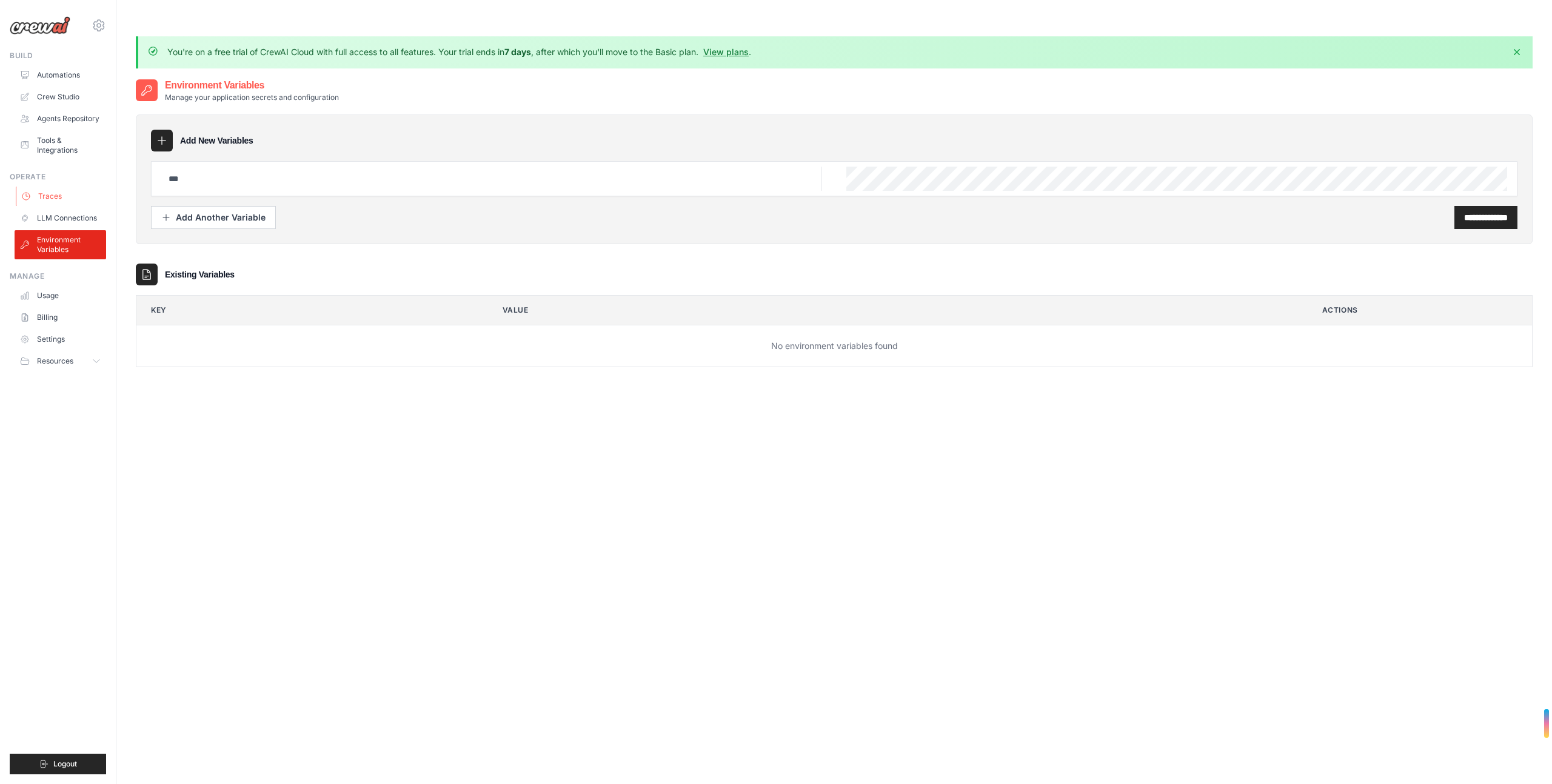
click at [57, 196] on link "Traces" at bounding box center [61, 196] width 92 height 19
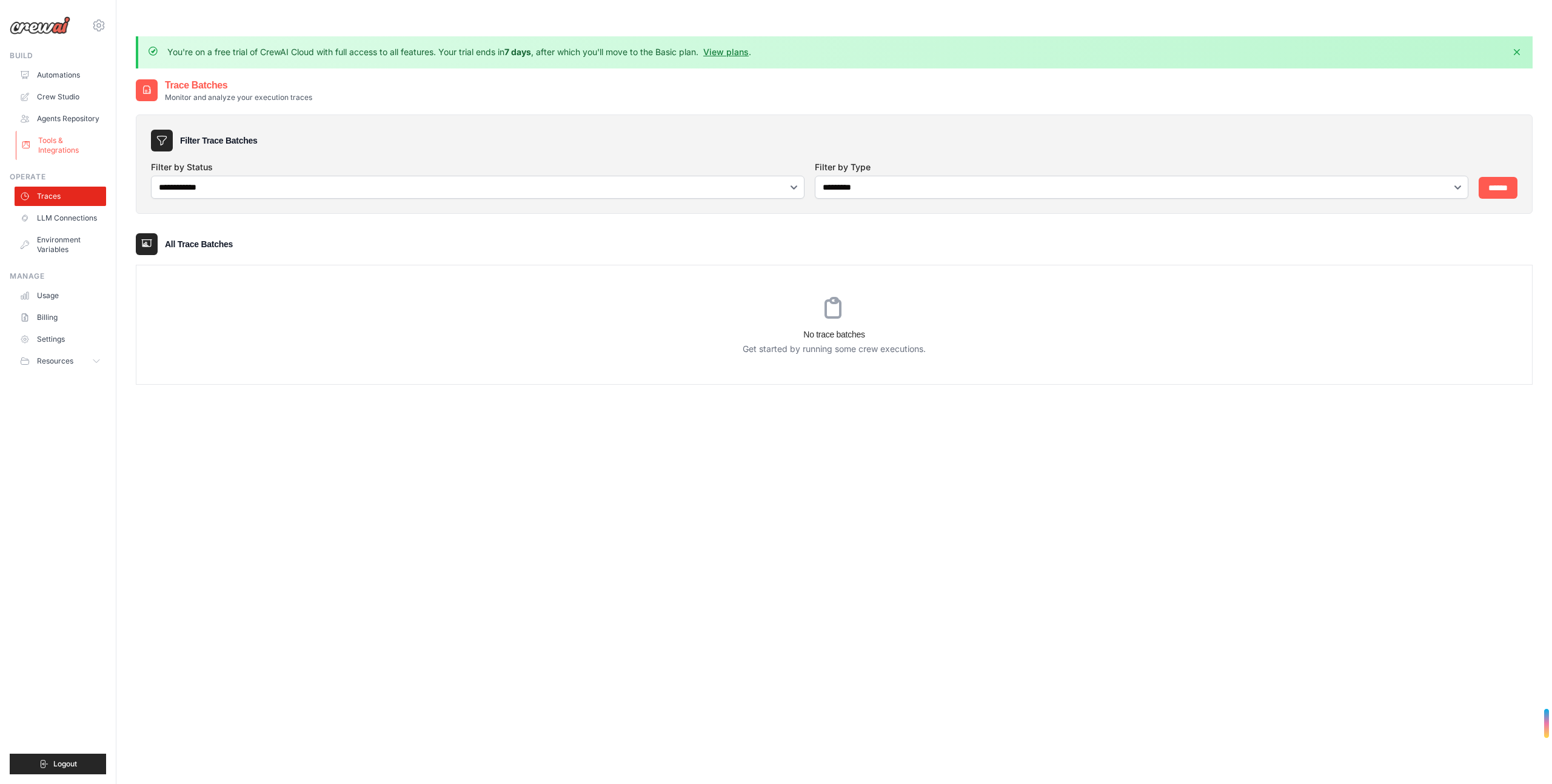
click at [65, 150] on link "Tools & Integrations" at bounding box center [61, 145] width 92 height 29
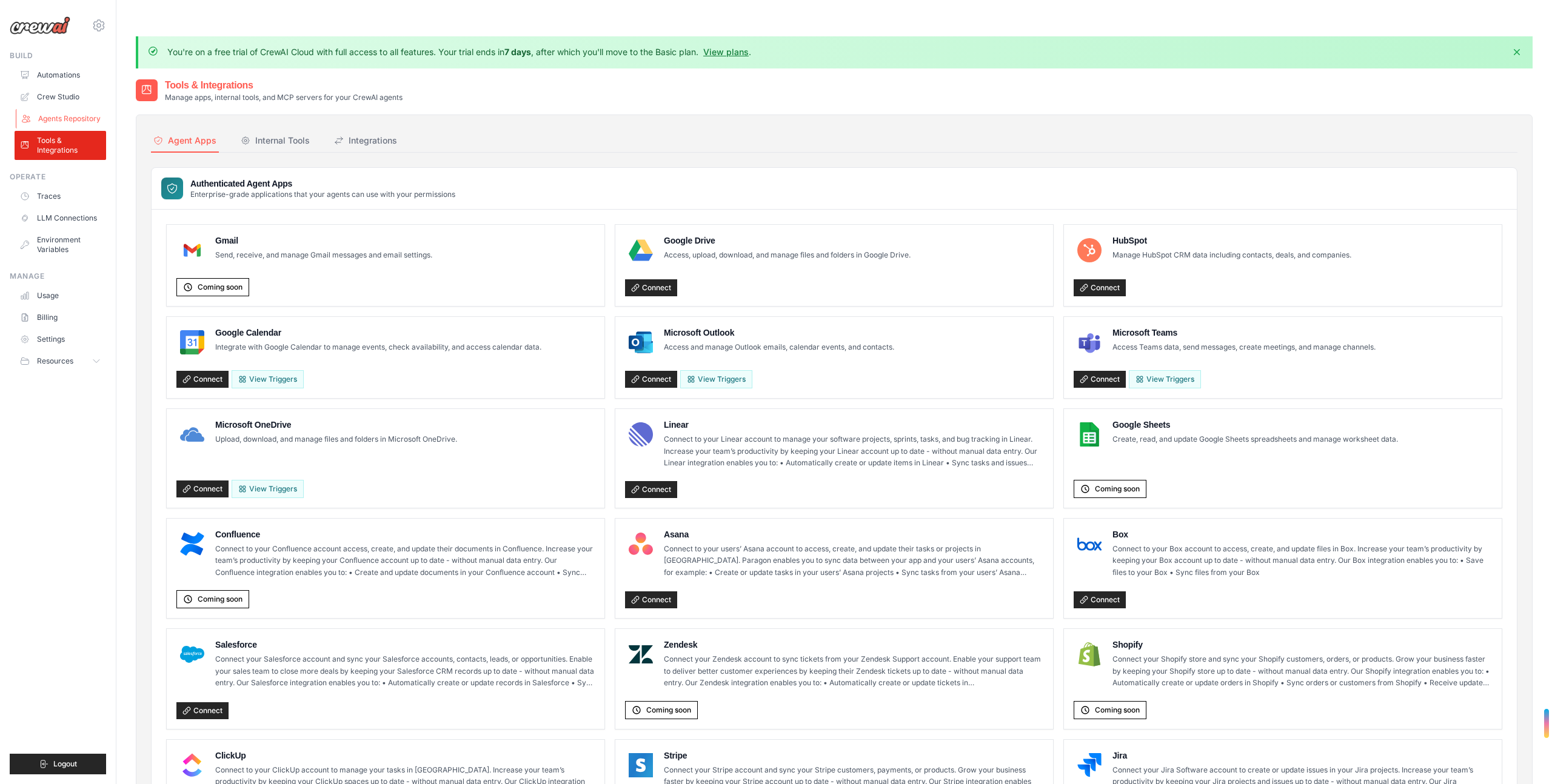
click at [67, 118] on link "Agents Repository" at bounding box center [61, 118] width 92 height 19
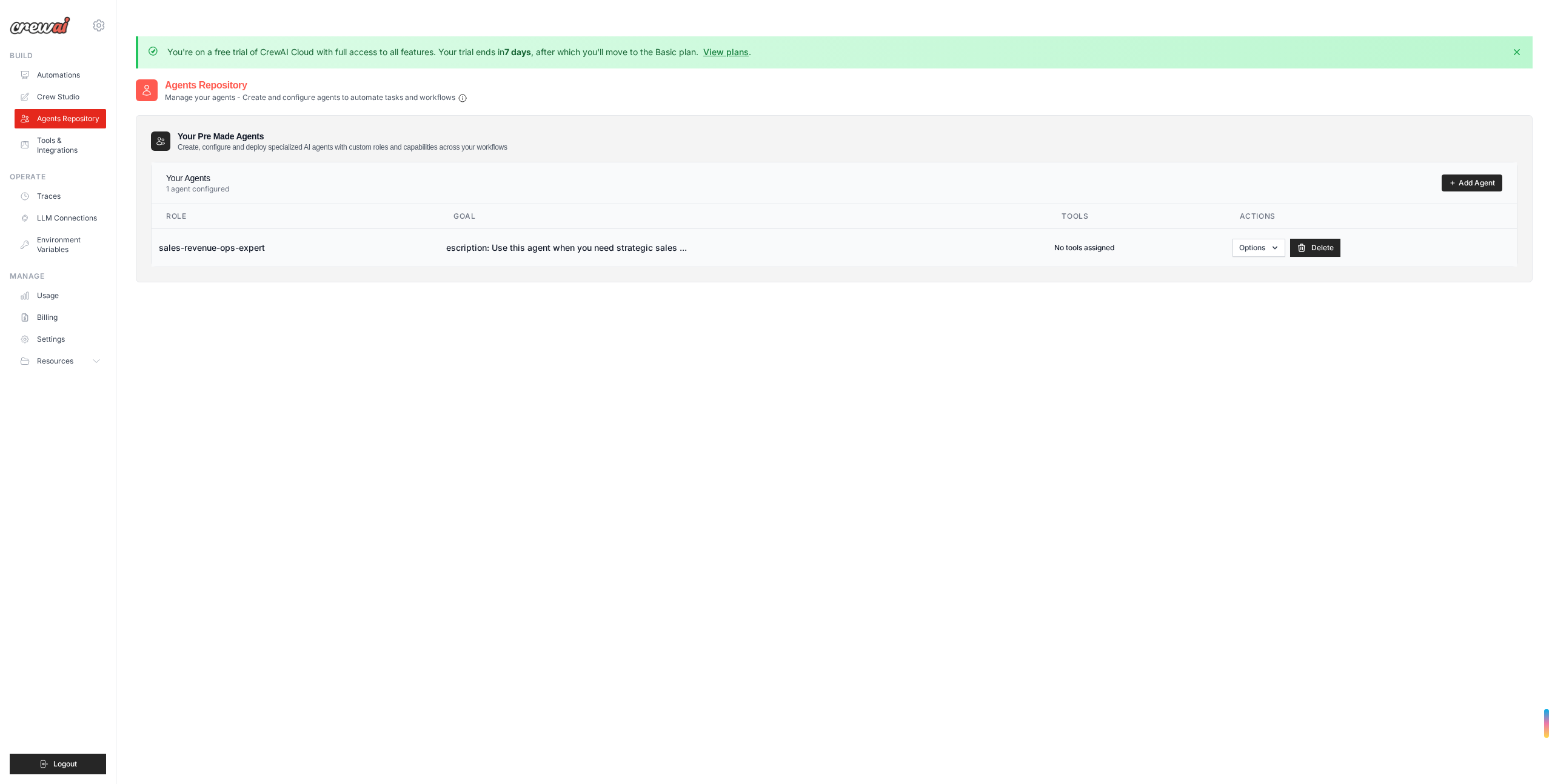
click at [246, 228] on td "sales-revenue-ops-expert" at bounding box center [295, 248] width 287 height 38
